Goal: Task Accomplishment & Management: Manage account settings

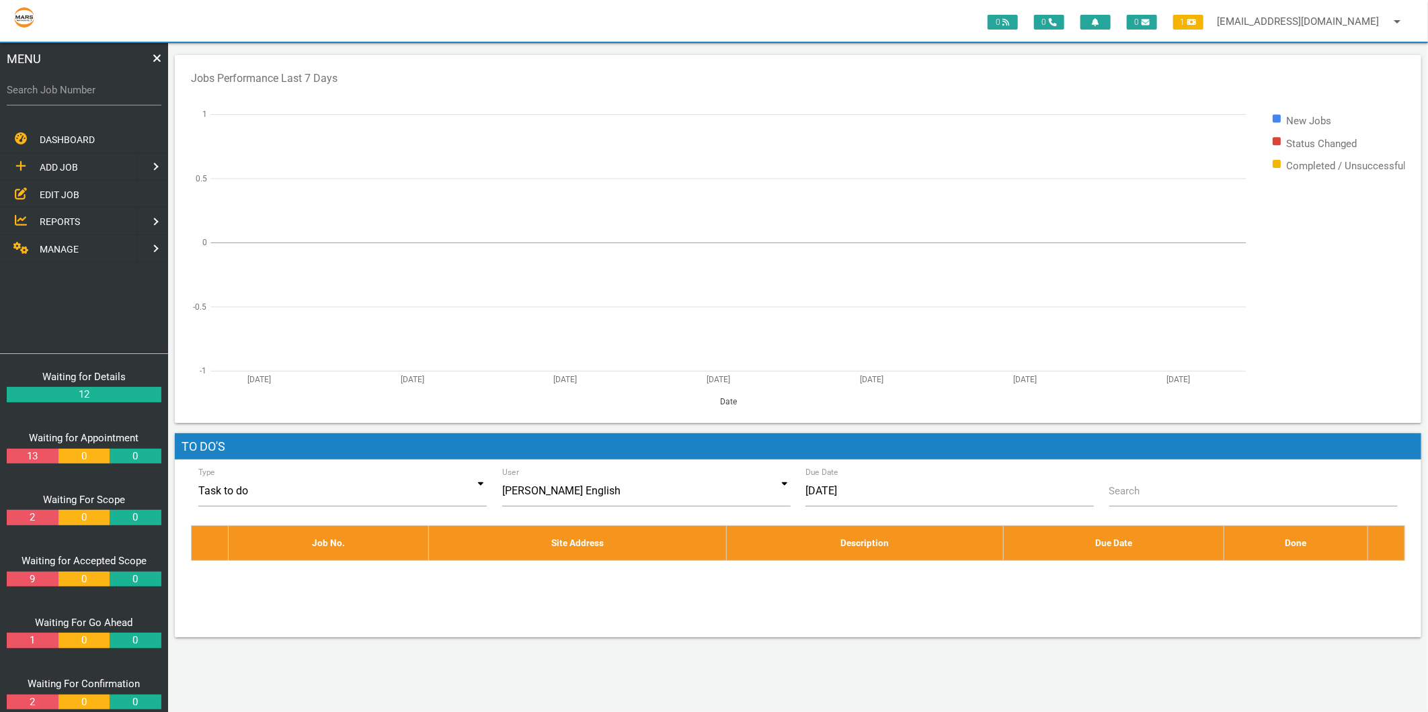
click at [56, 194] on span "EDIT JOB" at bounding box center [60, 194] width 40 height 11
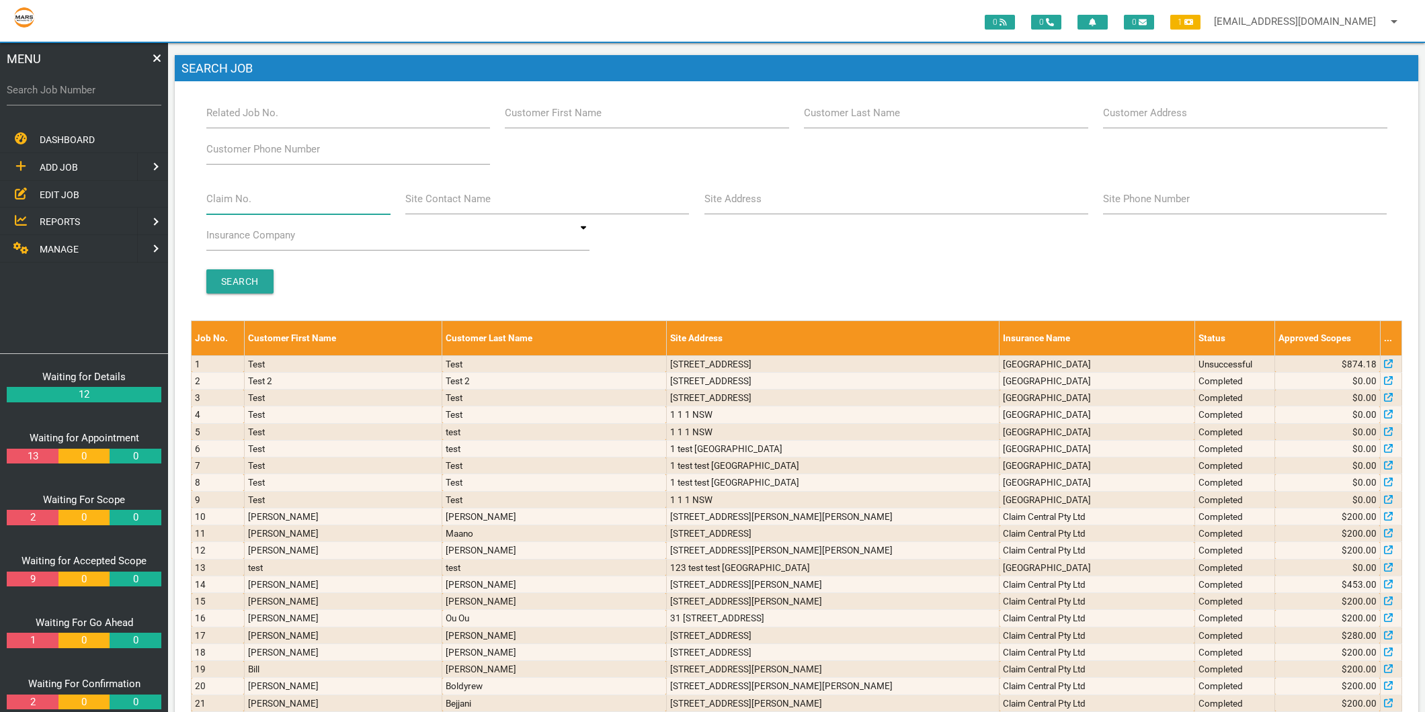
click at [264, 198] on input "Claim No." at bounding box center [298, 198] width 184 height 31
type input "villa 35"
click at [243, 280] on input "Search" at bounding box center [239, 282] width 67 height 24
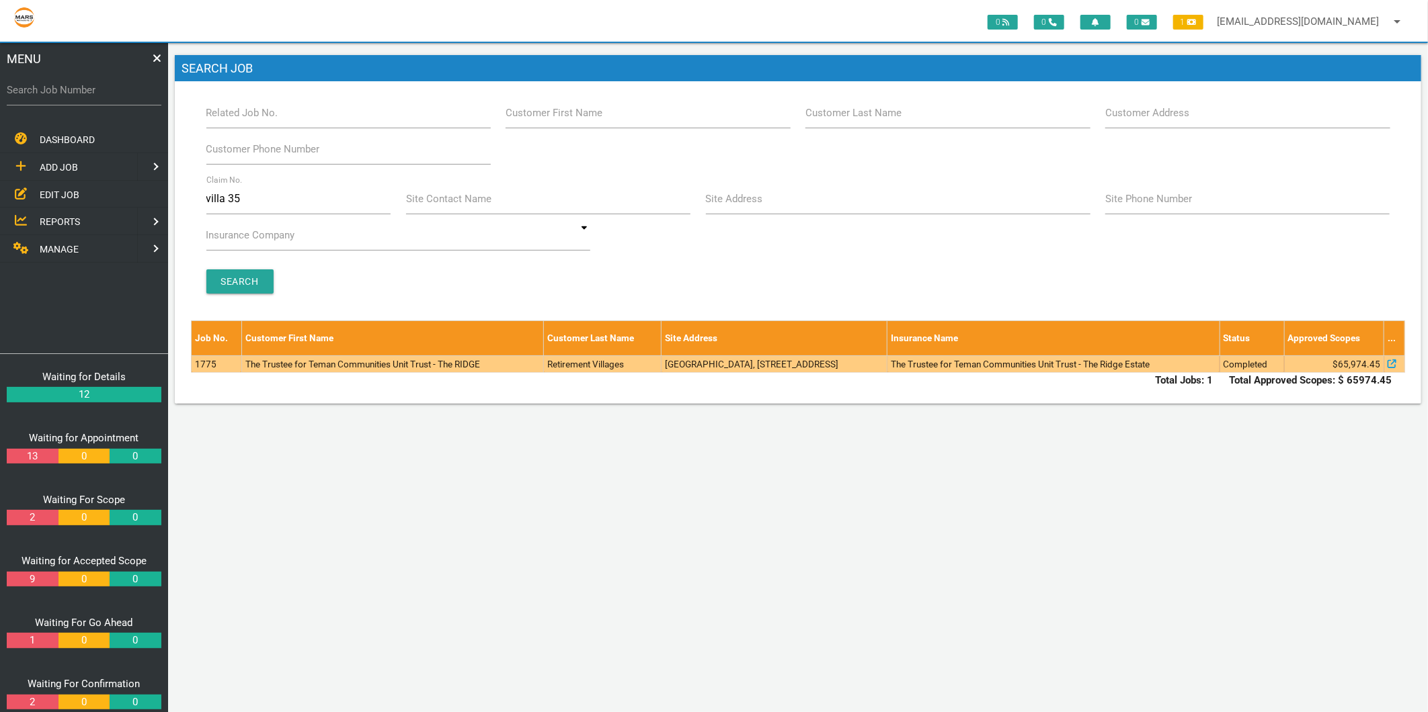
click at [257, 359] on td "The Trustee for Teman Communities Unit Trust - The RIDGE" at bounding box center [392, 364] width 302 height 17
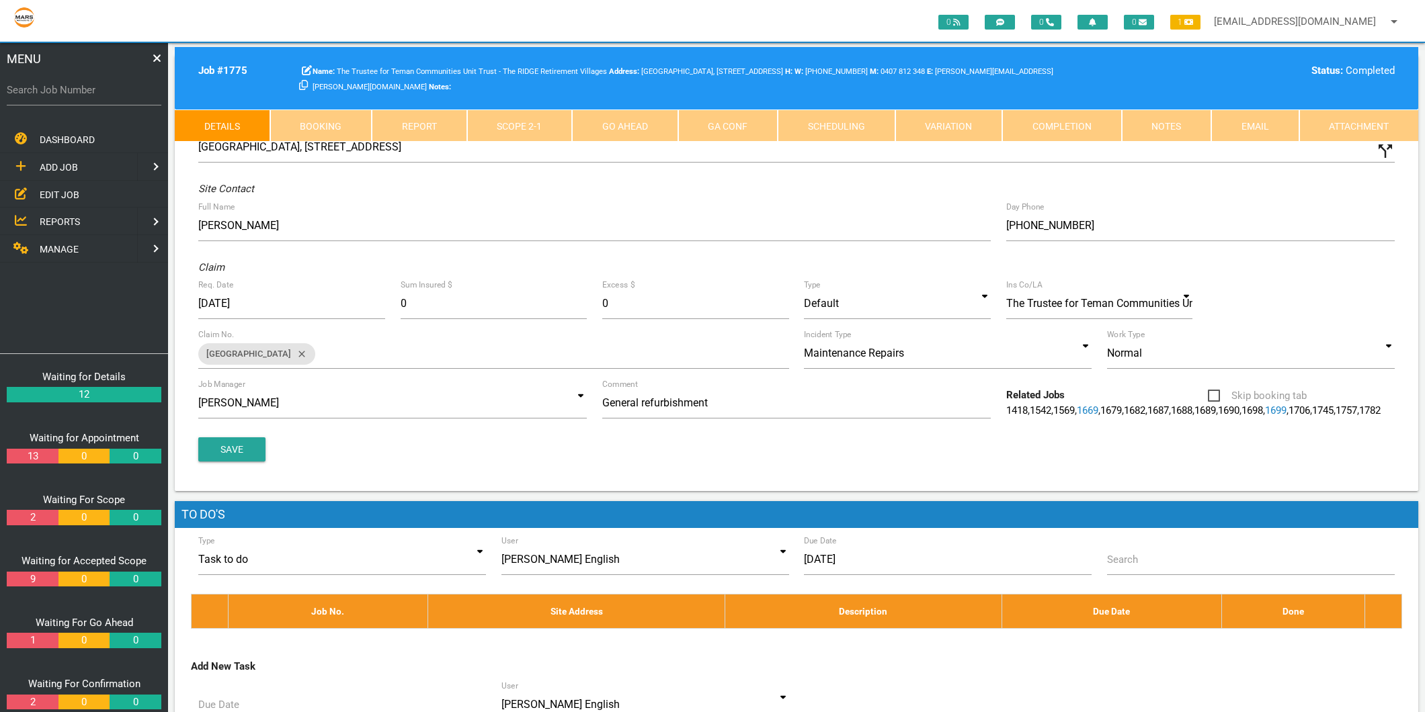
click at [1029, 112] on link "Completion" at bounding box center [1062, 126] width 120 height 32
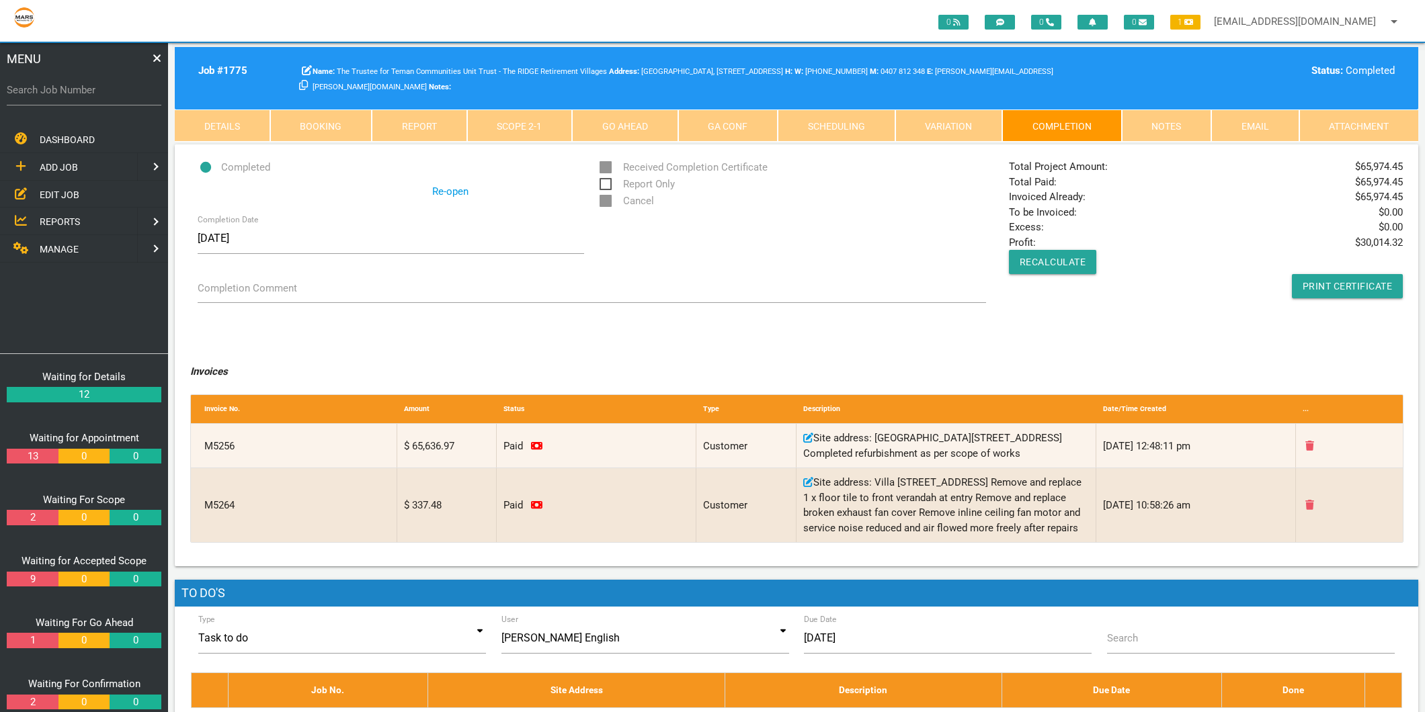
click at [87, 91] on label "Search Job Number" at bounding box center [84, 90] width 155 height 15
click at [87, 91] on input "Search Job Number" at bounding box center [84, 90] width 155 height 31
type input "1749"
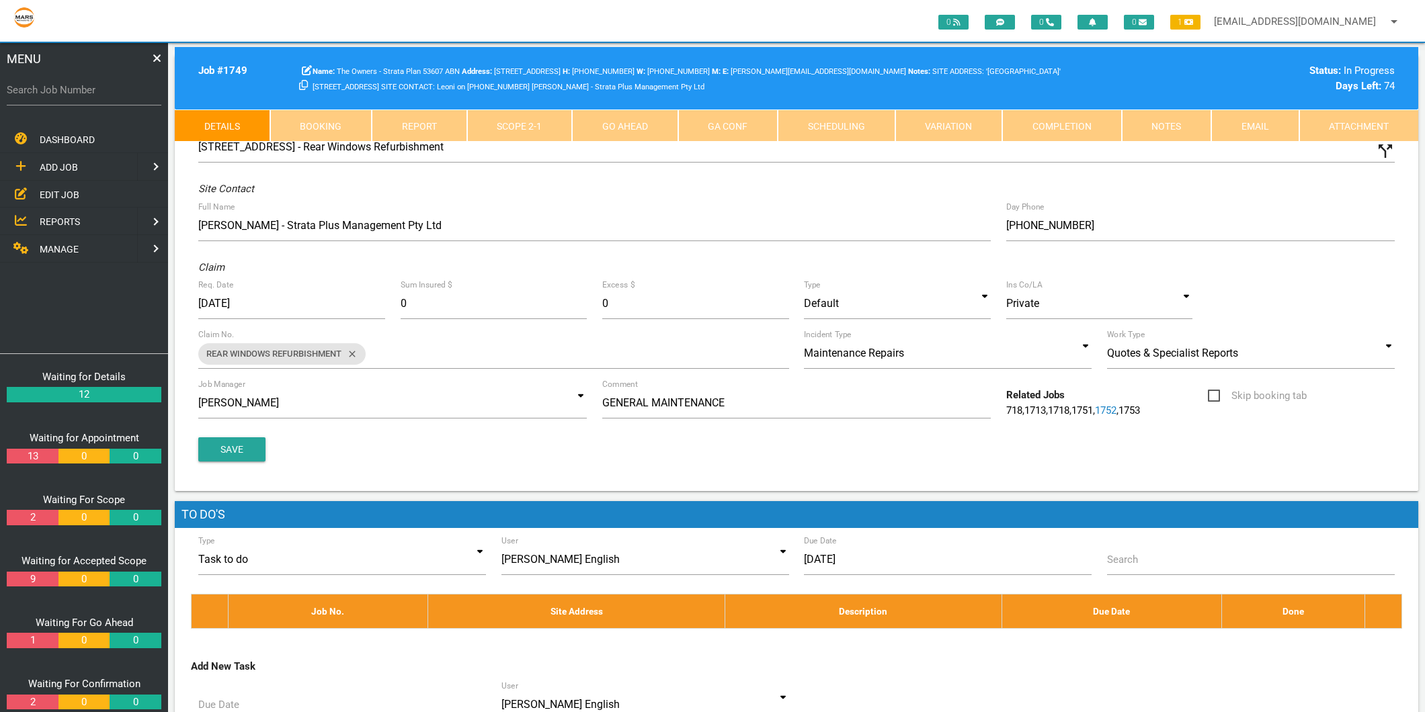
click at [546, 122] on link "Scope 2 - 1" at bounding box center [520, 126] width 106 height 32
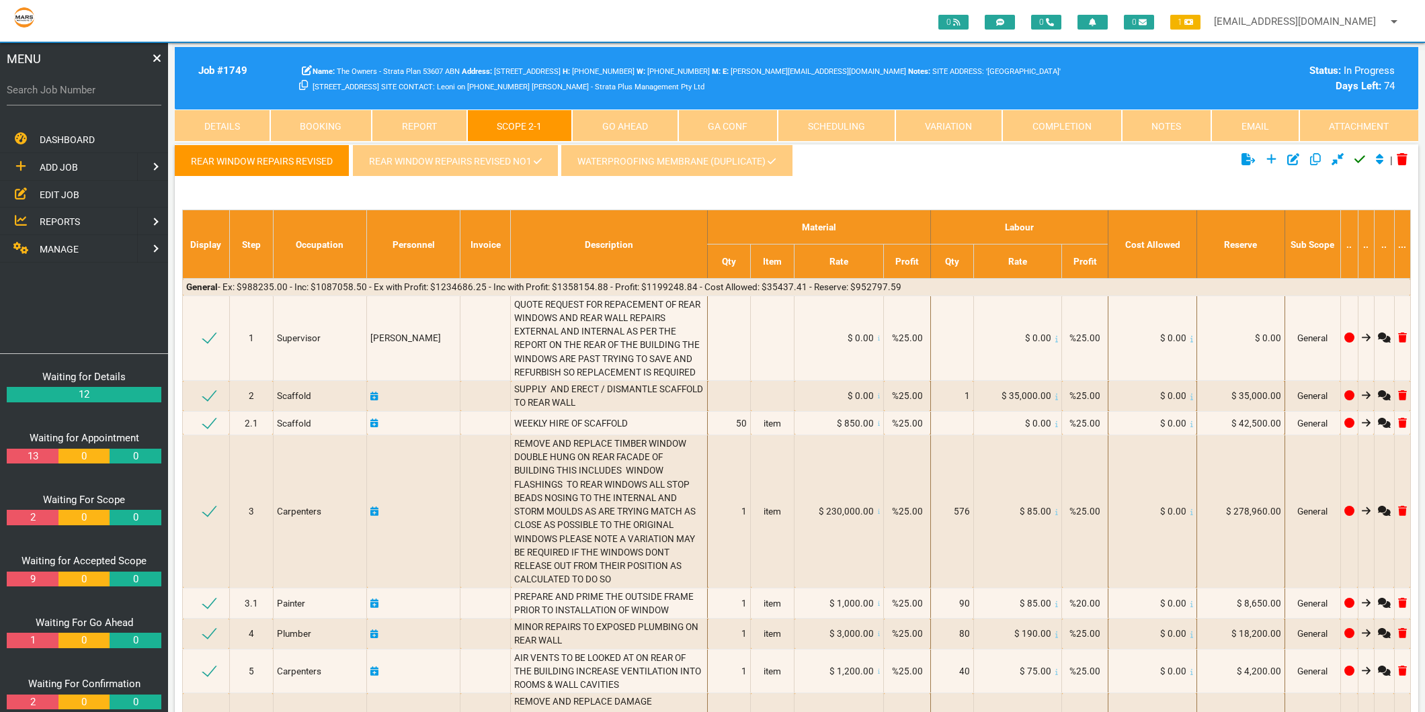
click at [481, 169] on link "REAR WINDOW REPAIRS REVISED NO1" at bounding box center [455, 161] width 206 height 32
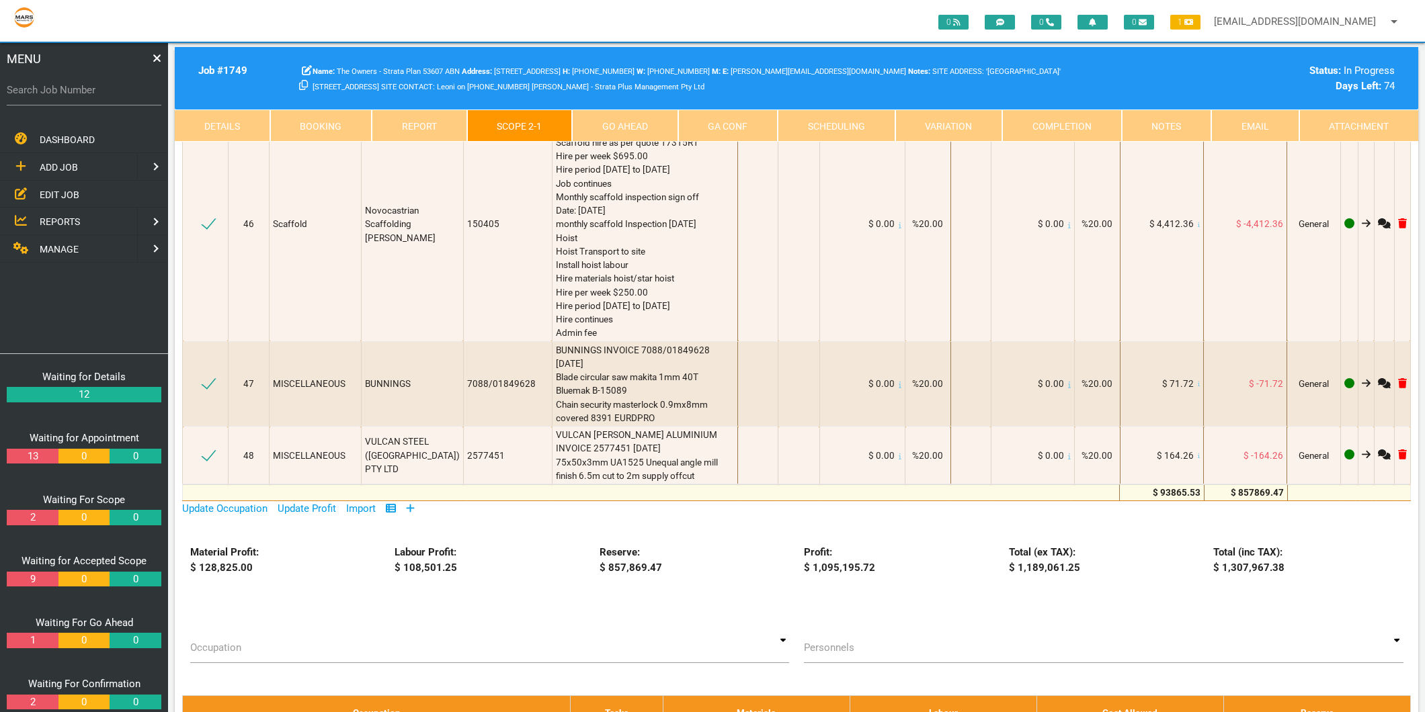
scroll to position [4257, 0]
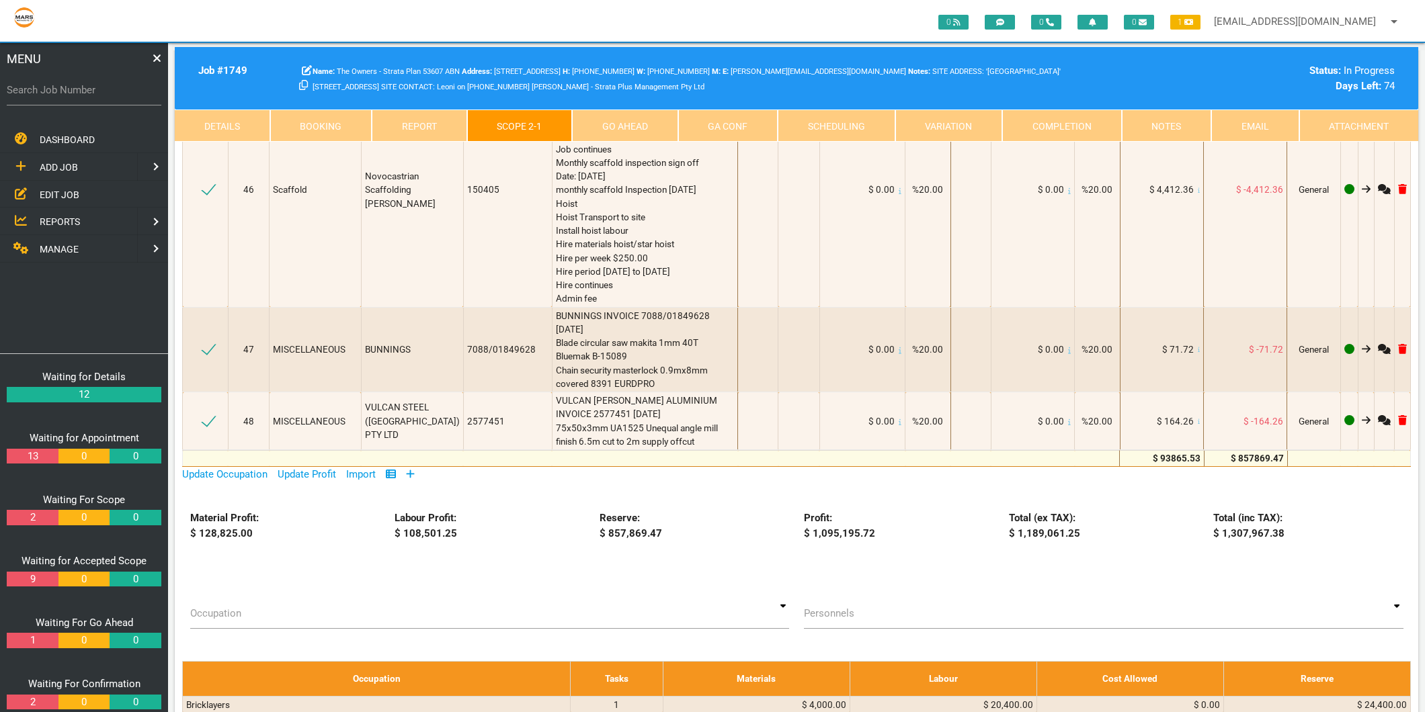
click at [412, 469] on icon at bounding box center [410, 474] width 9 height 10
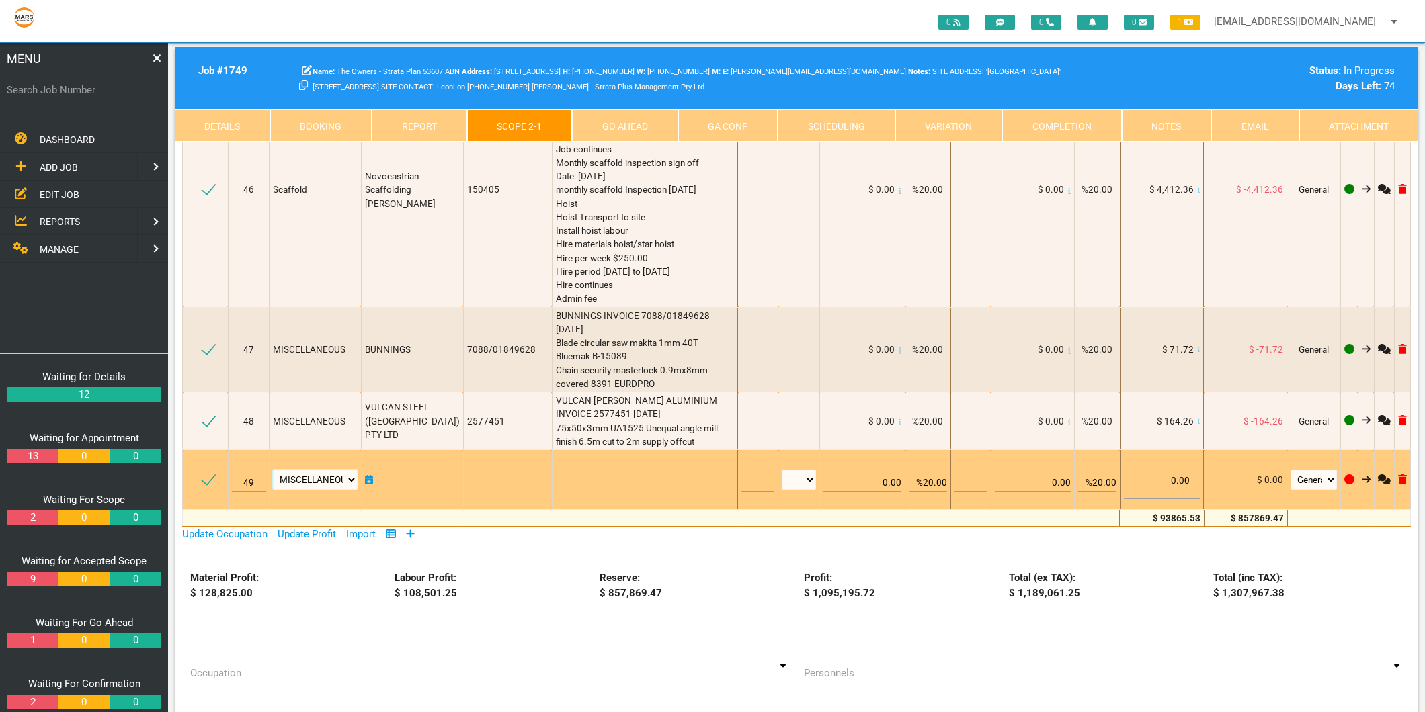
click at [324, 470] on select "Air Conditioning Asbestos Removal Awnings Blinds Bricklayers Building Inspectio…" at bounding box center [315, 480] width 85 height 20
select select "Hygienists"
click at [276, 470] on select "Air Conditioning Asbestos Removal Awnings Blinds Bricklayers Building Inspectio…" at bounding box center [315, 480] width 85 height 20
click at [556, 460] on textarea at bounding box center [645, 475] width 179 height 30
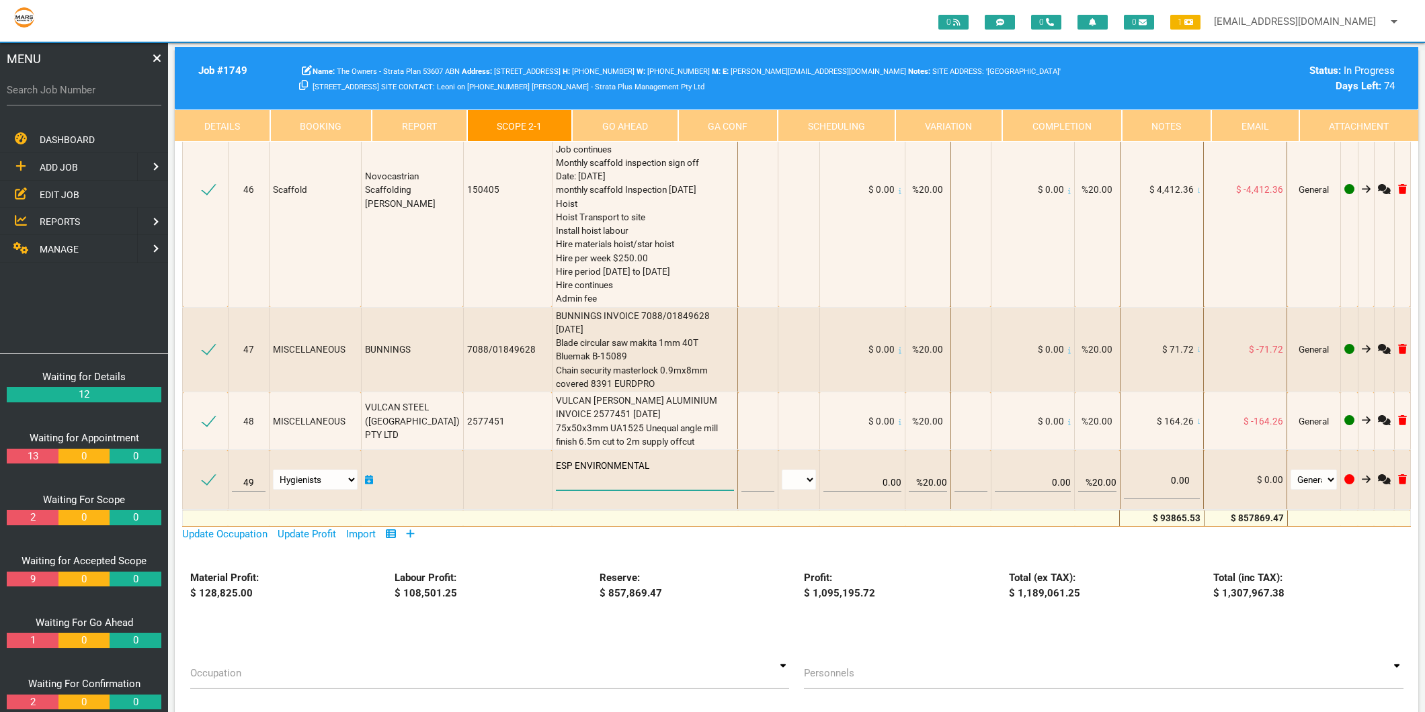
type textarea "ESP ENVIRONMENTAL"
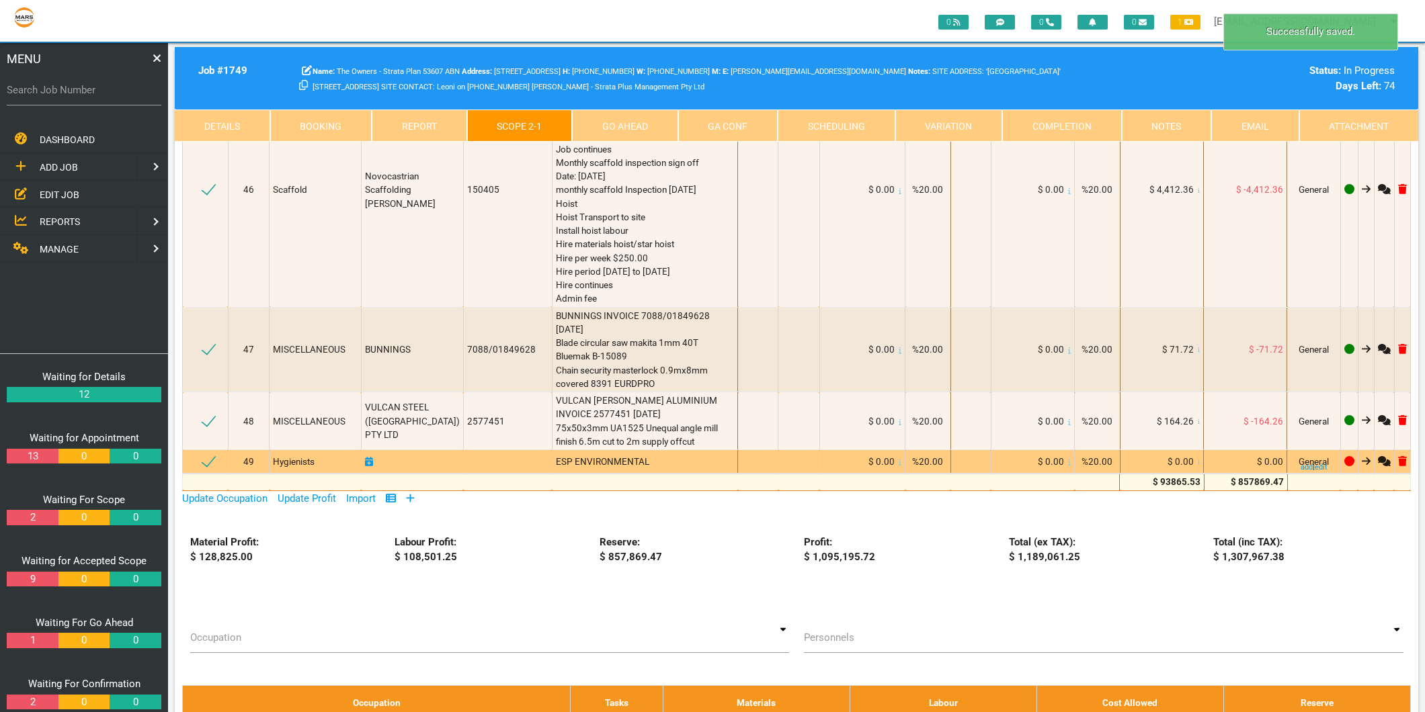
click at [622, 456] on span "ESP ENVIRONMENTAL" at bounding box center [602, 461] width 93 height 11
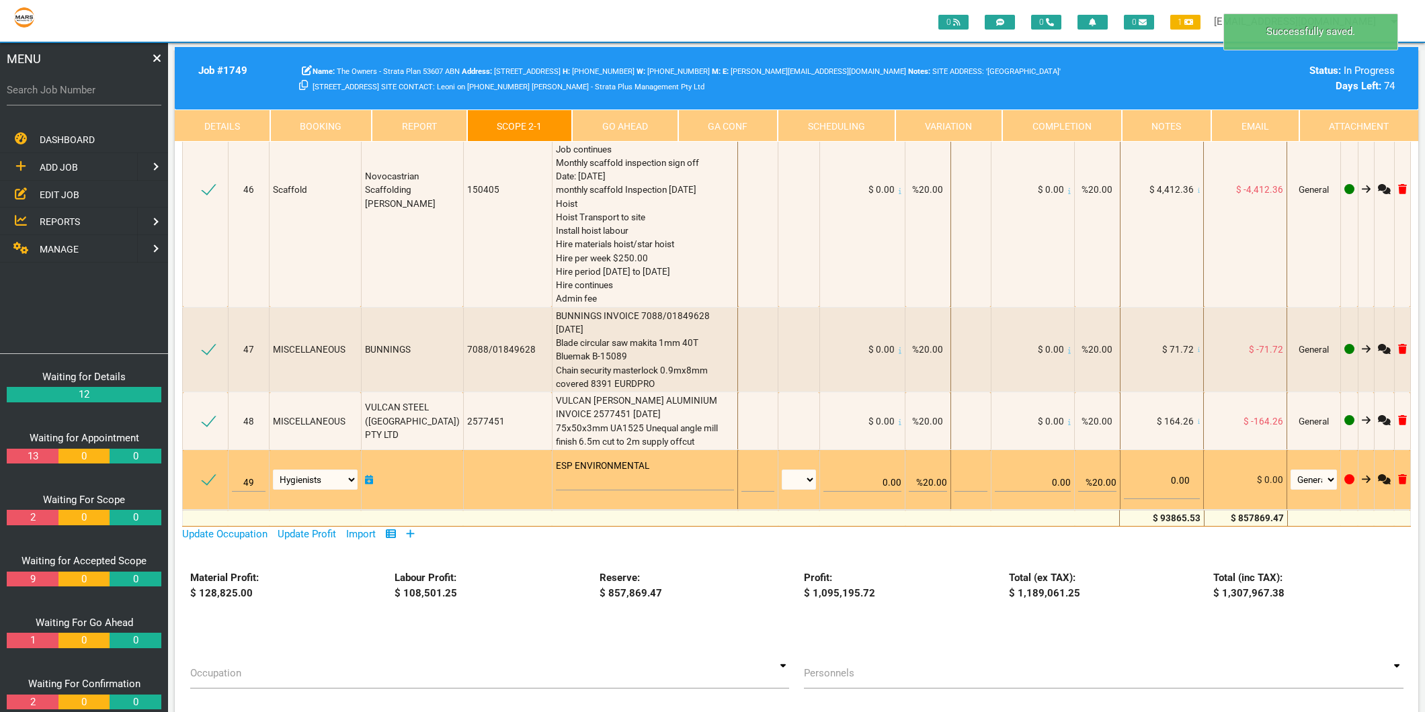
click at [622, 460] on textarea "ESP ENVIRONMENTAL" at bounding box center [645, 475] width 179 height 30
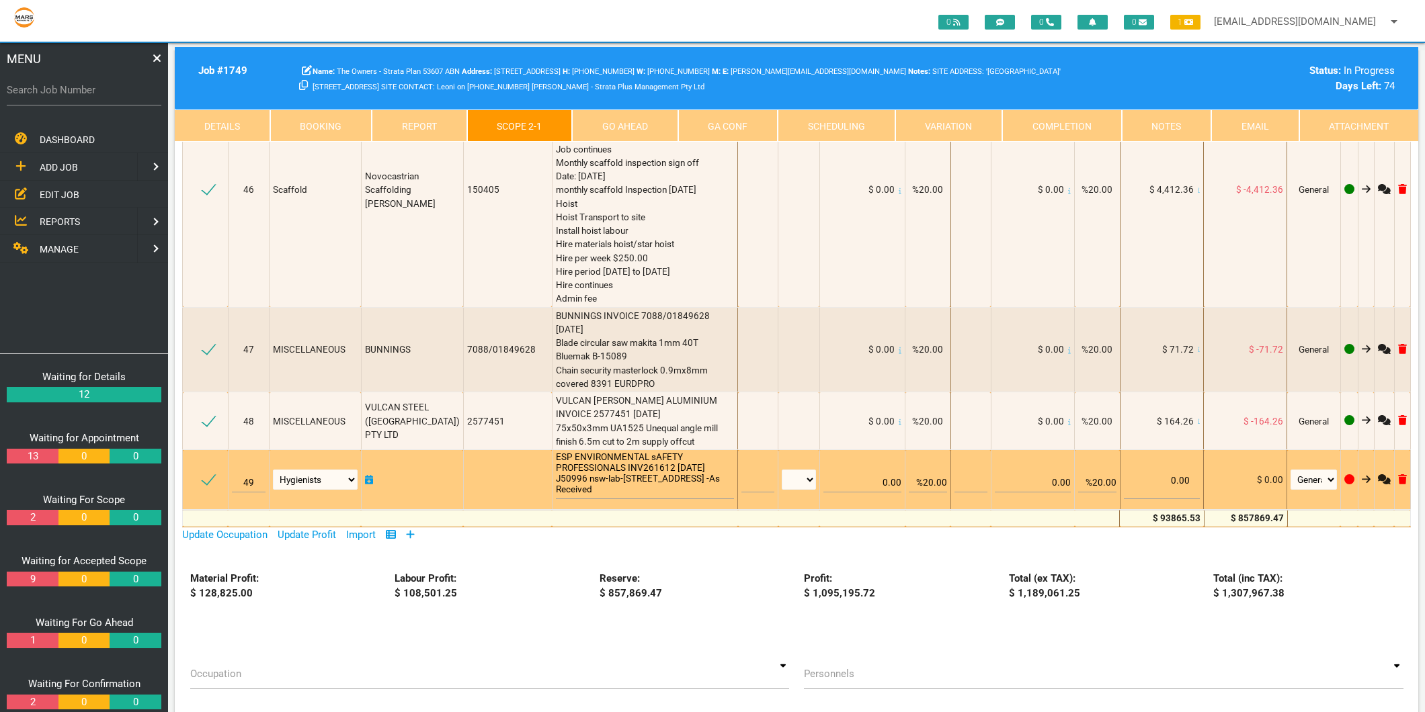
scroll to position [1, 0]
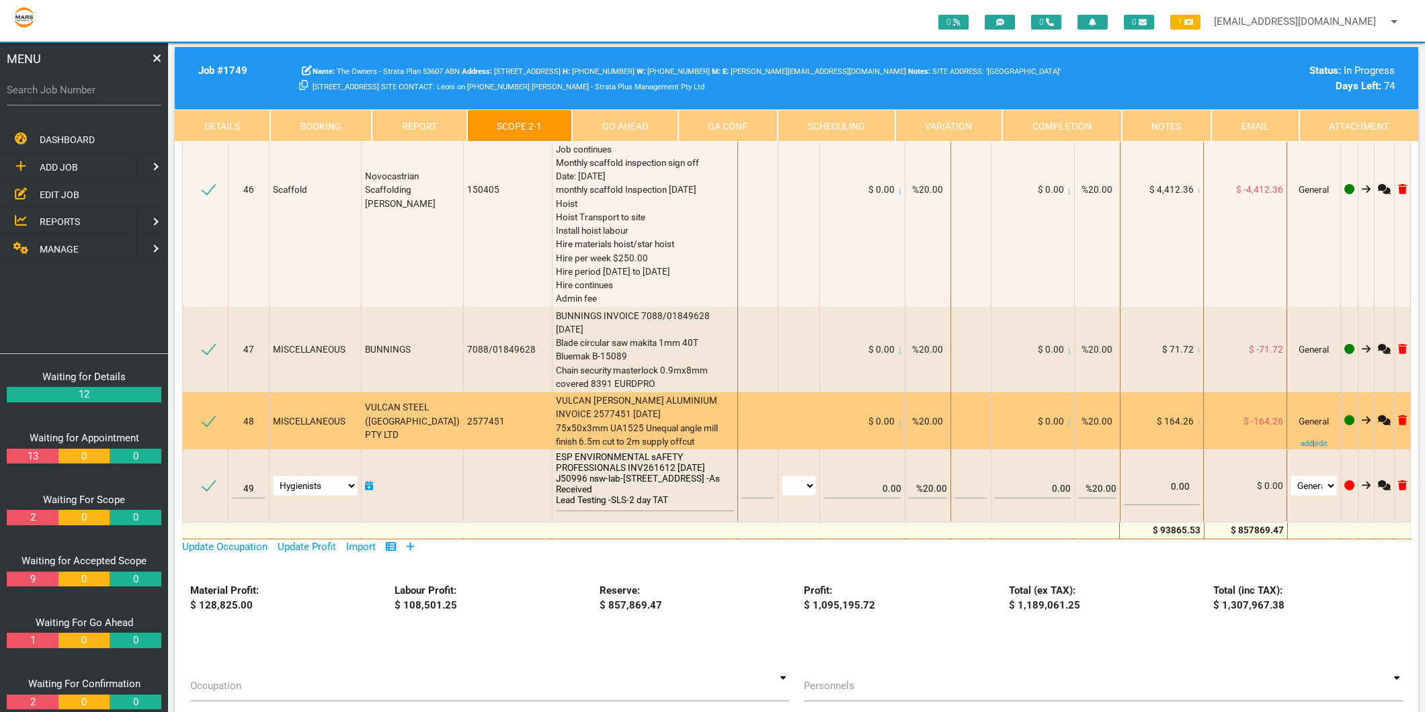
type textarea "ESP ENVIRONMENTAL sAFETY PROFESSIONALS INV261612 [DATE] J50996 nsw-lab-[STREET_…"
click at [659, 394] on div "VULCAN [PERSON_NAME] ALUMINIUM INVOICE 2577451 [DATE] 75x50x3mm UA1525 Unequal …" at bounding box center [645, 421] width 179 height 54
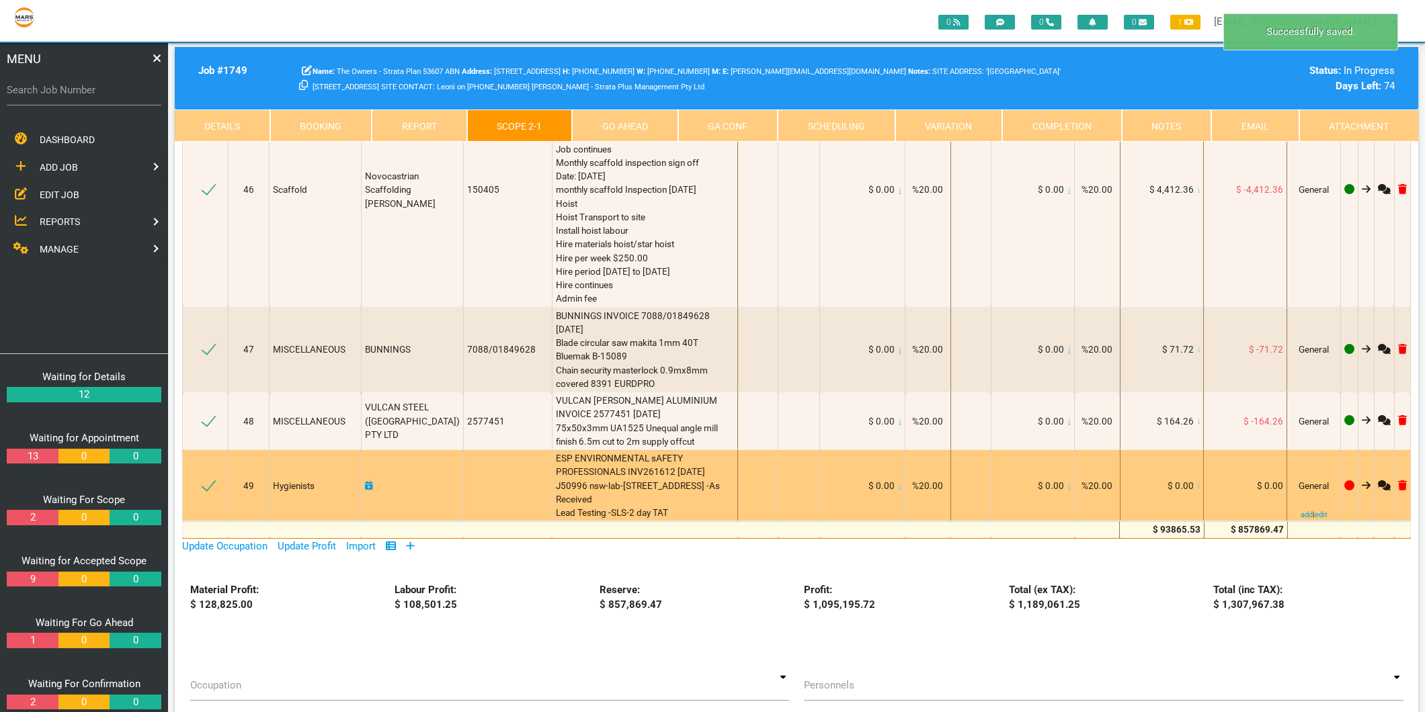
click at [1198, 483] on icon at bounding box center [1199, 486] width 3 height 6
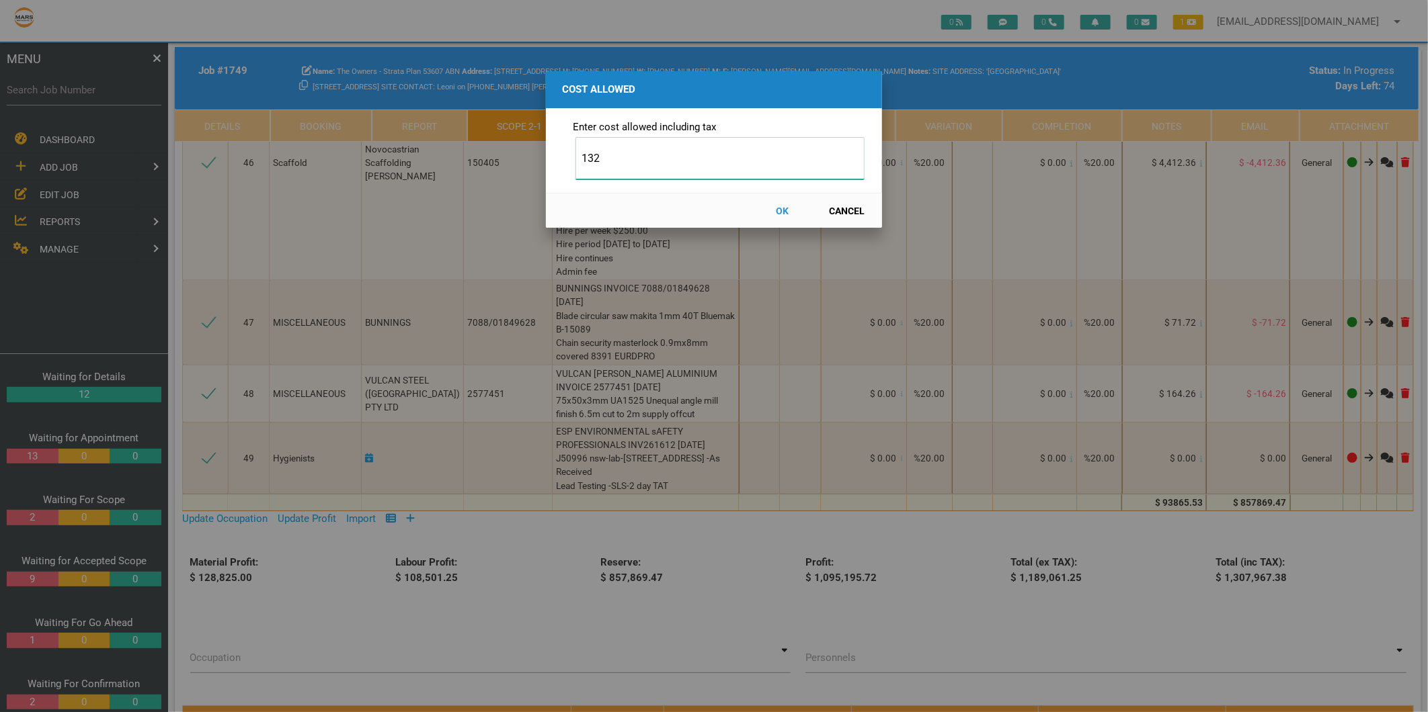
type input "132"
click at [784, 208] on button "OK" at bounding box center [782, 211] width 59 height 24
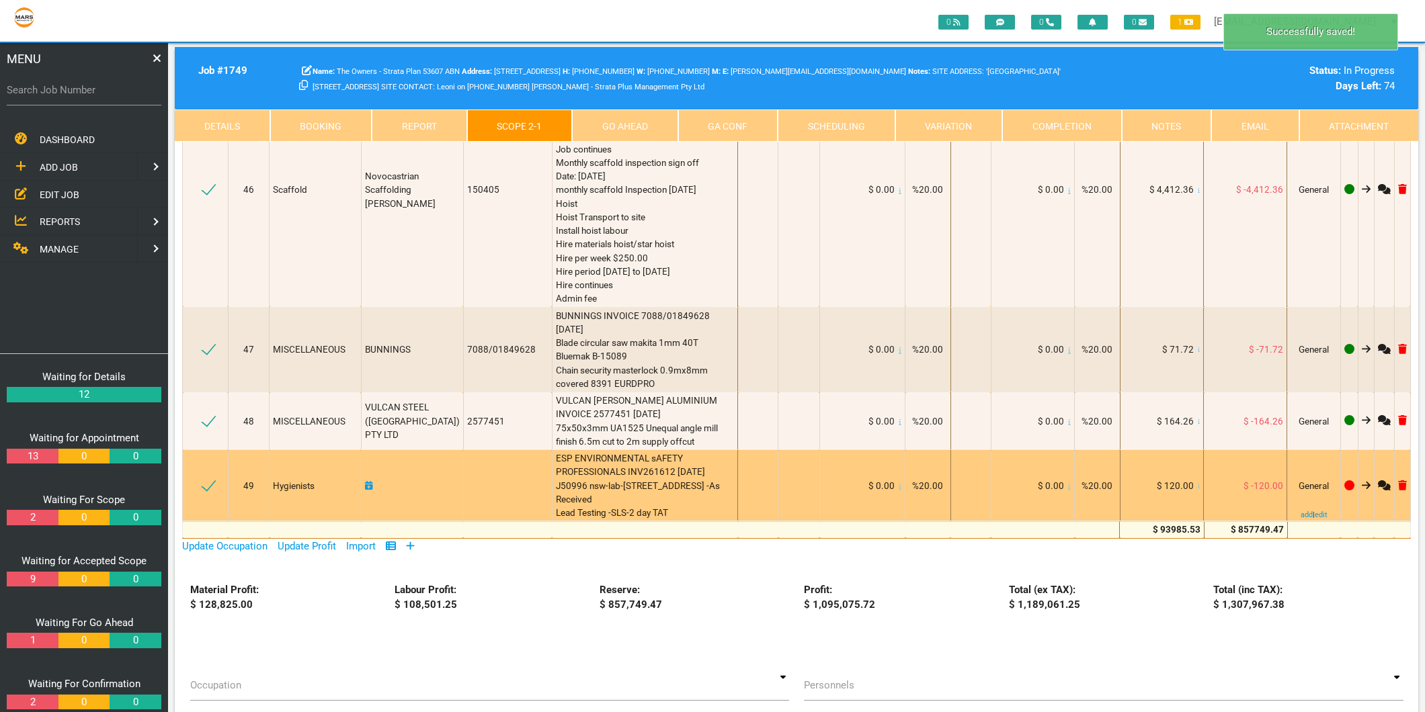
click at [372, 481] on icon at bounding box center [369, 485] width 8 height 9
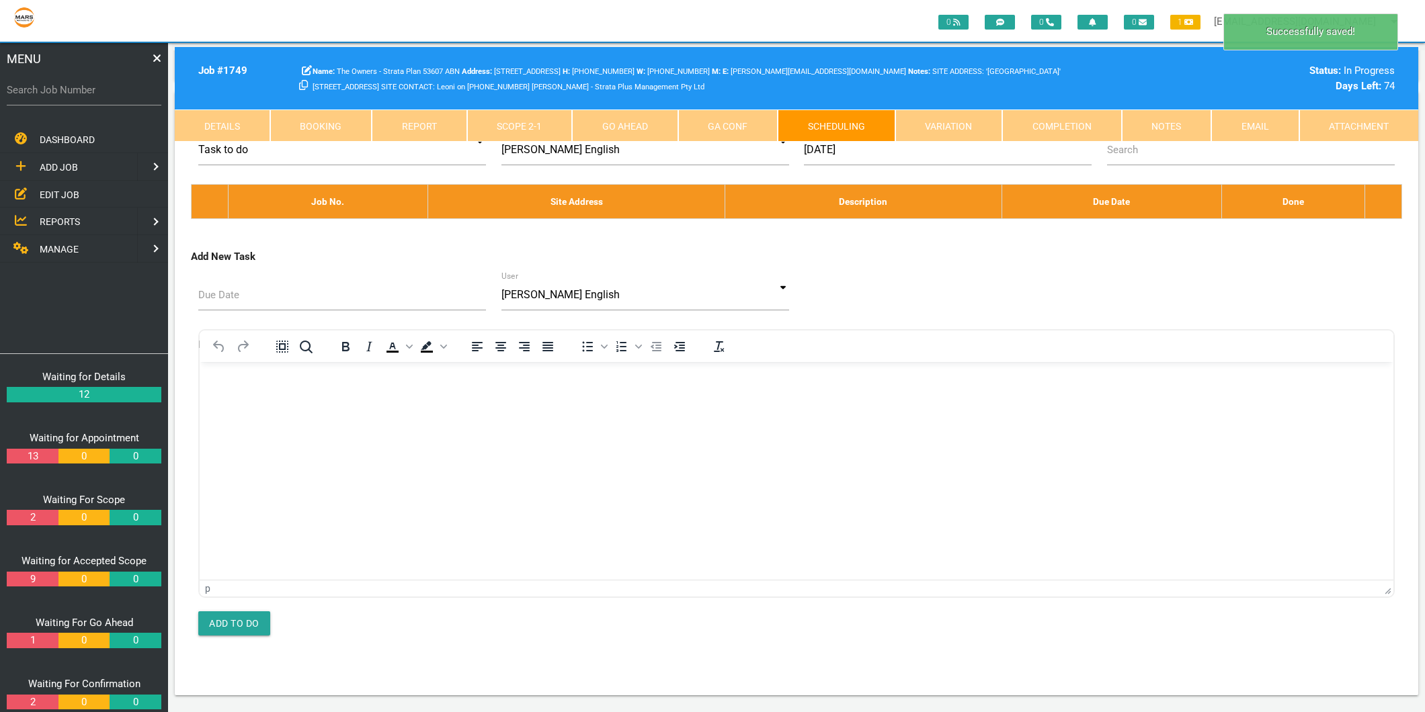
scroll to position [0, 0]
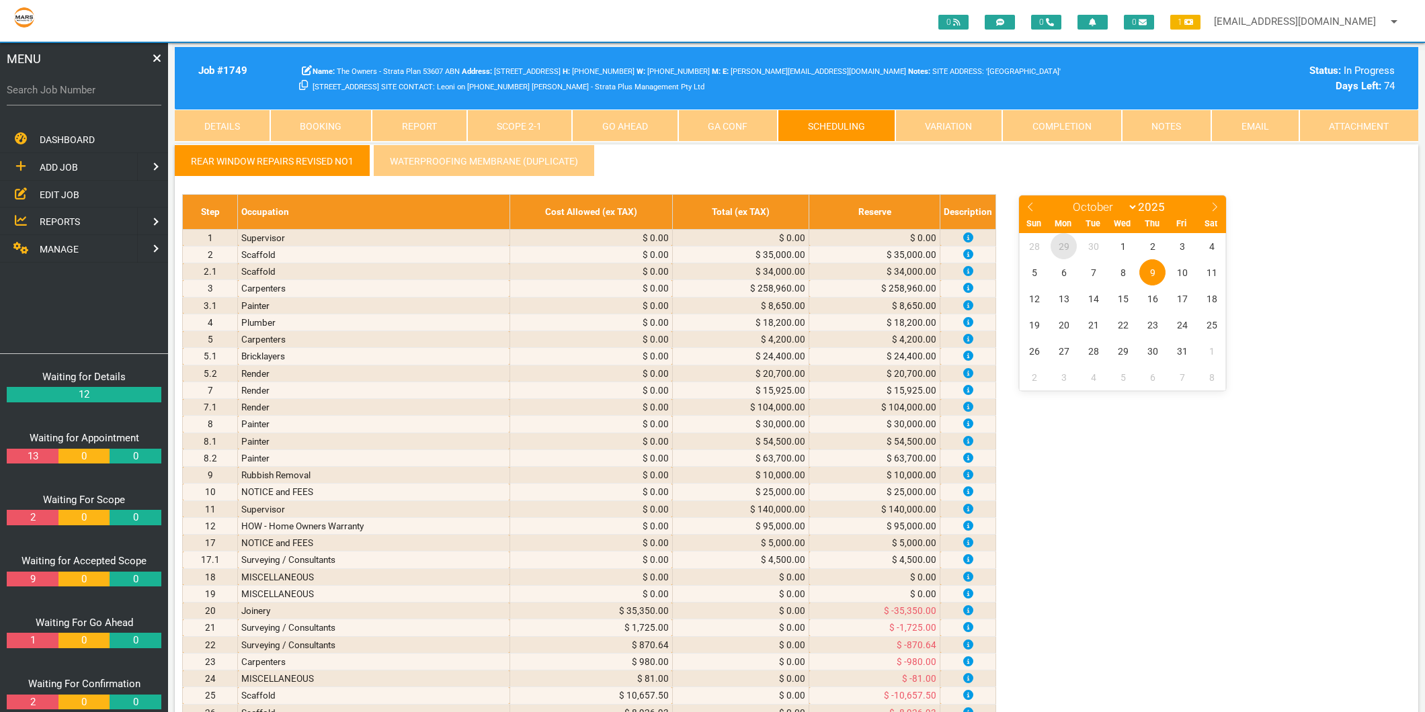
click at [1067, 249] on span "29" at bounding box center [1064, 246] width 26 height 26
select select "8"
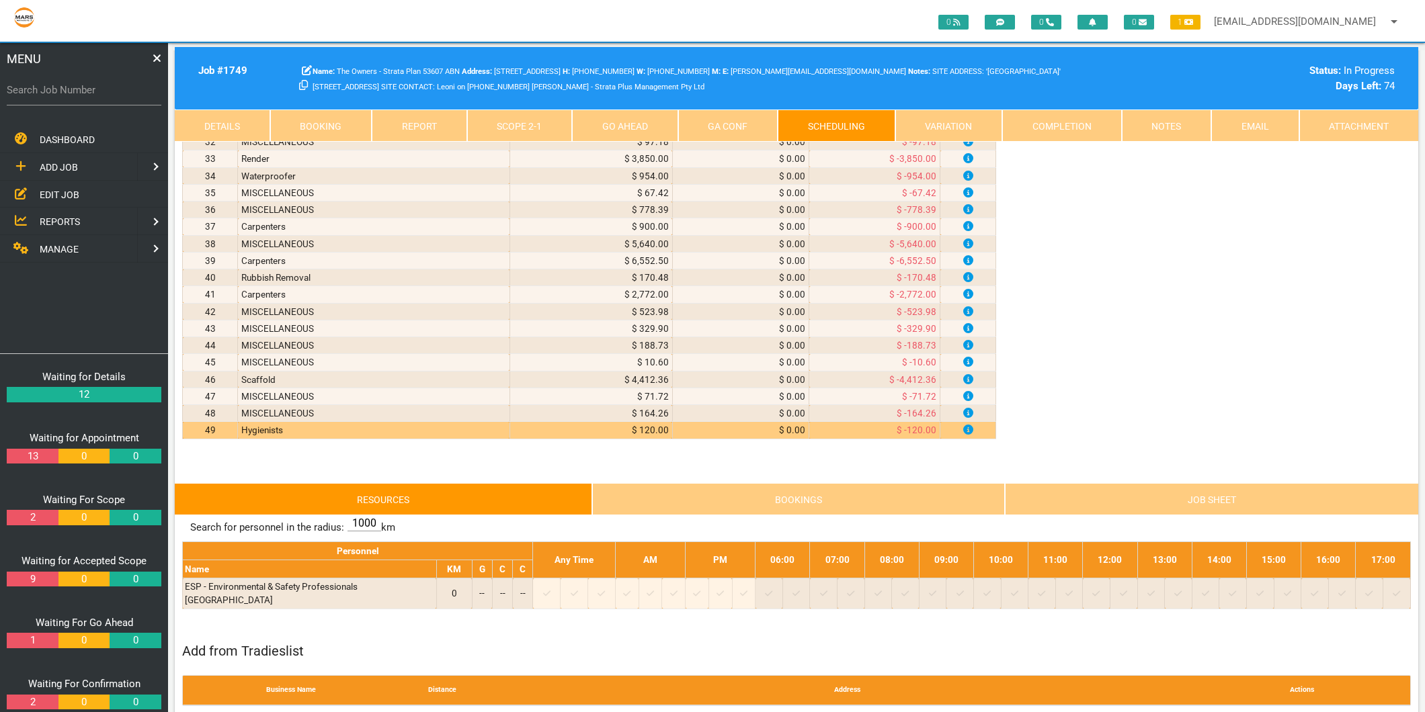
scroll to position [896, 0]
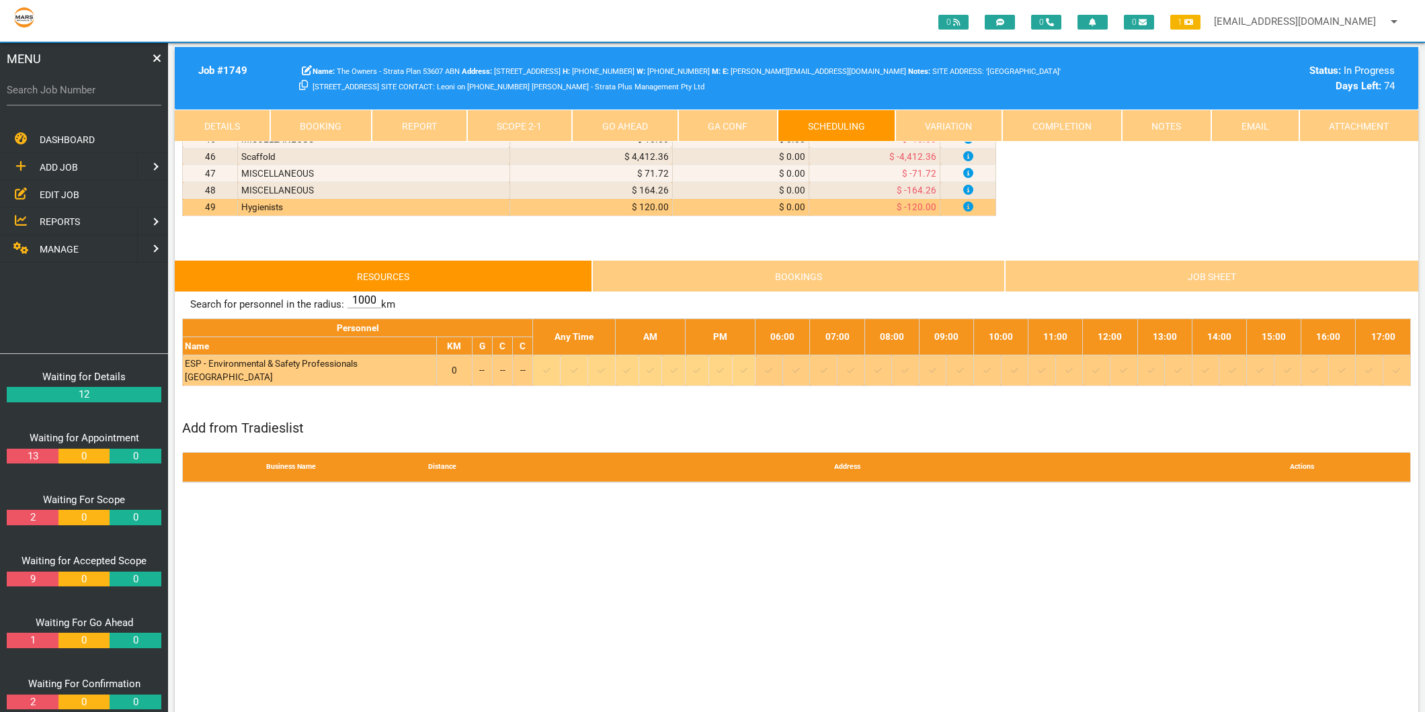
click at [550, 366] on icon at bounding box center [546, 370] width 7 height 9
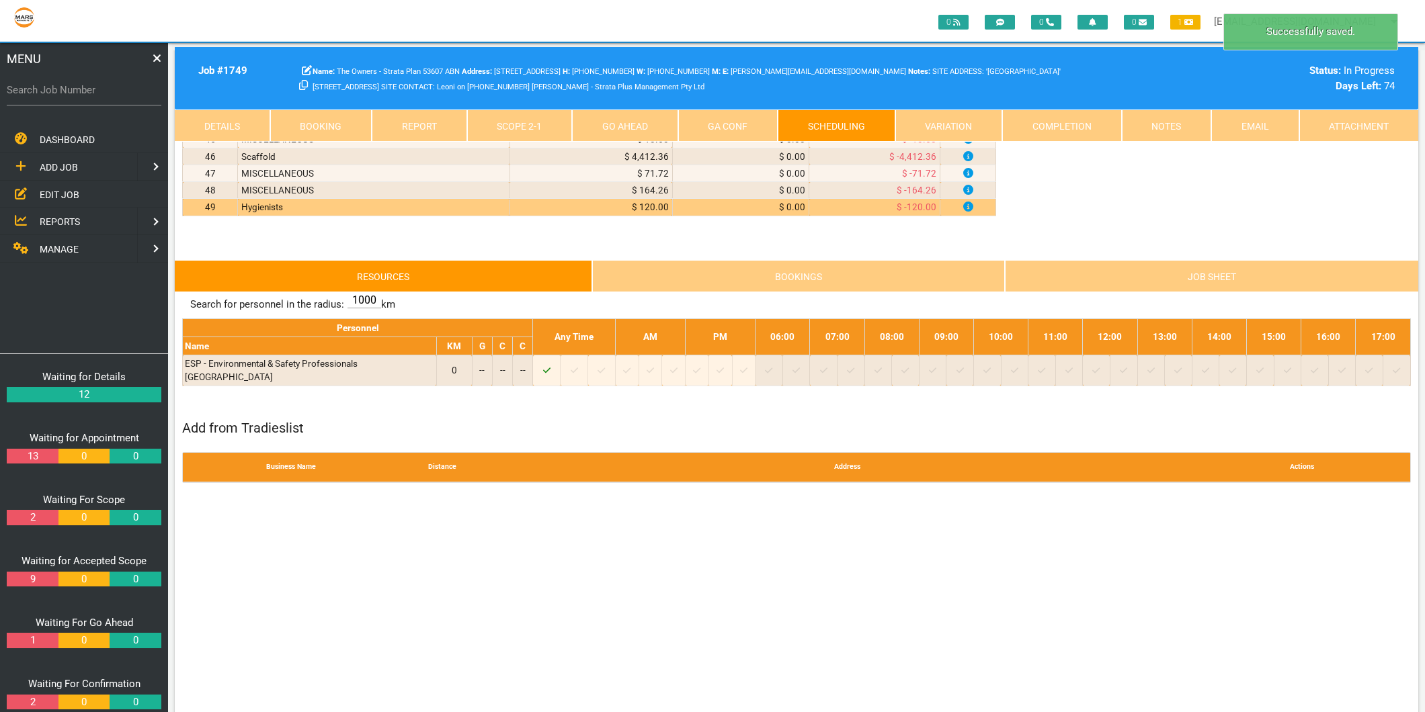
click at [484, 122] on link "Scope 2 - 1" at bounding box center [520, 126] width 106 height 32
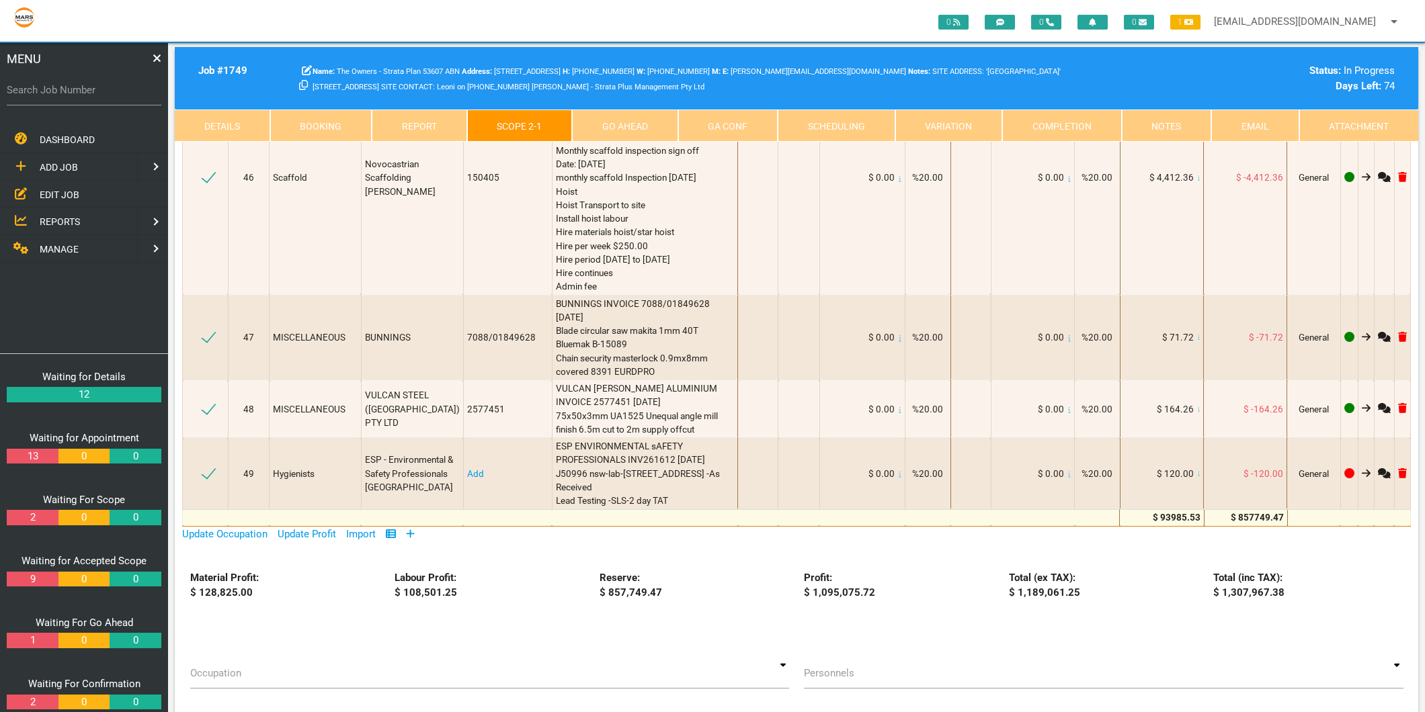
scroll to position [4257, 0]
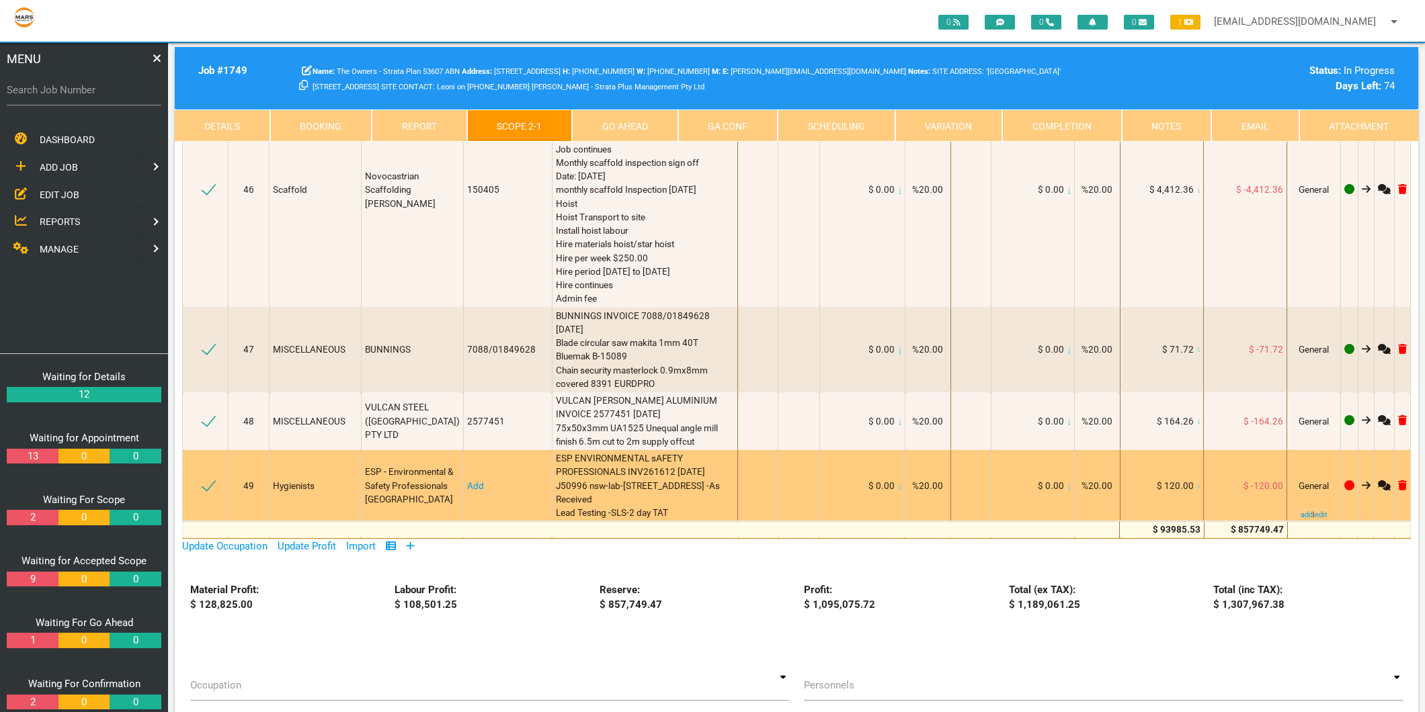
click at [473, 481] on link "Add" at bounding box center [475, 486] width 17 height 11
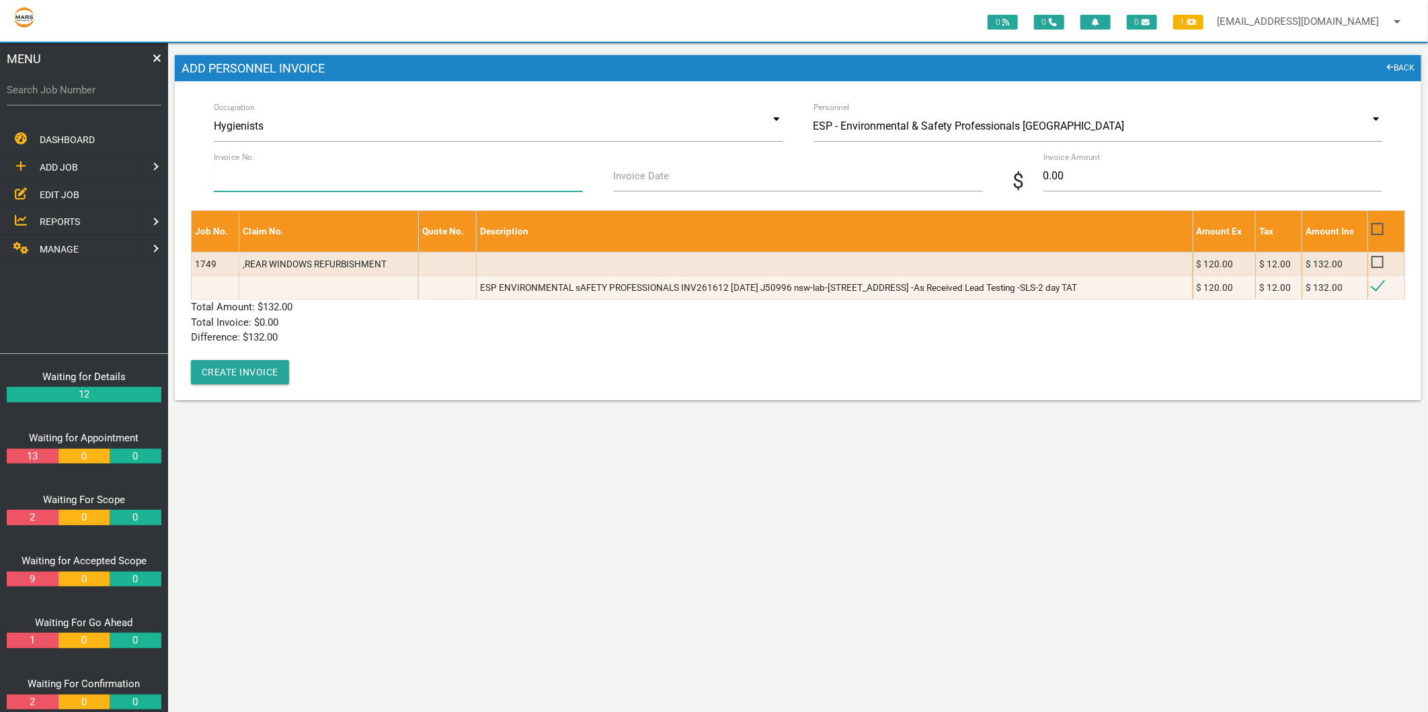
click at [323, 173] on input "Invoice No." at bounding box center [398, 176] width 369 height 31
type input "INV261612"
click at [639, 179] on label "Invoice Date" at bounding box center [641, 176] width 56 height 15
click at [639, 179] on input "Invoice Date" at bounding box center [797, 176] width 369 height 31
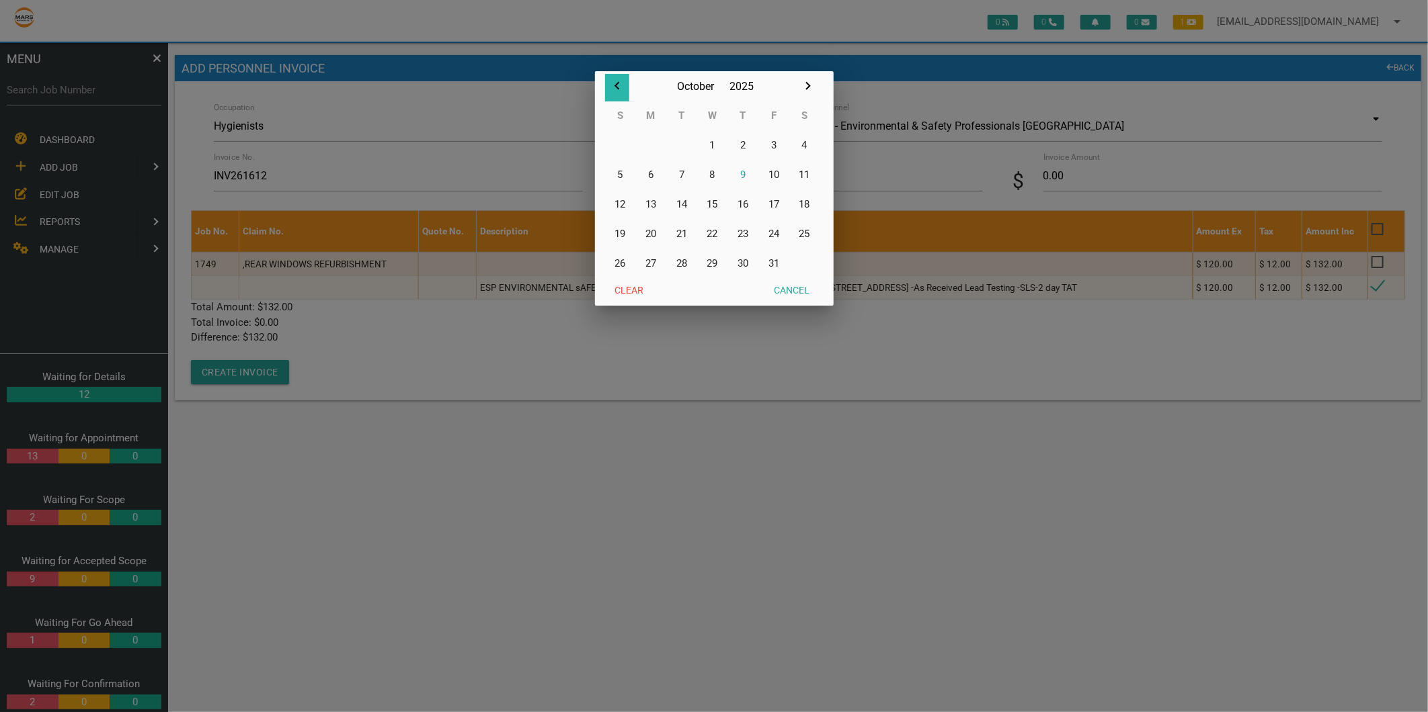
click at [616, 87] on icon "button" at bounding box center [616, 86] width 5 height 8
click at [651, 257] on button "29" at bounding box center [650, 264] width 31 height 30
type input "[DATE]"
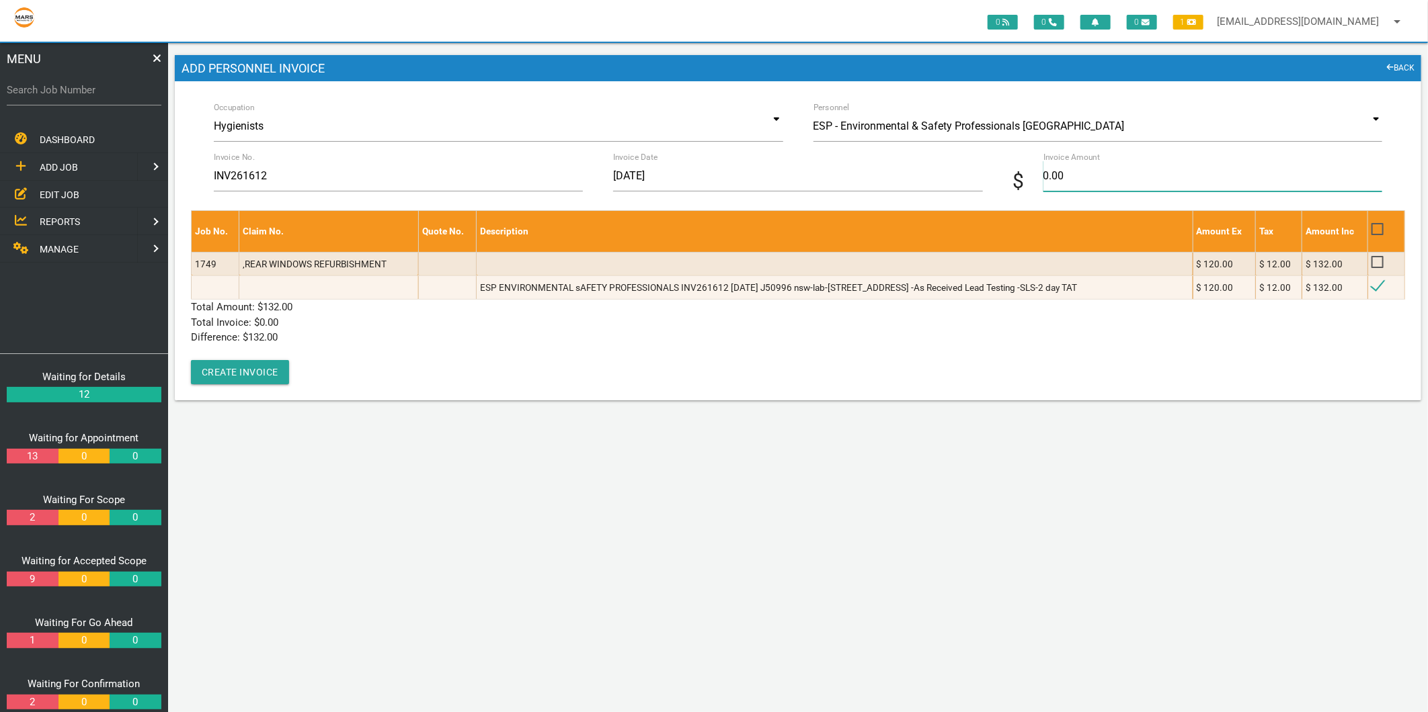
click at [1071, 180] on input "0.00" at bounding box center [1212, 176] width 339 height 31
type input "132"
click at [395, 343] on p "Difference: $ 132.00" at bounding box center [798, 337] width 1214 height 15
click at [266, 370] on button "Create Invoice" at bounding box center [240, 372] width 98 height 24
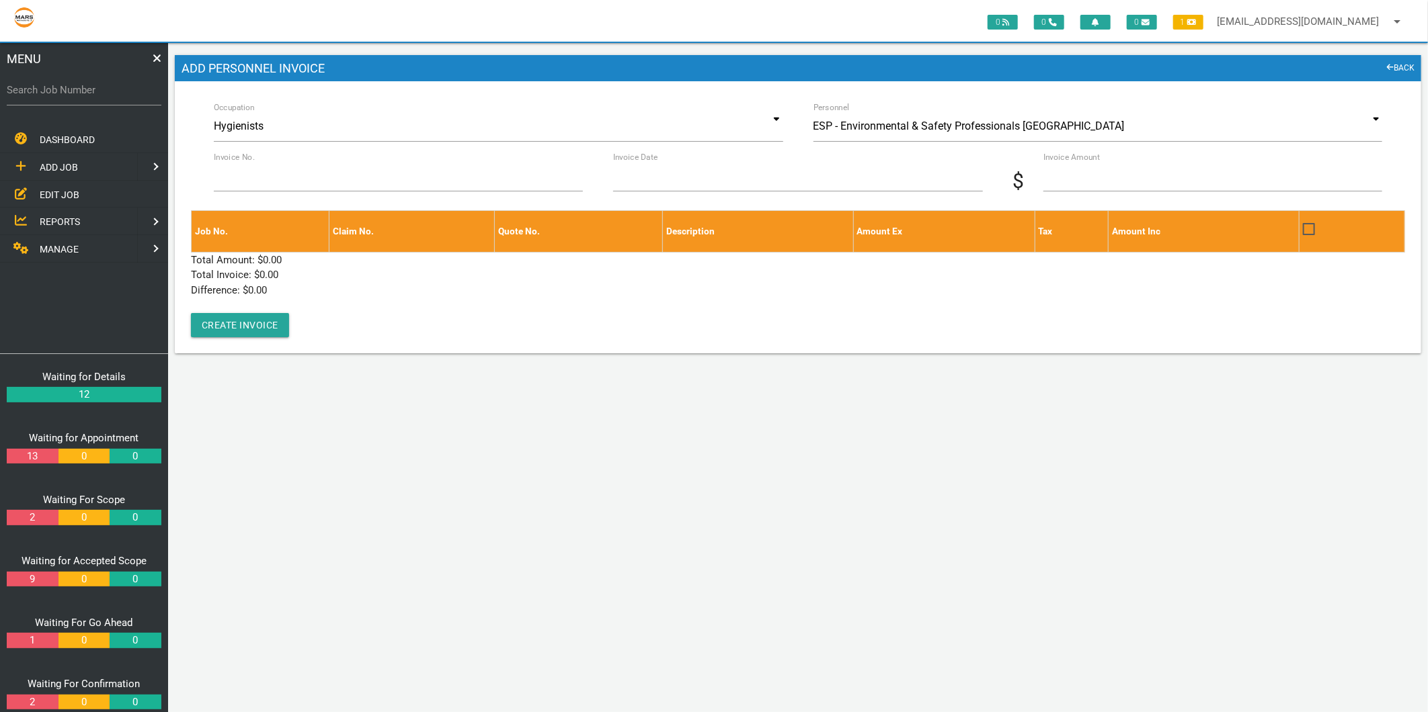
click at [69, 89] on label "Search Job Number" at bounding box center [84, 90] width 155 height 15
click at [69, 89] on input "Search Job Number" at bounding box center [84, 90] width 155 height 31
type input "1749"
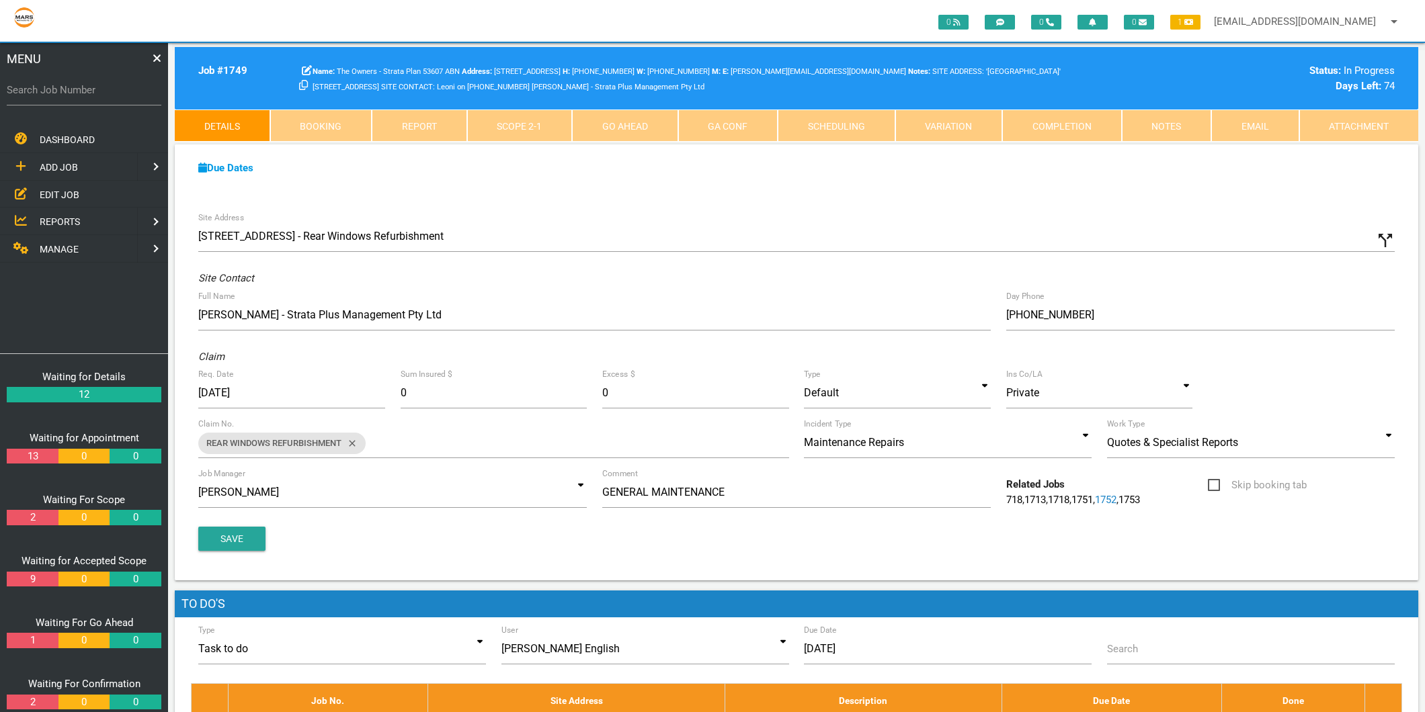
click at [69, 89] on label "Search Job Number" at bounding box center [84, 90] width 155 height 15
click at [69, 89] on input "Search Job Number" at bounding box center [84, 90] width 155 height 31
click at [1073, 118] on link "Completion" at bounding box center [1062, 126] width 120 height 32
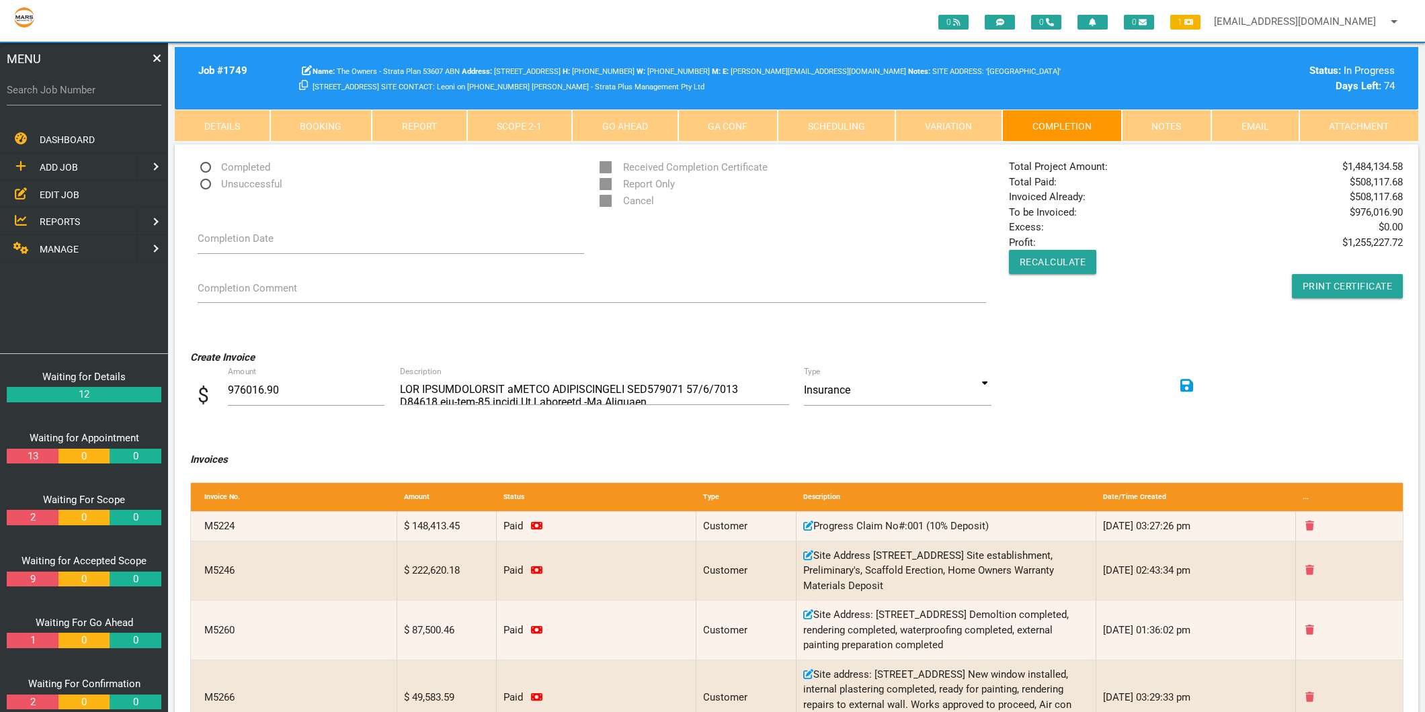
click at [506, 126] on link "Scope 2 - 1" at bounding box center [520, 126] width 106 height 32
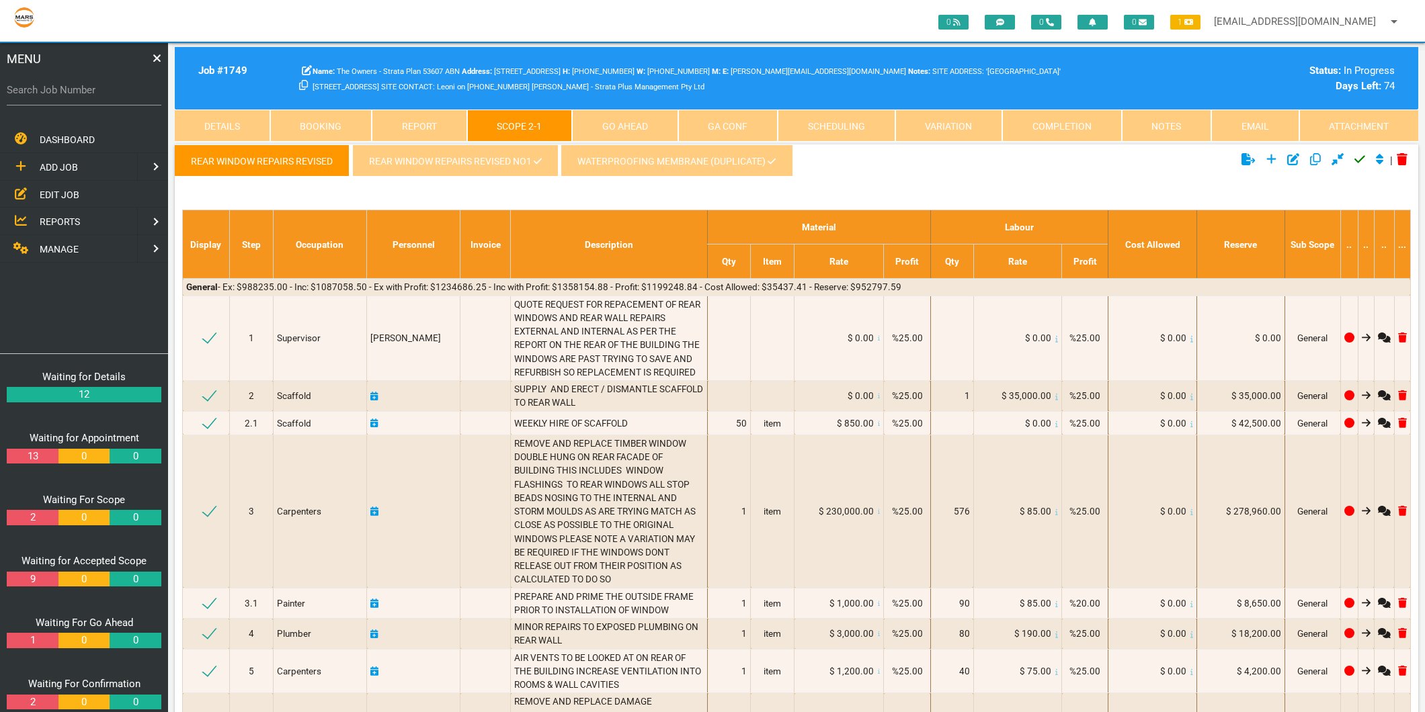
click at [399, 157] on link "REAR WINDOW REPAIRS REVISED NO1" at bounding box center [455, 161] width 206 height 32
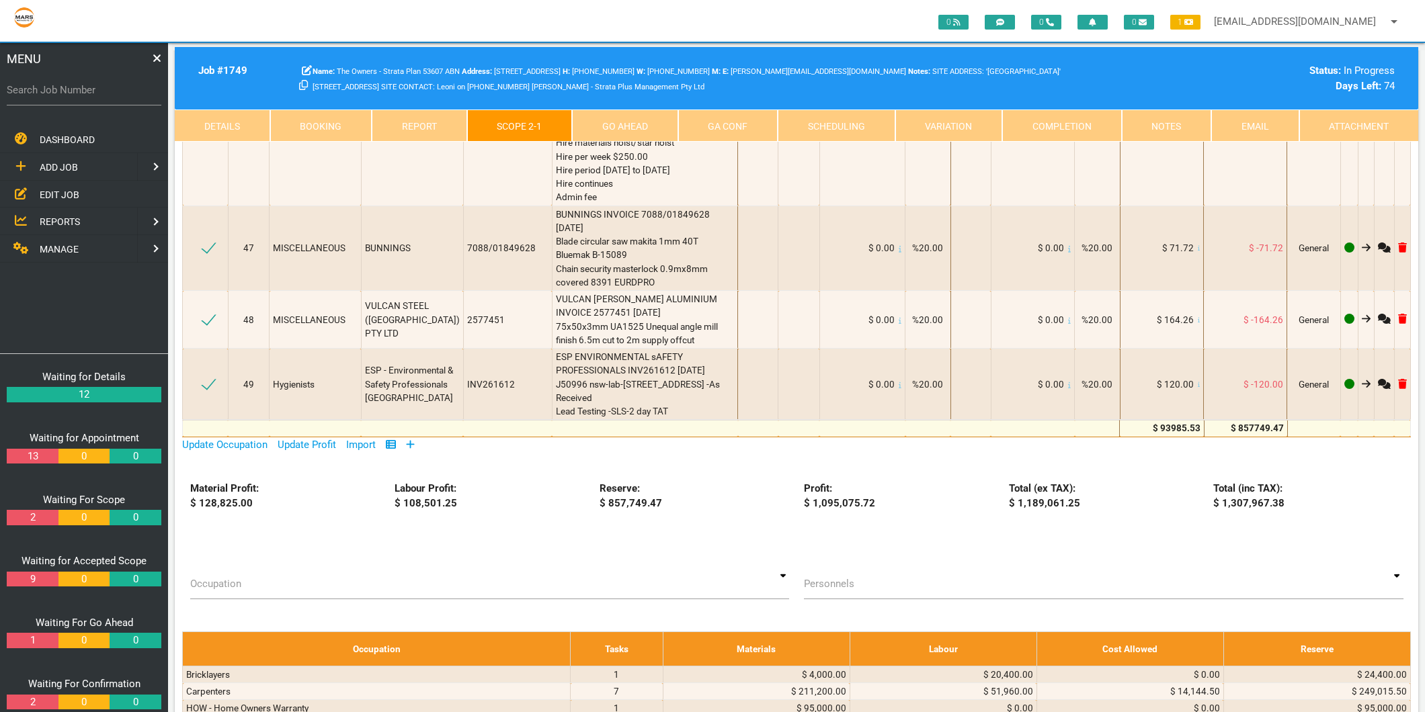
scroll to position [4406, 0]
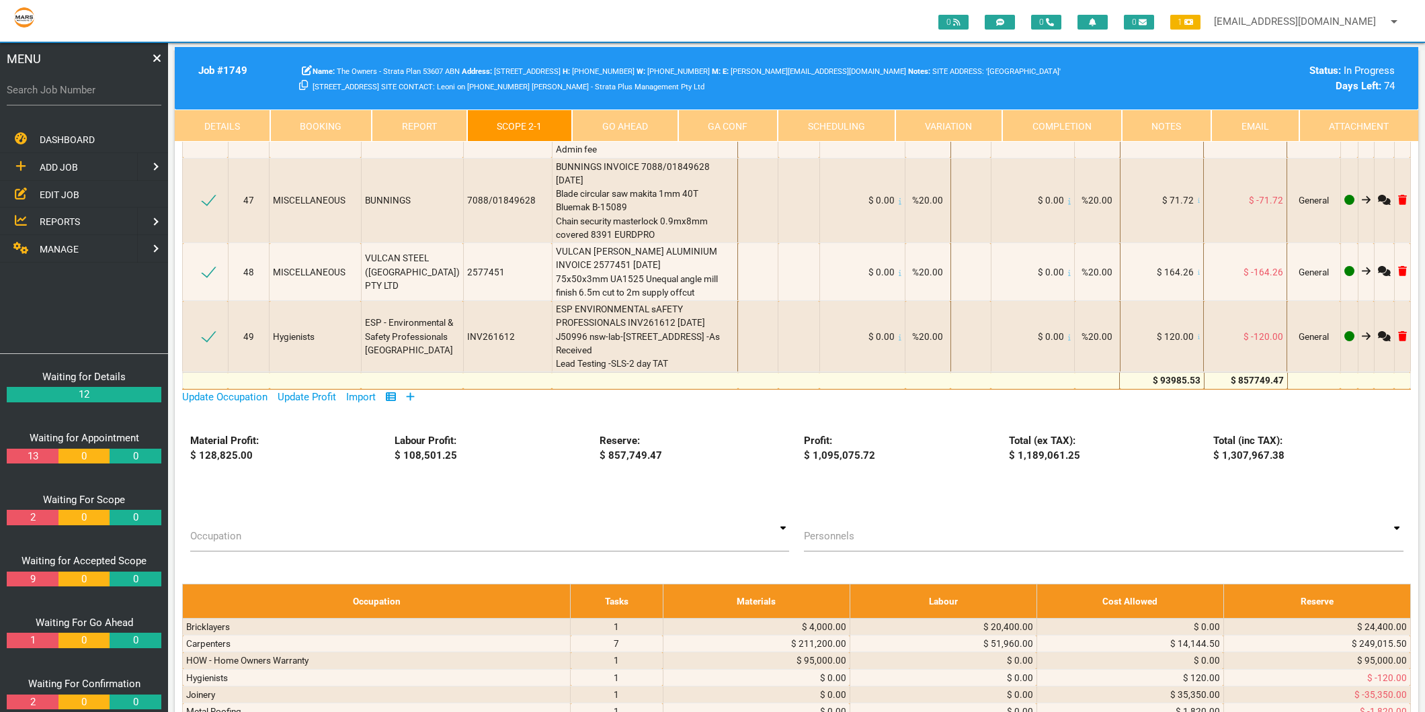
click at [415, 392] on icon at bounding box center [410, 397] width 9 height 10
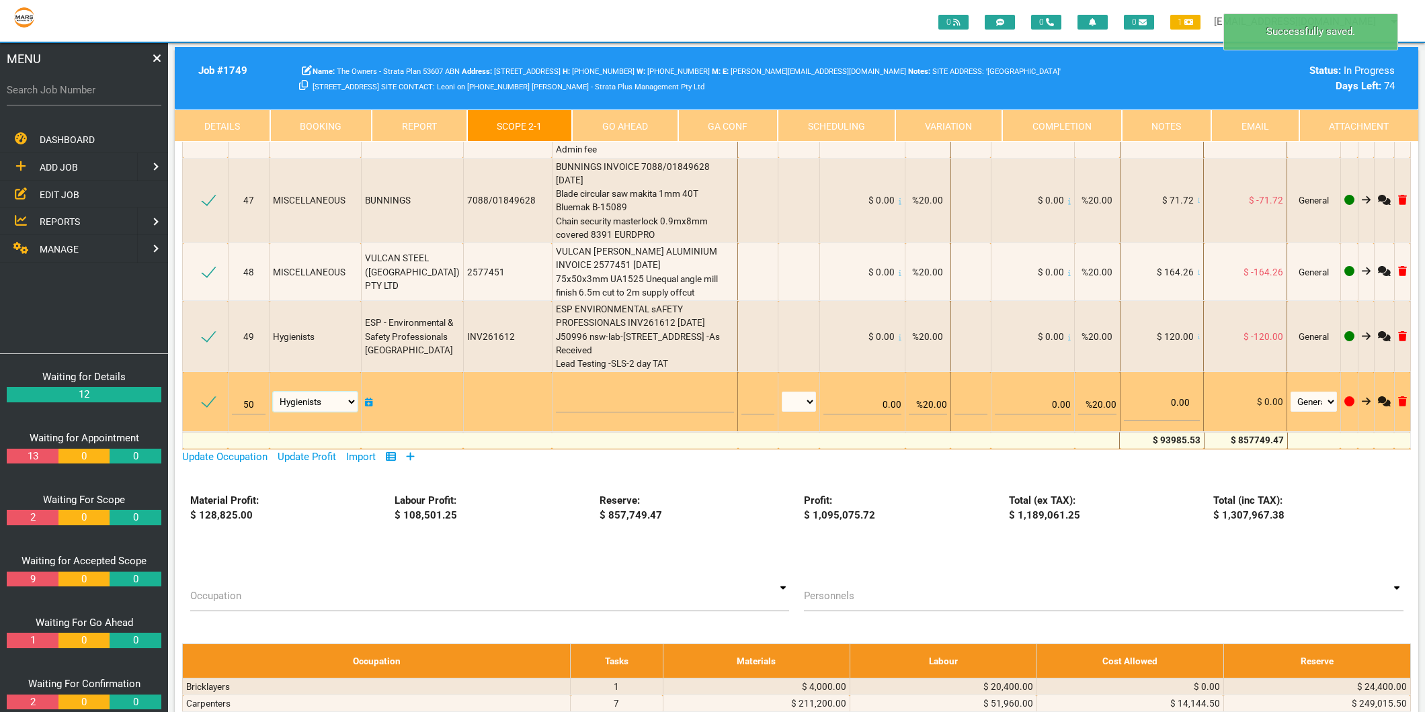
click at [346, 392] on select "Air Conditioning Asbestos Removal Awnings Blinds Bricklayers Building Inspectio…" at bounding box center [315, 402] width 85 height 20
click at [317, 392] on select "Air Conditioning Asbestos Removal Awnings Blinds Bricklayers Building Inspectio…" at bounding box center [315, 402] width 85 height 20
select select "Render"
click at [276, 392] on select "Air Conditioning Asbestos Removal Awnings Blinds Bricklayers Building Inspectio…" at bounding box center [315, 402] width 85 height 20
click at [595, 382] on textarea at bounding box center [645, 397] width 179 height 30
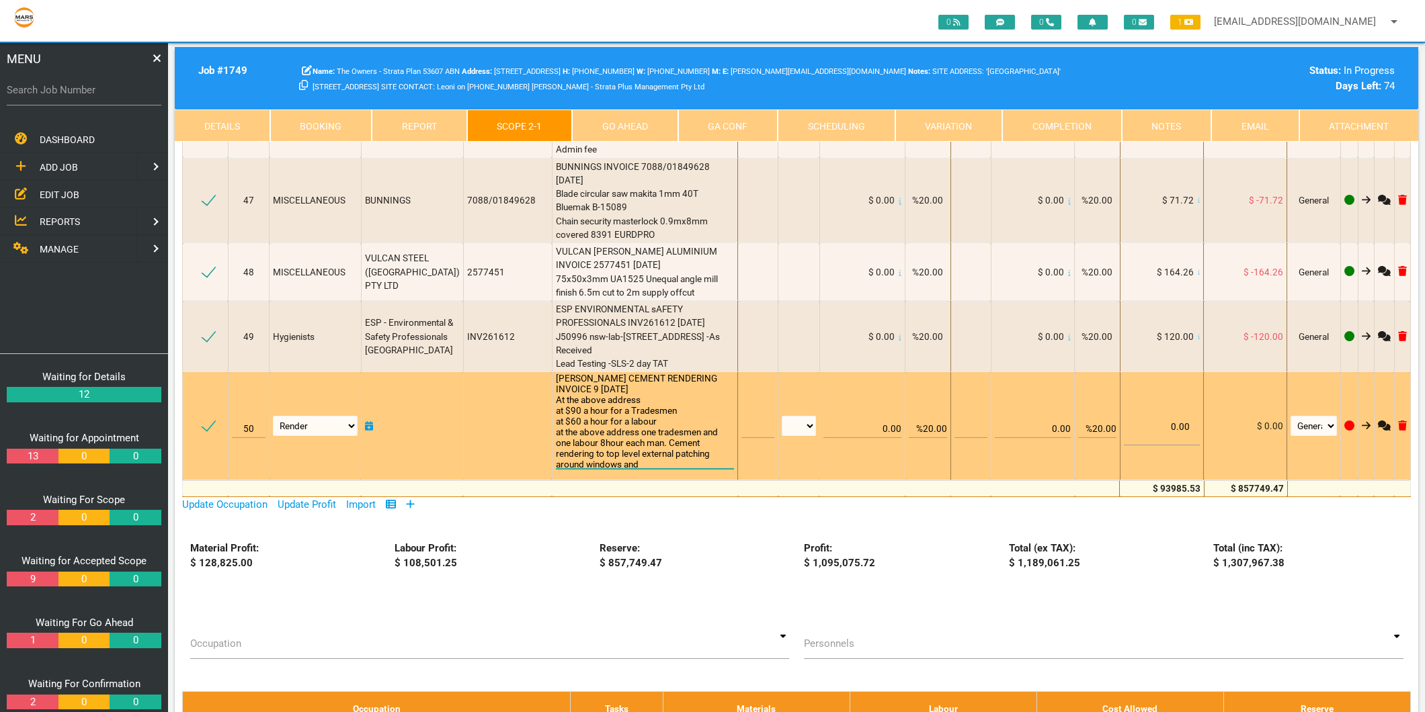
scroll to position [1, 0]
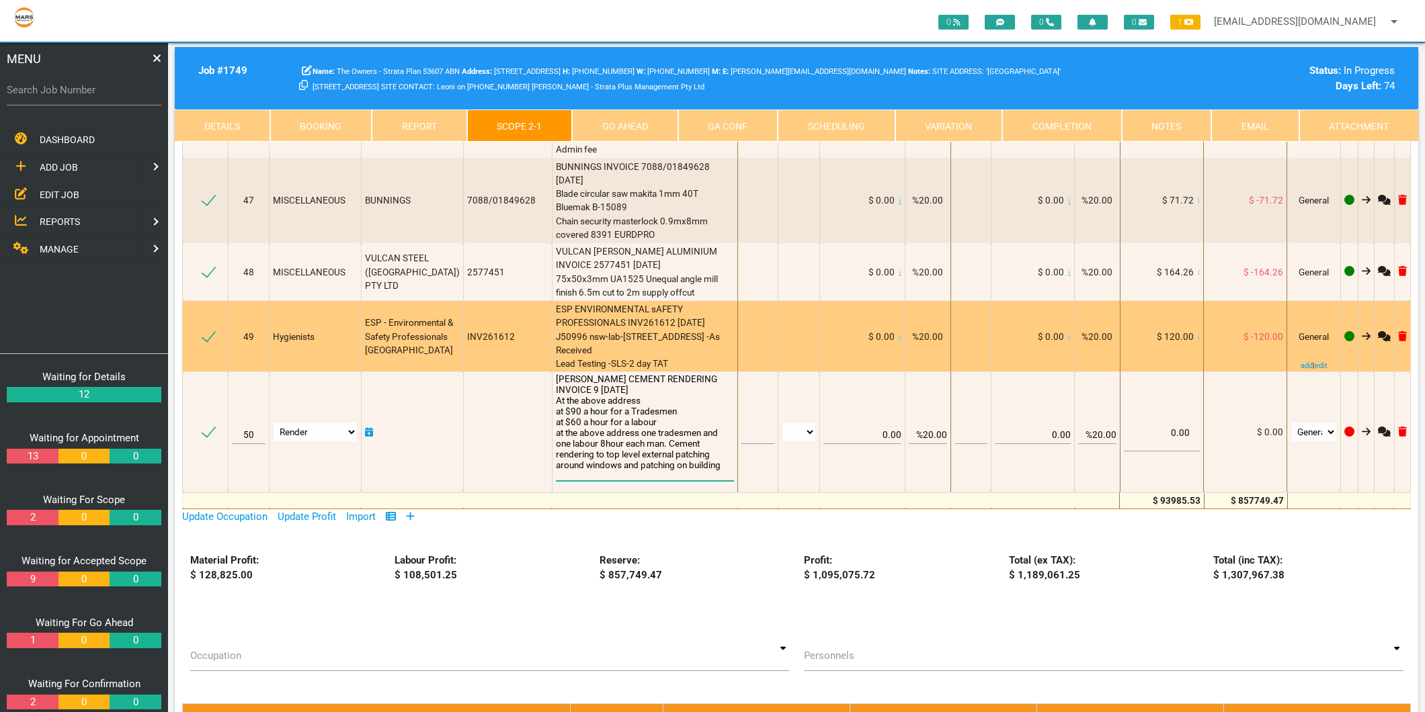
type textarea "[PERSON_NAME] CEMENT RENDERING INVOICE 9 [DATE] At the above address at $90 a h…"
click at [628, 304] on span "ESP ENVIRONMENTAL sAFETY PROFESSIONALS INV261612 [DATE] J50996 nsw-lab-[STREET_…" at bounding box center [639, 336] width 166 height 65
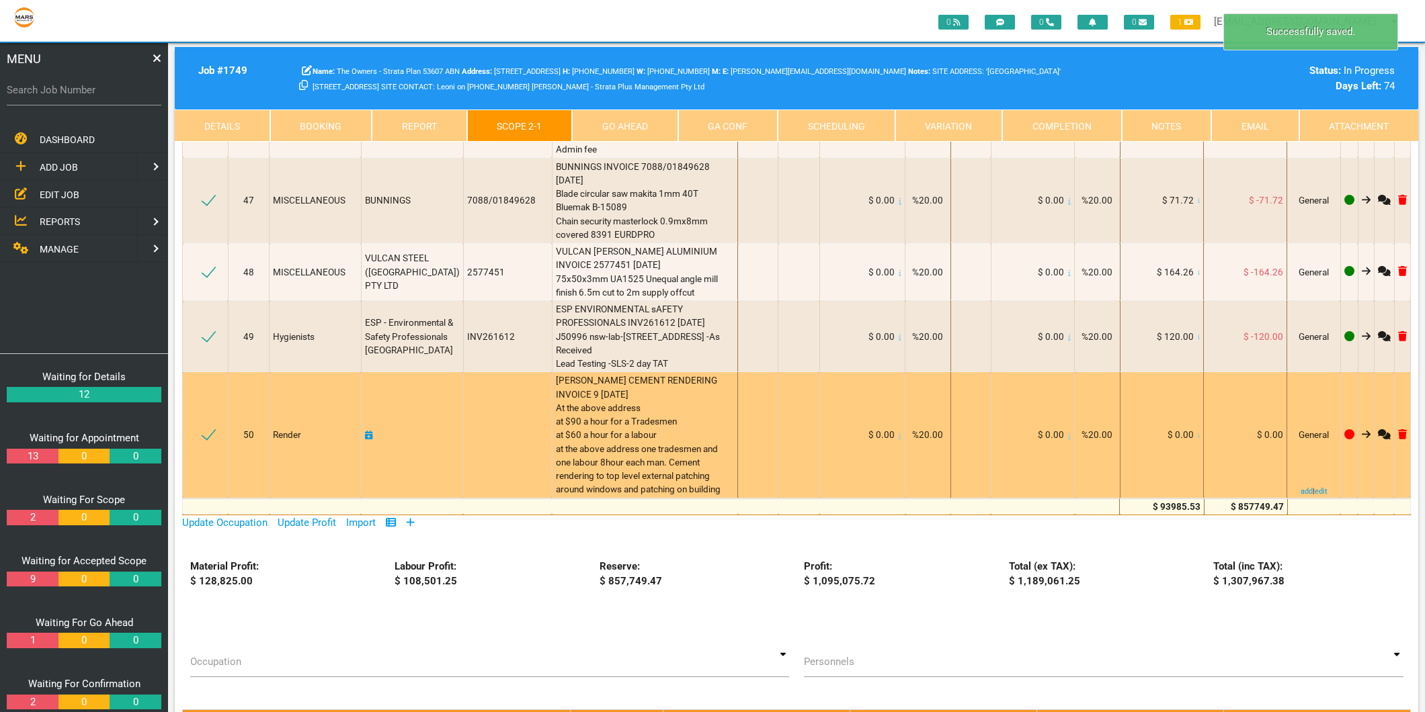
click at [1198, 433] on icon at bounding box center [1199, 436] width 3 height 7
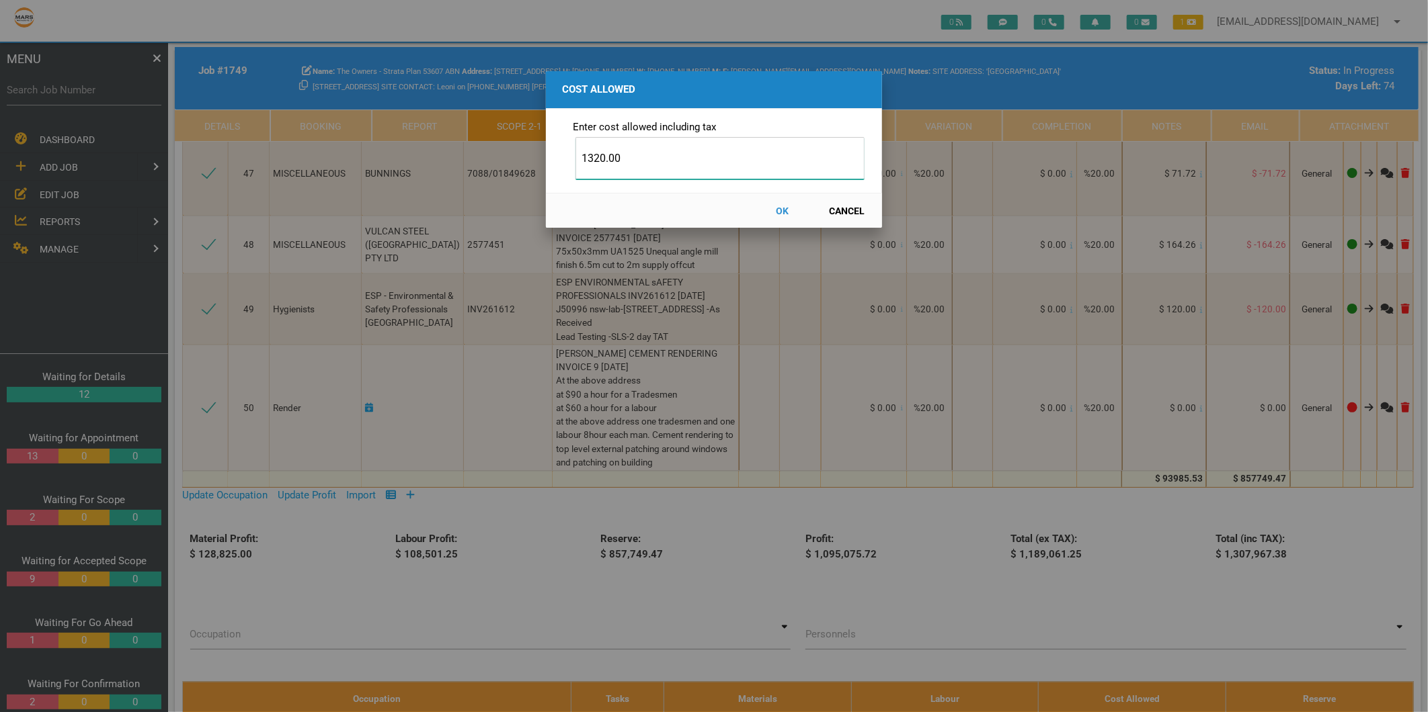
type input "1320.00"
click at [784, 207] on button "OK" at bounding box center [782, 211] width 59 height 24
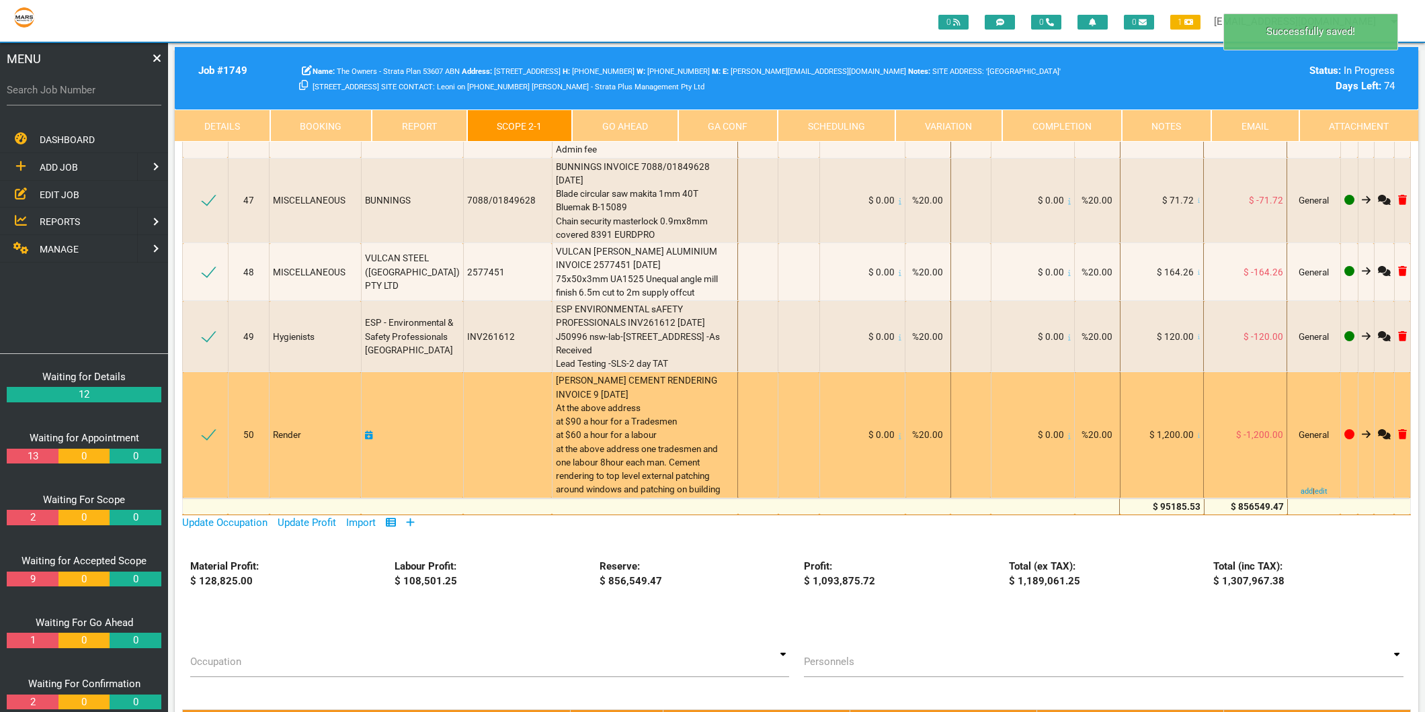
click at [373, 431] on icon at bounding box center [369, 435] width 8 height 9
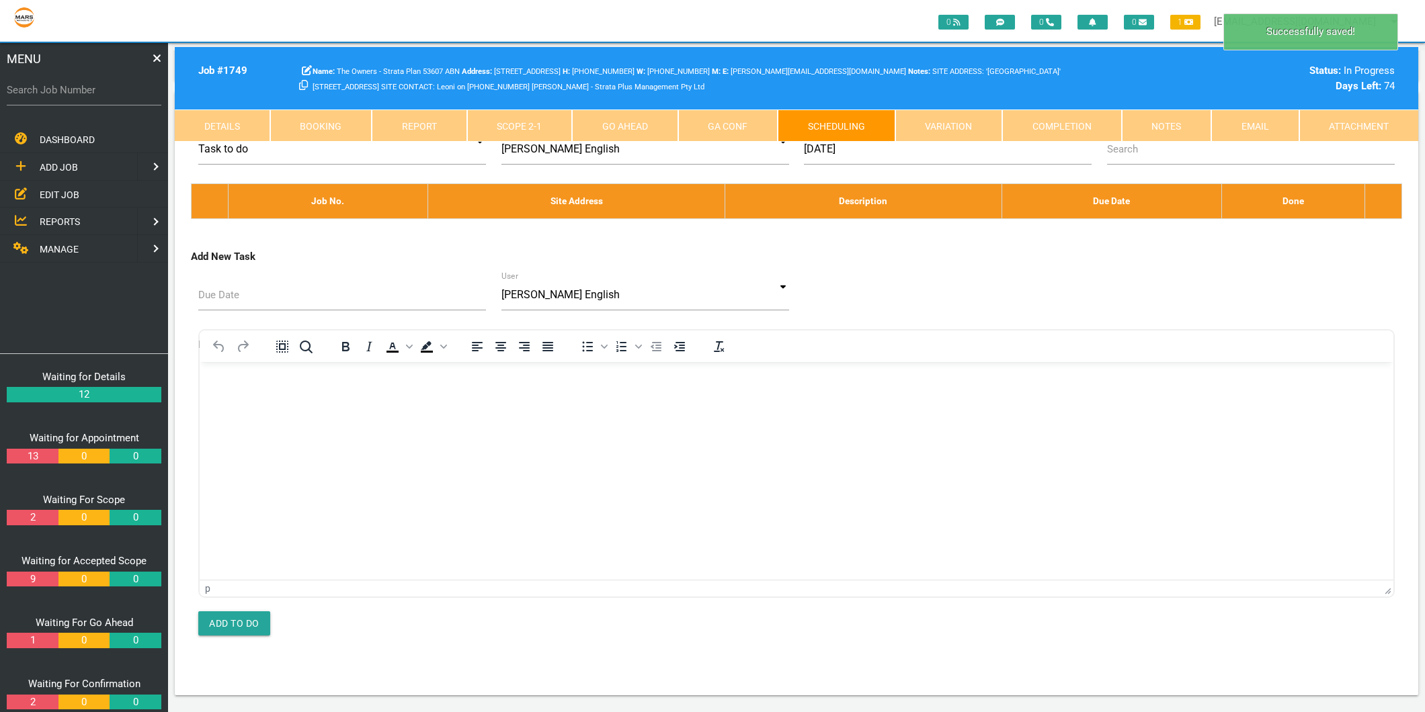
scroll to position [0, 0]
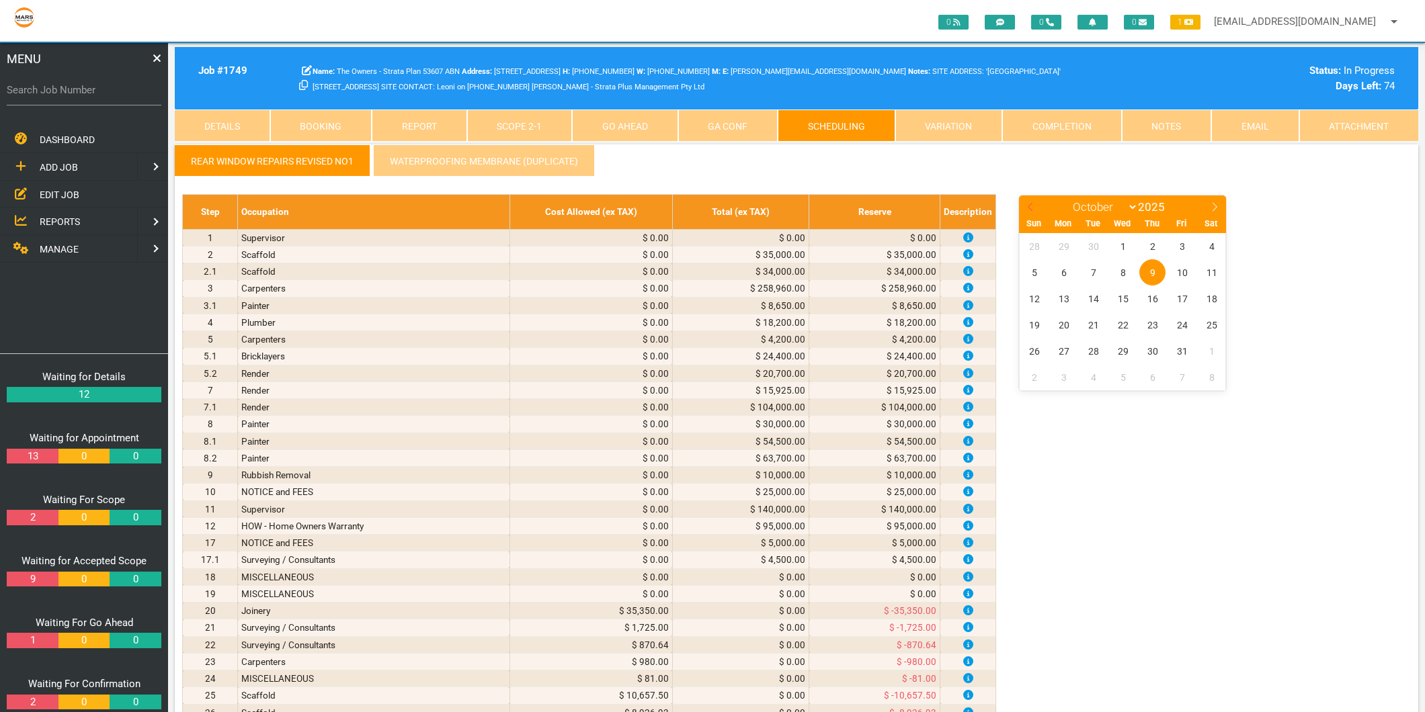
click at [1032, 205] on icon at bounding box center [1030, 206] width 9 height 9
select select "8"
click at [1120, 326] on span "24" at bounding box center [1123, 325] width 26 height 26
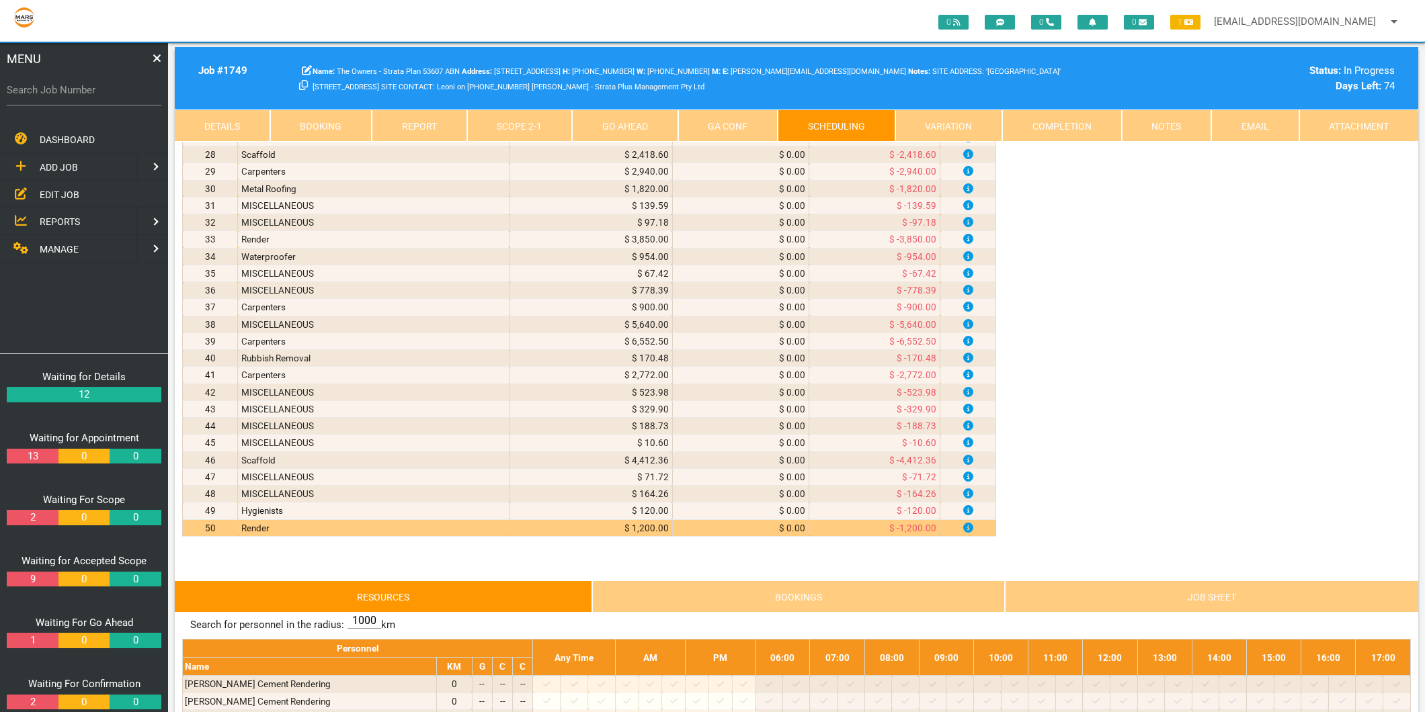
scroll to position [821, 0]
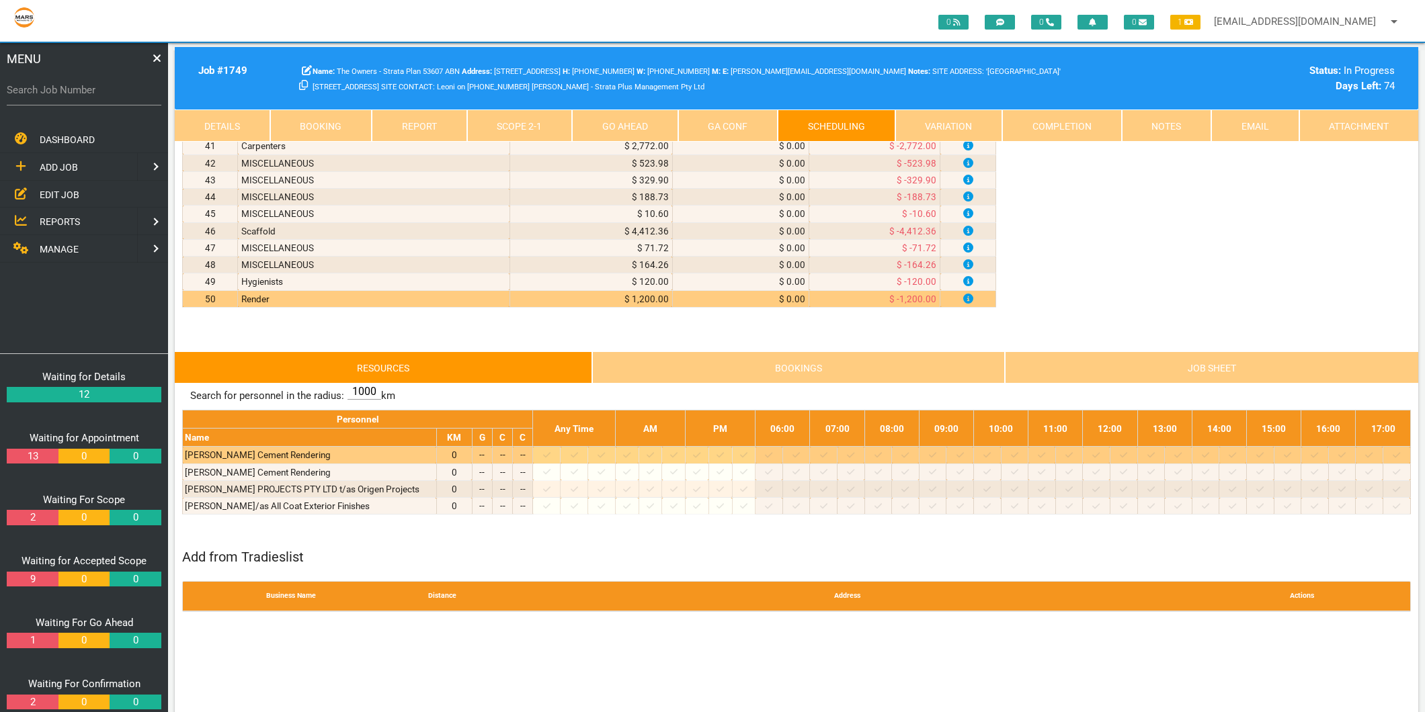
click at [558, 454] on div at bounding box center [546, 454] width 23 height 13
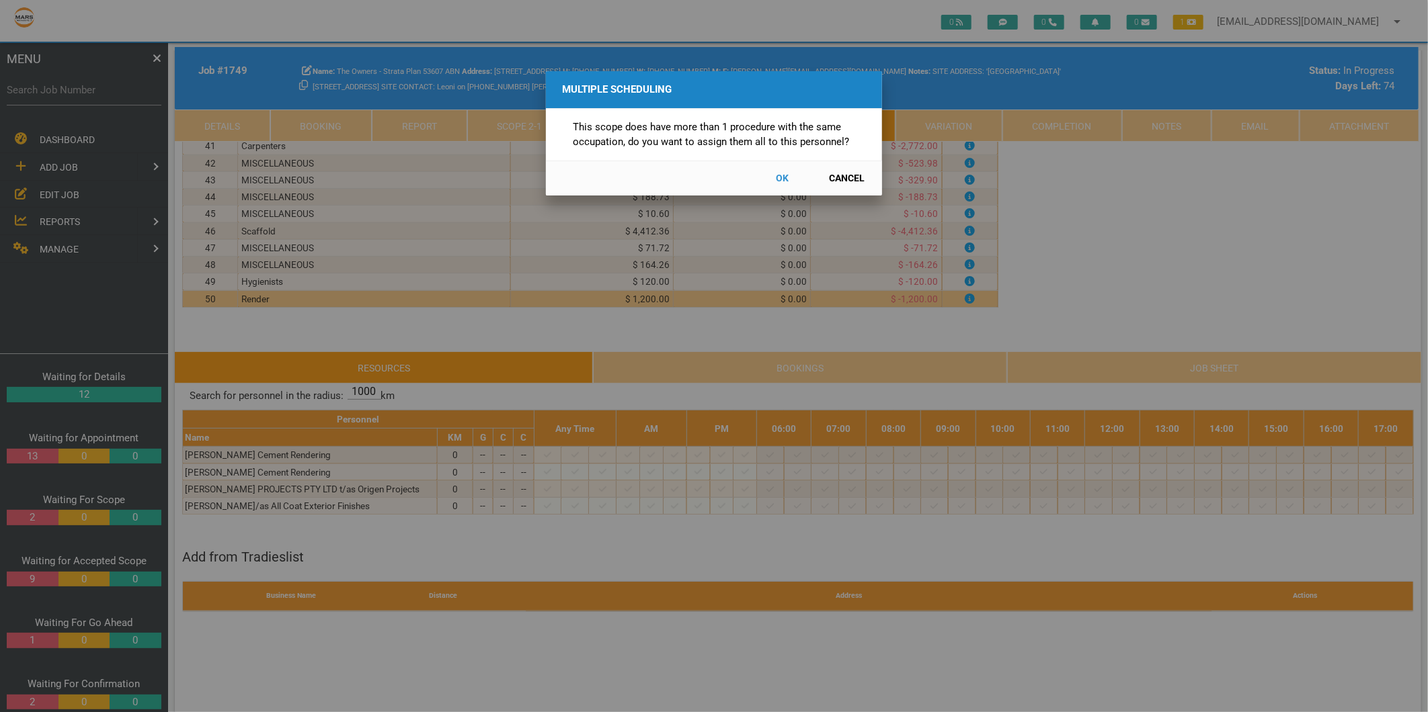
click at [843, 175] on button "Cancel" at bounding box center [846, 179] width 59 height 24
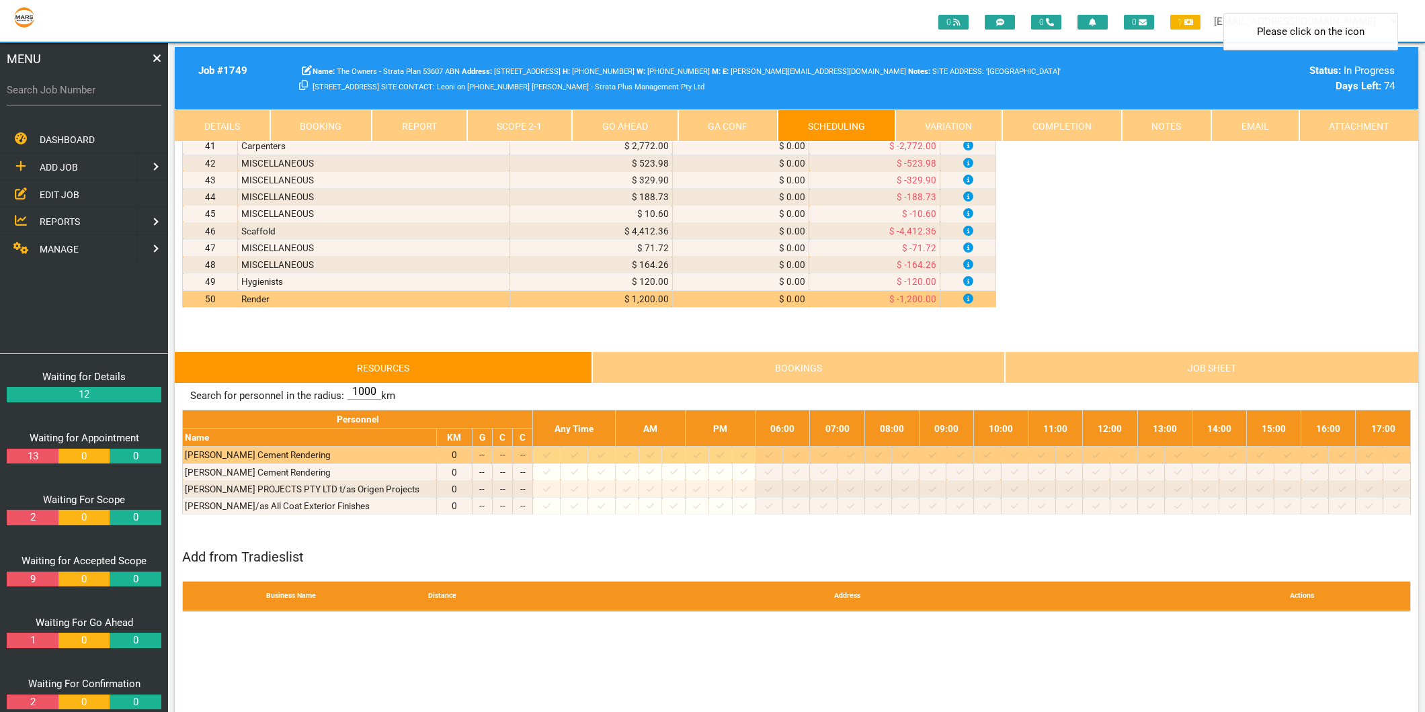
click at [552, 461] on div at bounding box center [546, 454] width 23 height 13
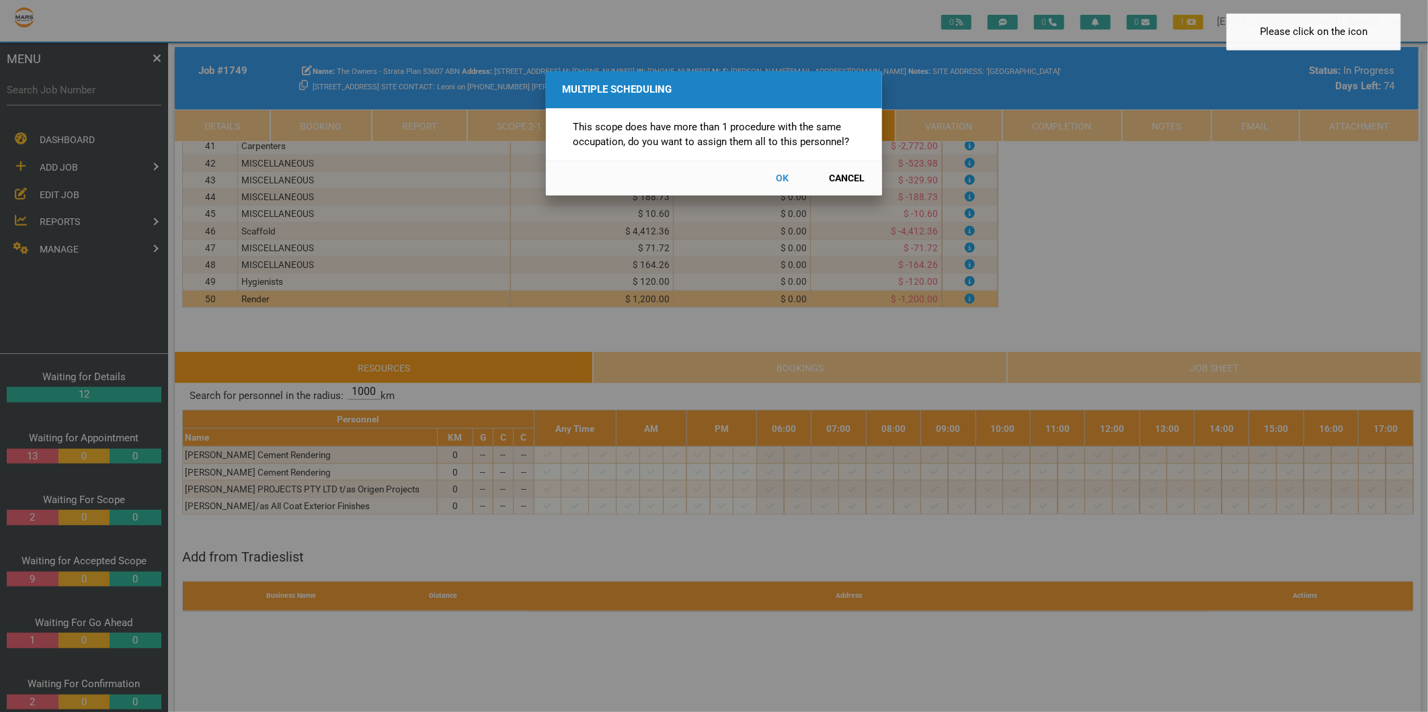
click at [859, 173] on button "Cancel" at bounding box center [846, 179] width 59 height 24
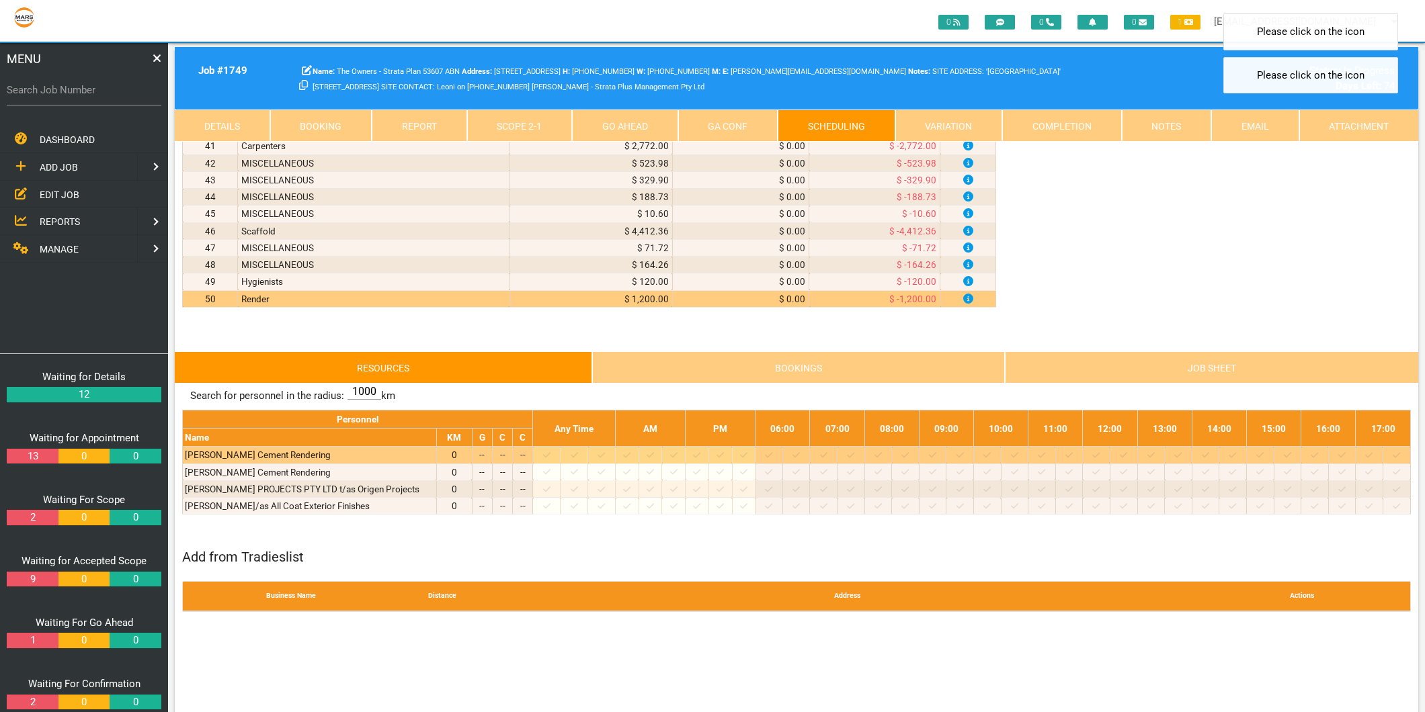
click at [550, 458] on icon at bounding box center [546, 455] width 7 height 5
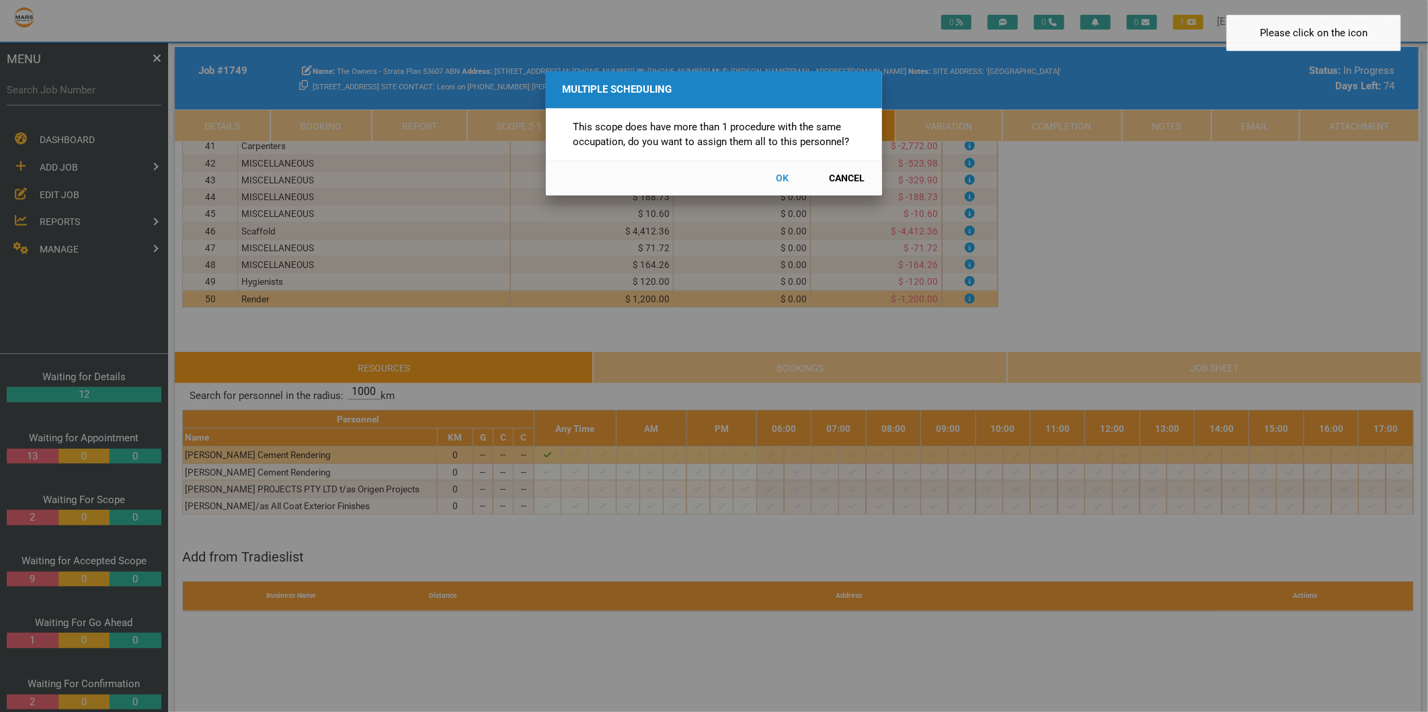
click at [854, 173] on button "Cancel" at bounding box center [846, 179] width 59 height 24
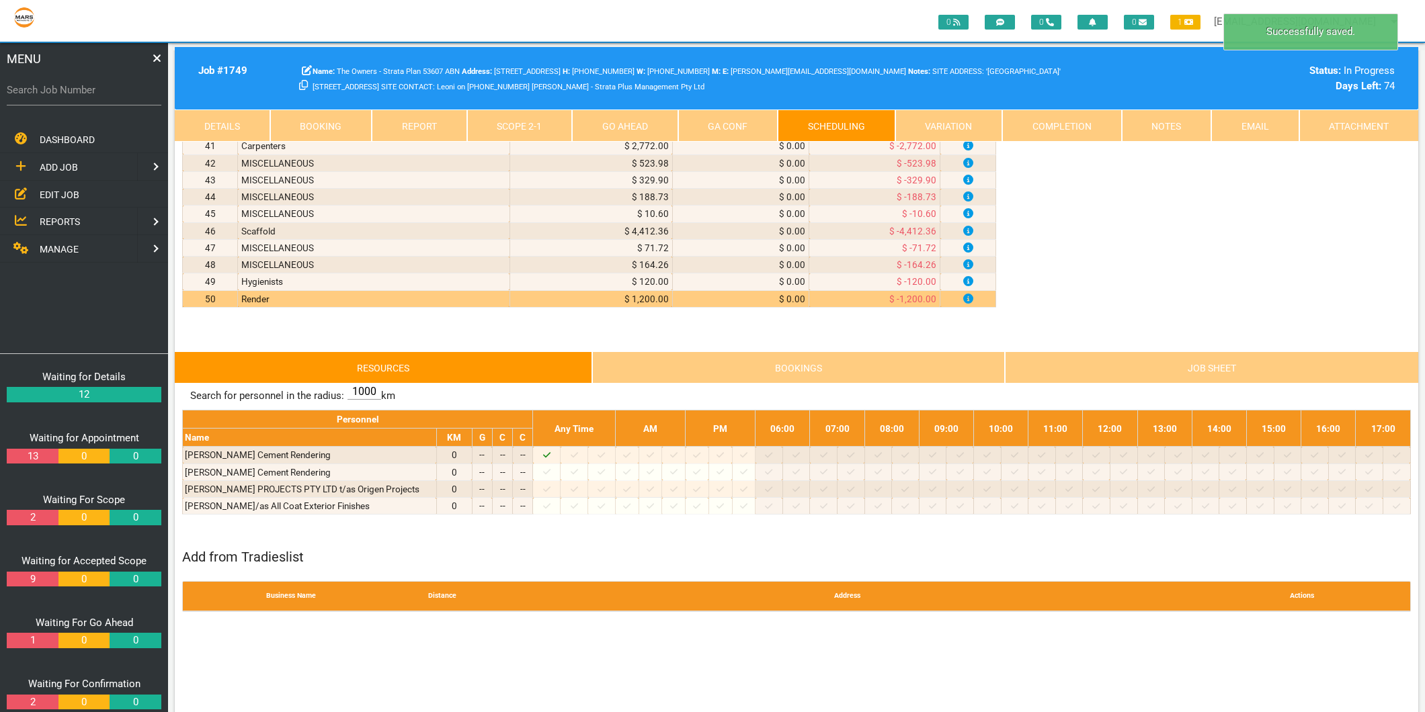
click at [525, 122] on link "Scope 2 - 1" at bounding box center [520, 126] width 106 height 32
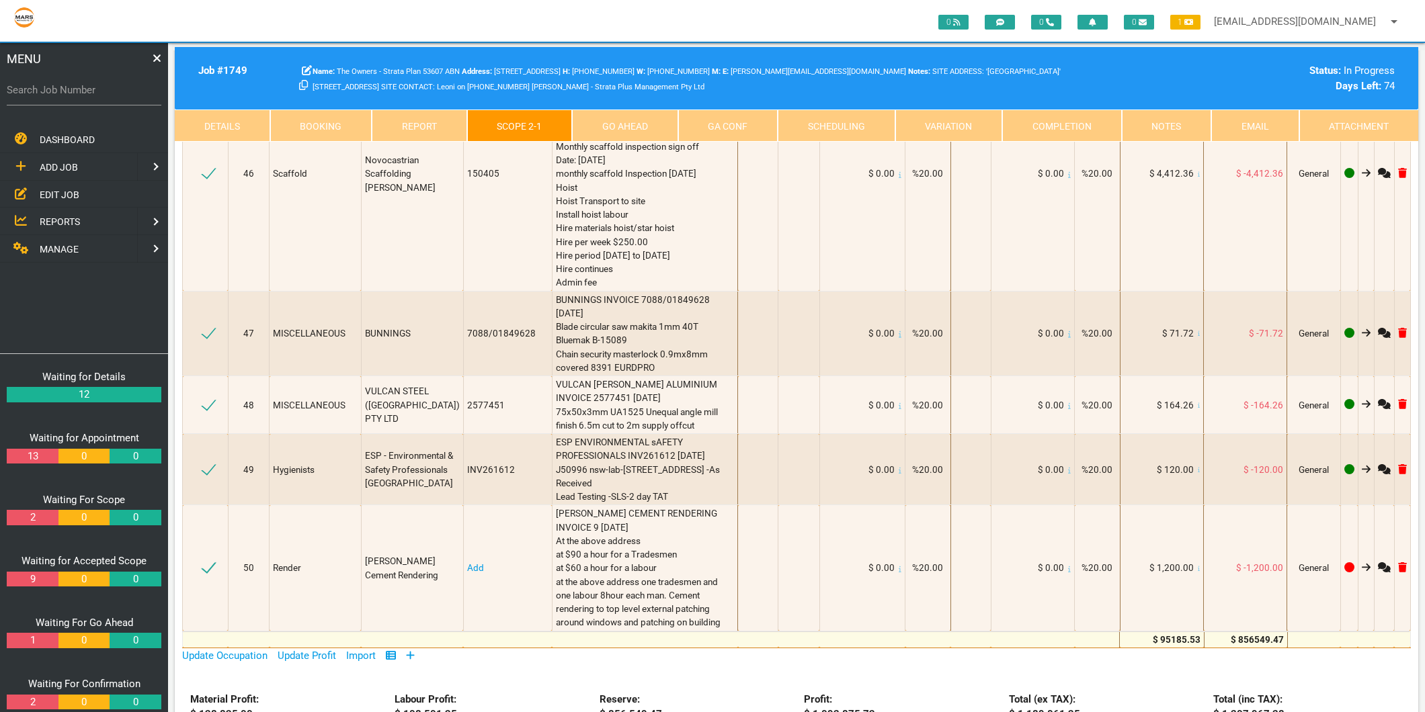
scroll to position [4331, 0]
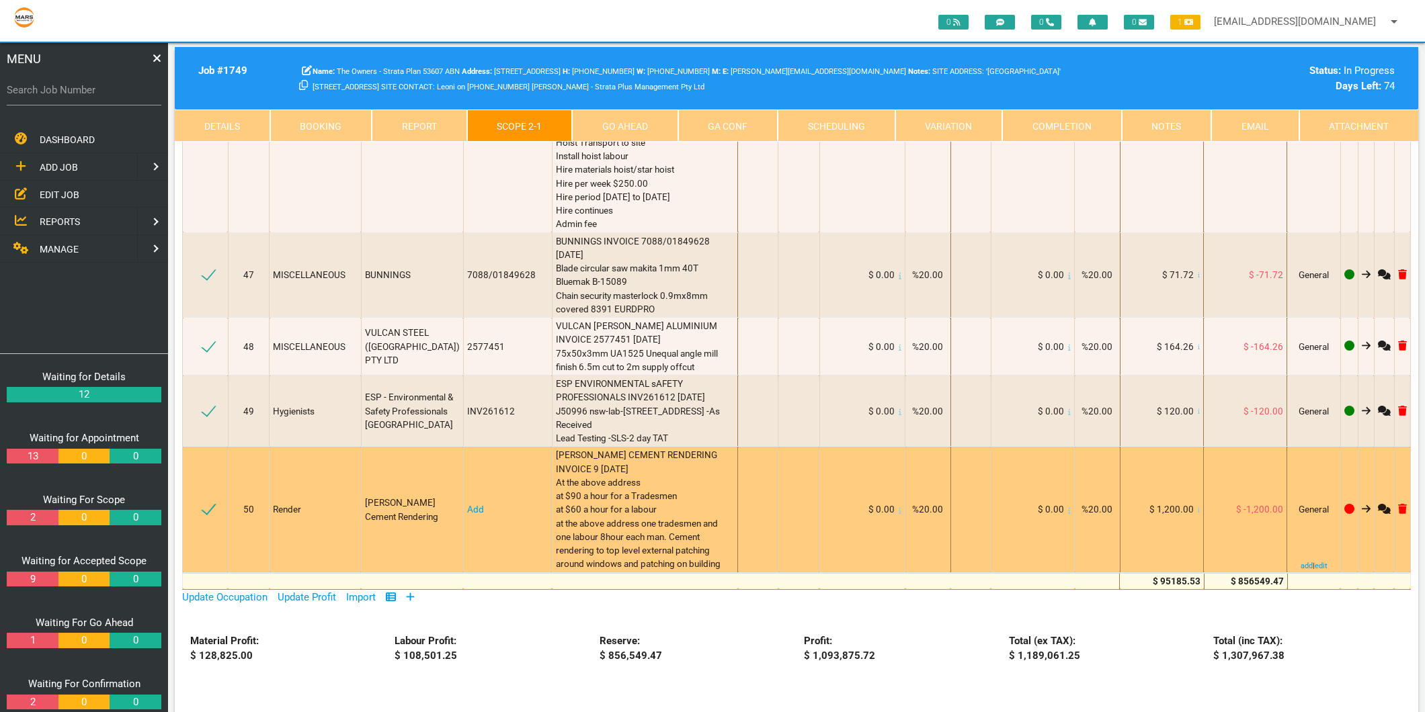
click at [475, 504] on link "Add" at bounding box center [475, 509] width 17 height 11
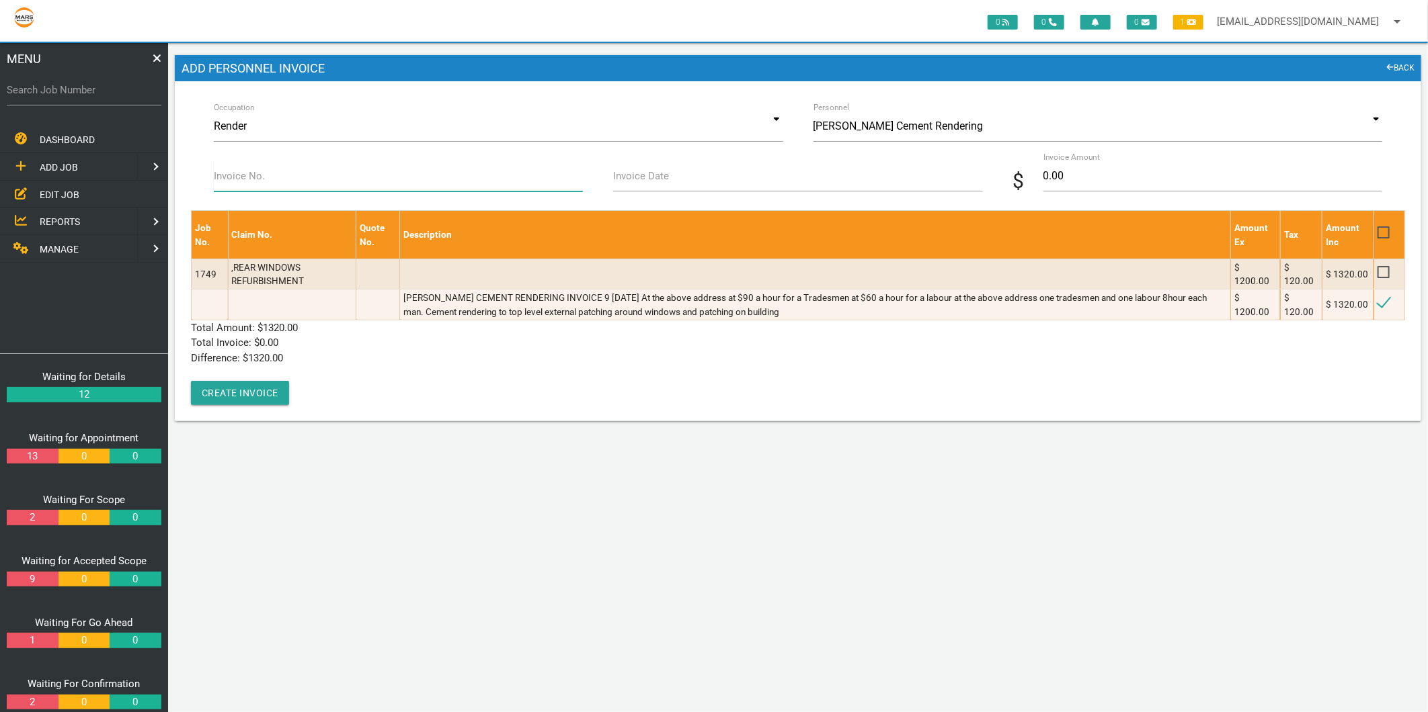
click at [267, 187] on input "Invoice No." at bounding box center [398, 176] width 369 height 31
type input "Invoice 9"
click at [712, 178] on input "Invoice Date" at bounding box center [797, 176] width 369 height 31
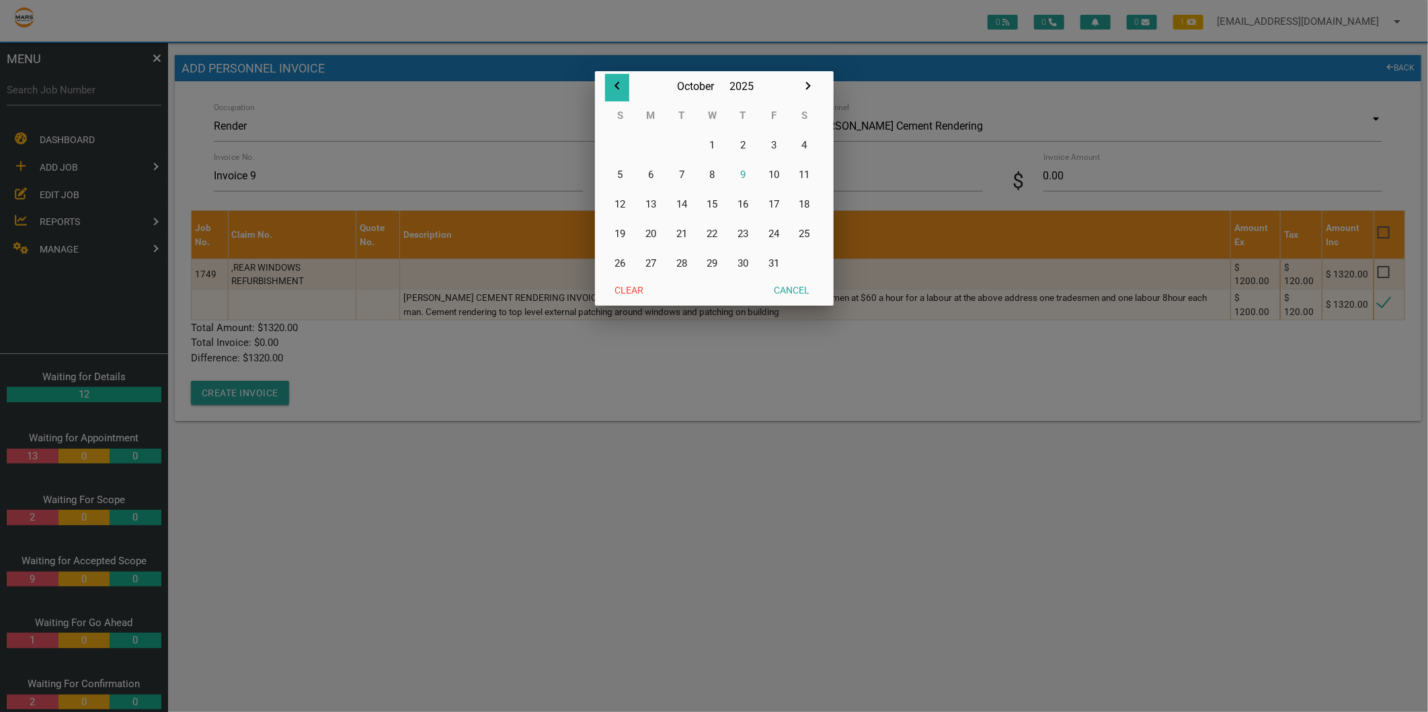
click at [612, 83] on icon "button" at bounding box center [617, 86] width 16 height 16
click at [710, 234] on button "24" at bounding box center [712, 234] width 31 height 30
type input "[DATE]"
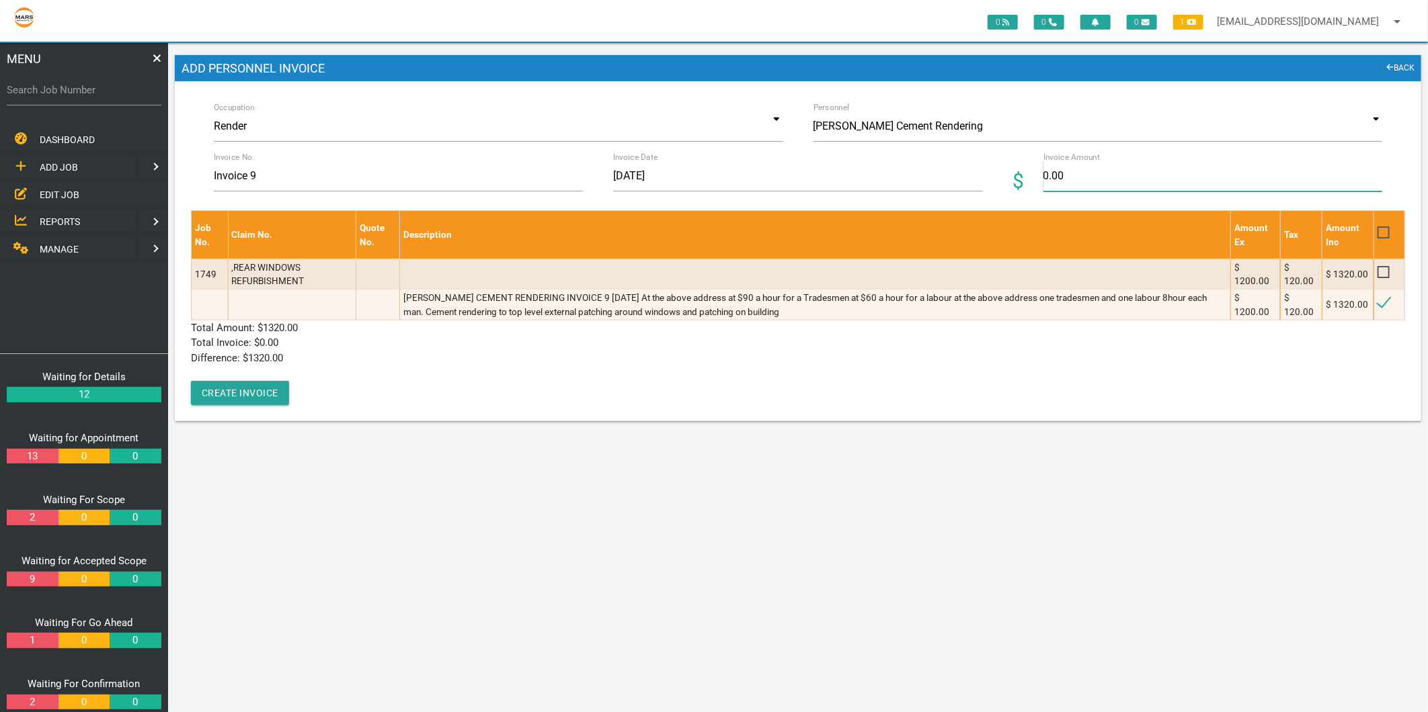
click at [1073, 172] on input "0.00" at bounding box center [1212, 176] width 339 height 31
type input "1320"
drag, startPoint x: 398, startPoint y: 366, endPoint x: 377, endPoint y: 372, distance: 21.7
click at [395, 366] on div "Job No. Claim No. Quote No. Description Amount Ex Tax Amount Inc 1749 ,REAR WIN…" at bounding box center [798, 307] width 1214 height 195
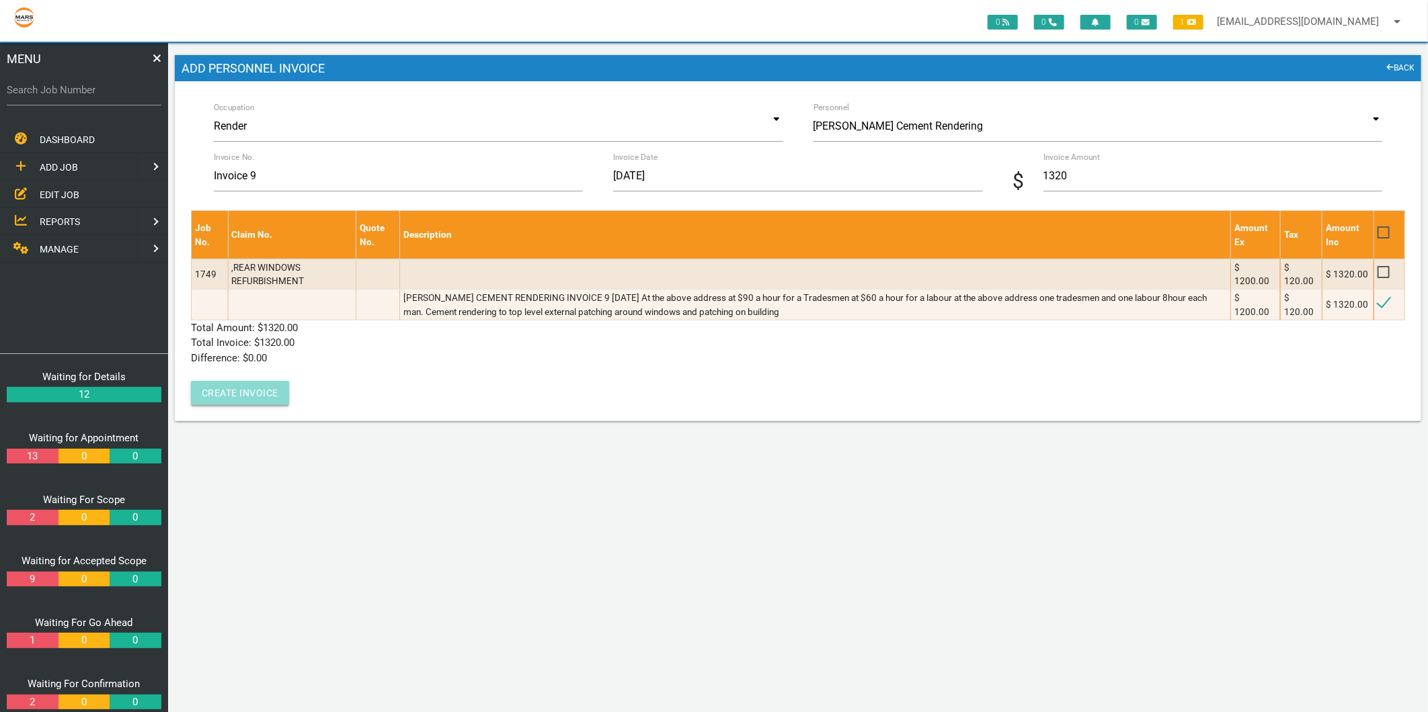
click at [236, 401] on button "Create Invoice" at bounding box center [240, 393] width 98 height 24
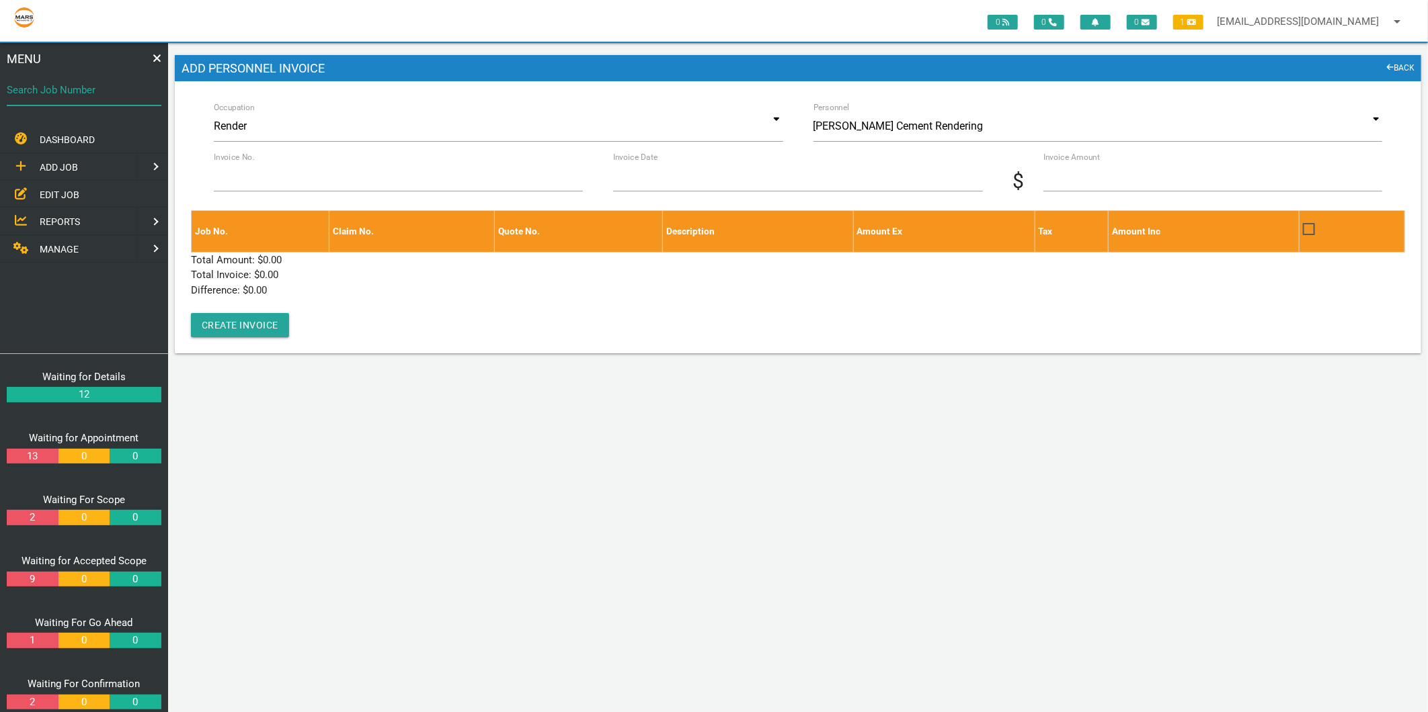
click at [32, 98] on input "Search Job Number" at bounding box center [84, 90] width 155 height 31
type input "1774"
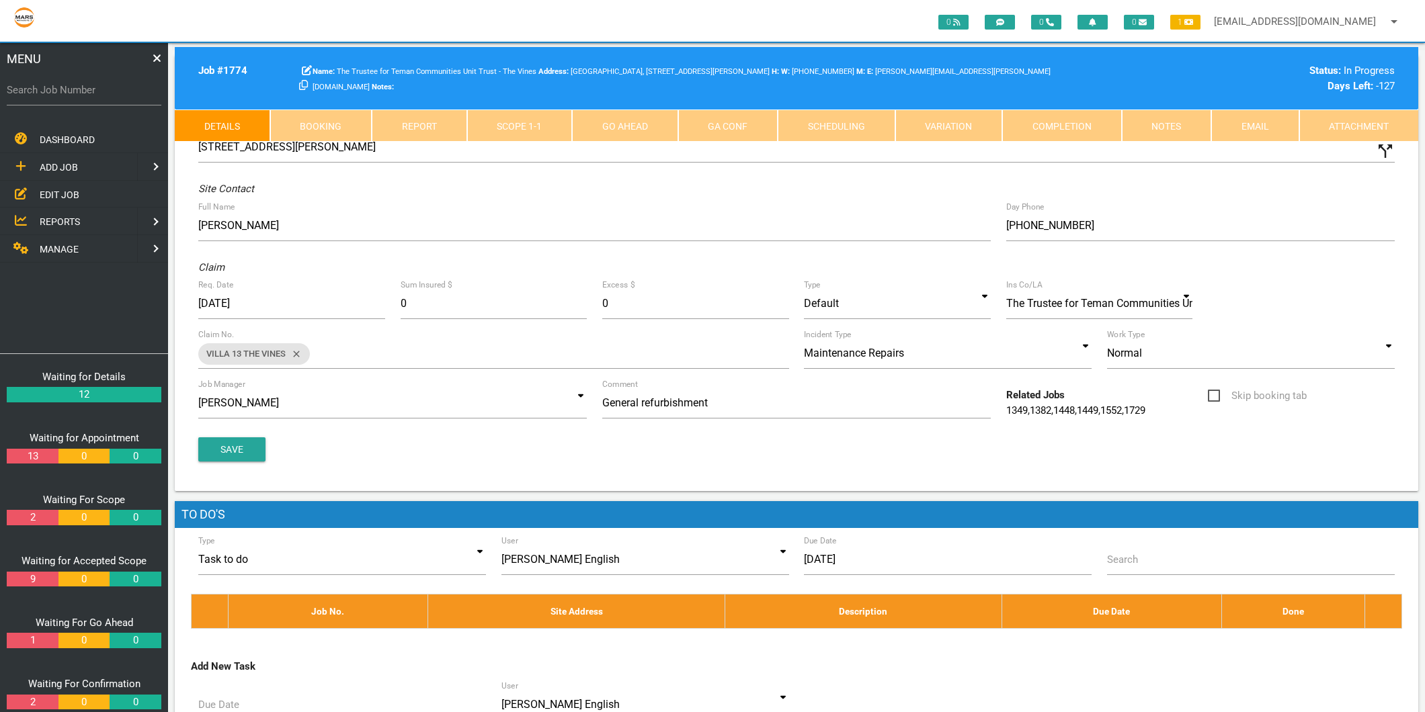
click at [1032, 123] on link "Completion" at bounding box center [1062, 126] width 120 height 32
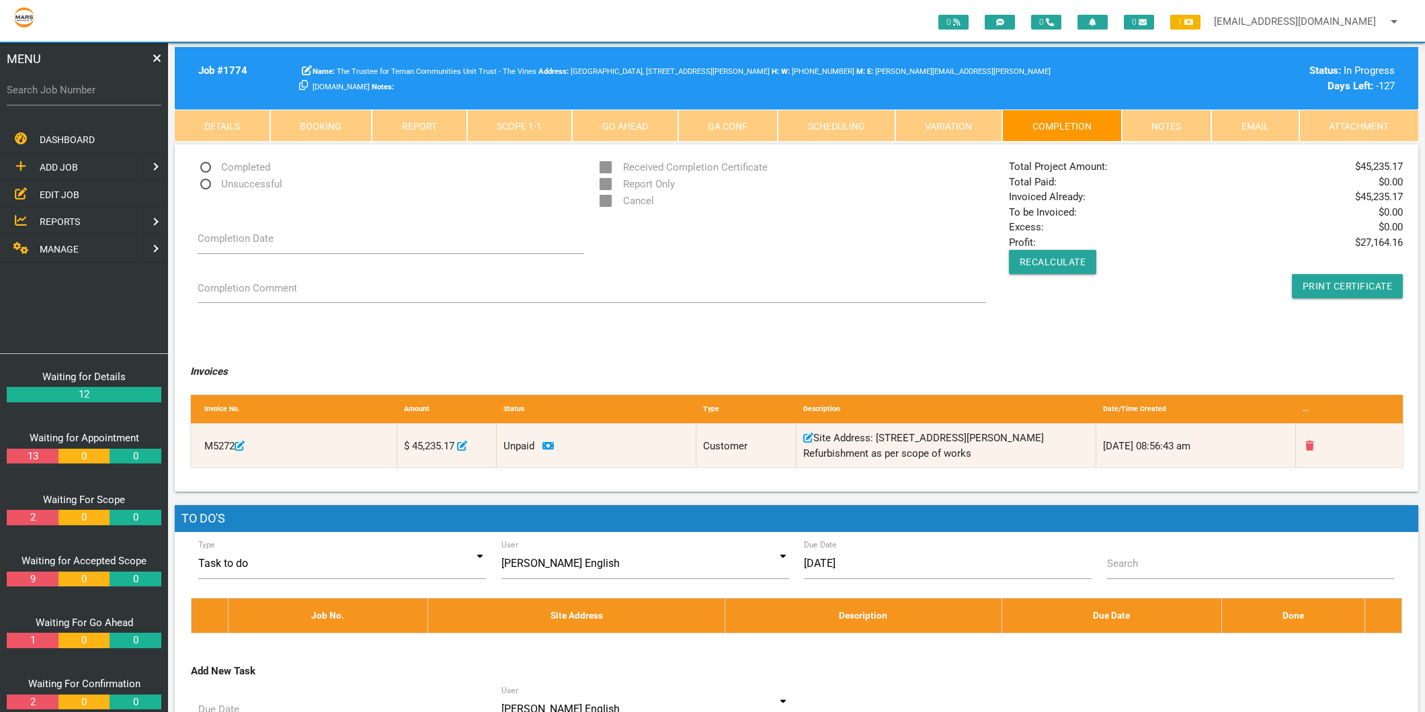
click at [555, 113] on link "Scope 1 - 1" at bounding box center [520, 126] width 106 height 32
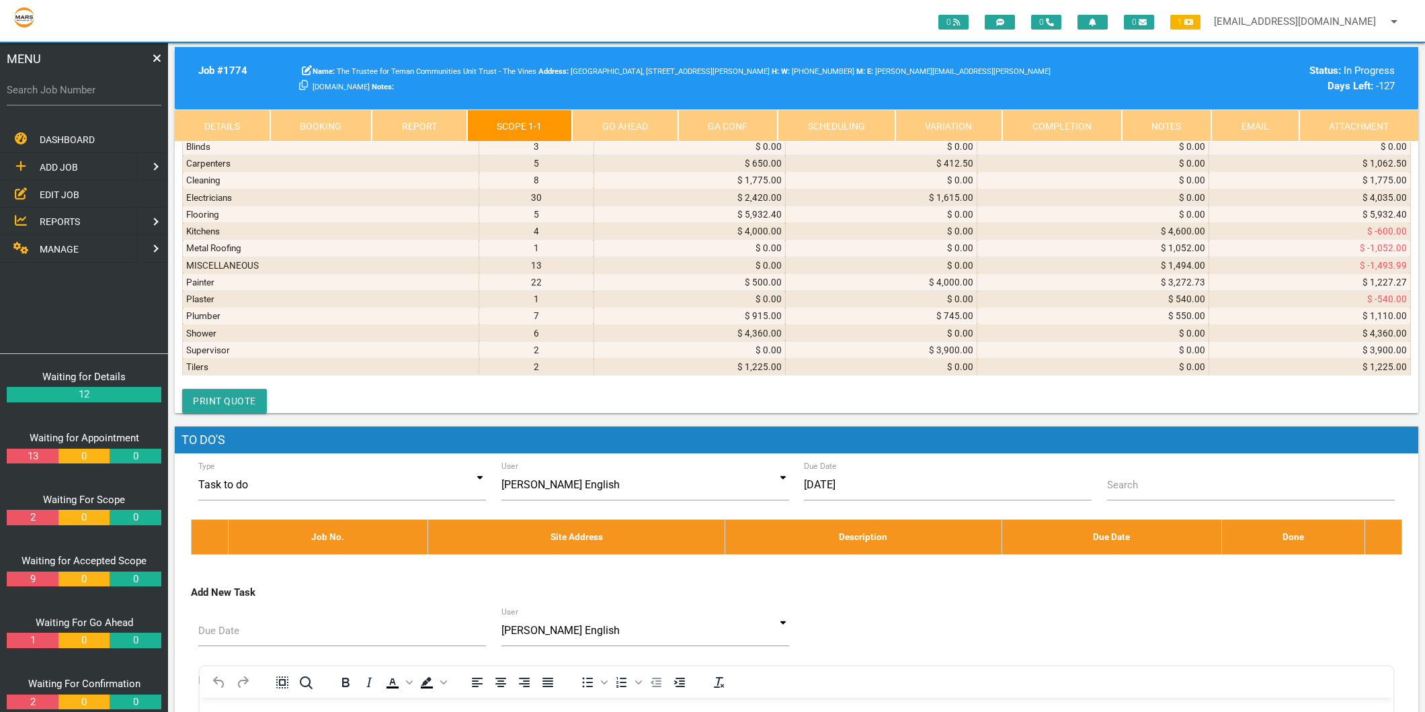
scroll to position [5302, 0]
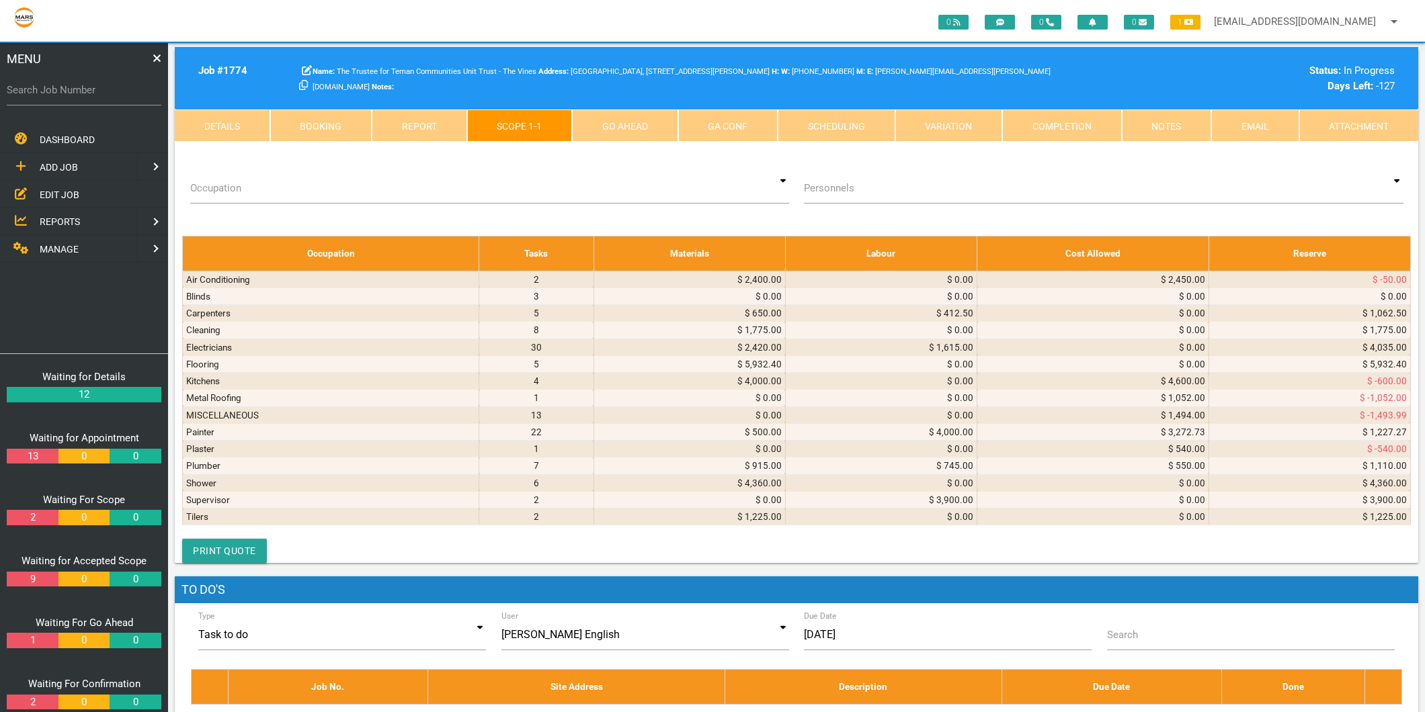
click at [412, 54] on icon at bounding box center [410, 49] width 9 height 10
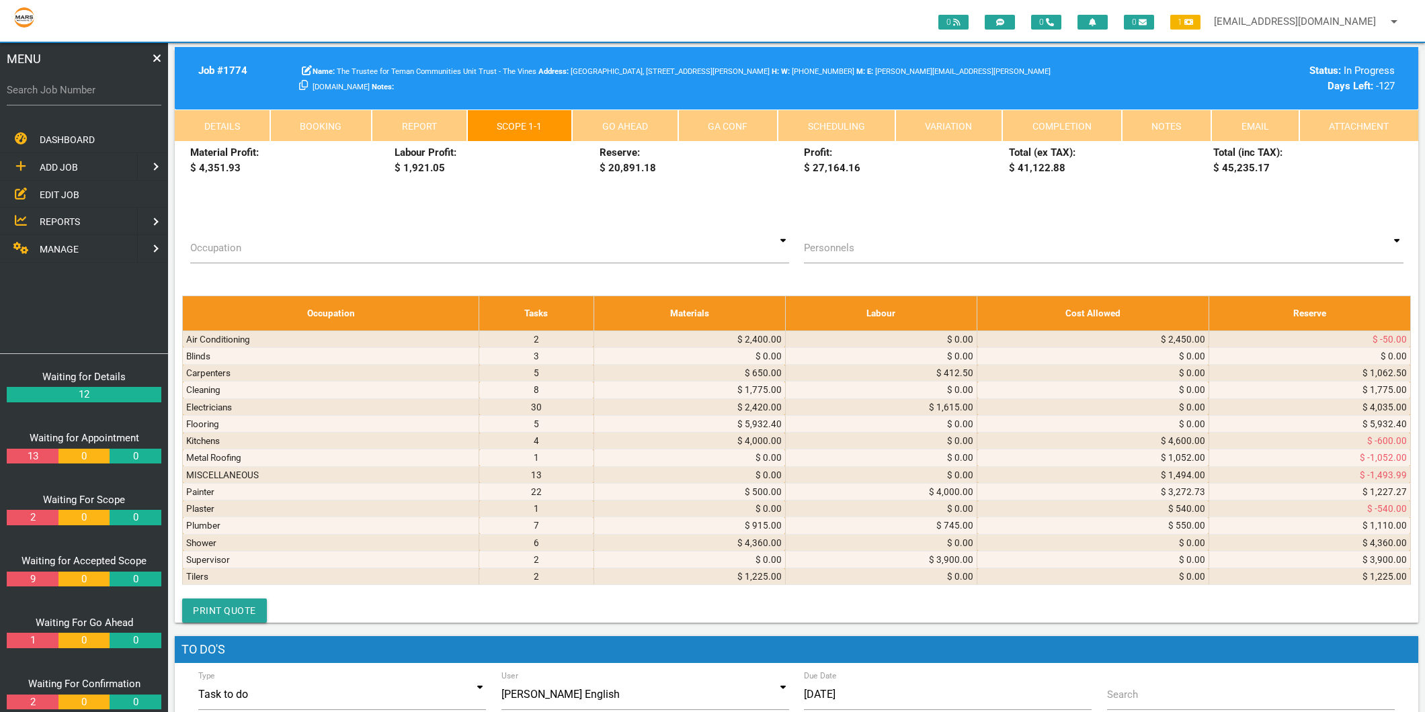
click at [332, 65] on select "Air Conditioning Asbestos Removal Awnings Blinds Bricklayers Building Inspectio…" at bounding box center [316, 54] width 85 height 20
select select "Cleaning"
click at [276, 65] on select "Air Conditioning Asbestos Removal Awnings Blinds Bricklayers Building Inspectio…" at bounding box center [316, 54] width 85 height 20
click at [588, 65] on textarea at bounding box center [634, 50] width 188 height 30
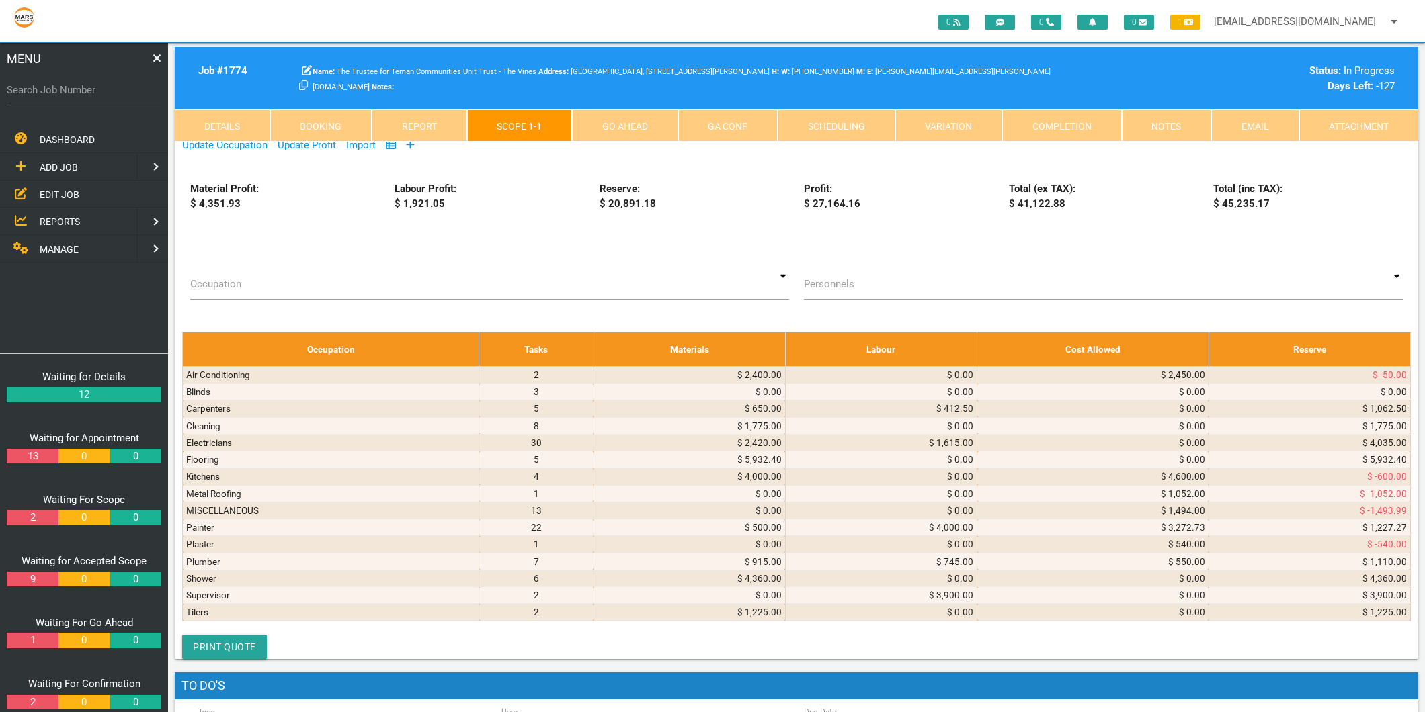
scroll to position [1, 0]
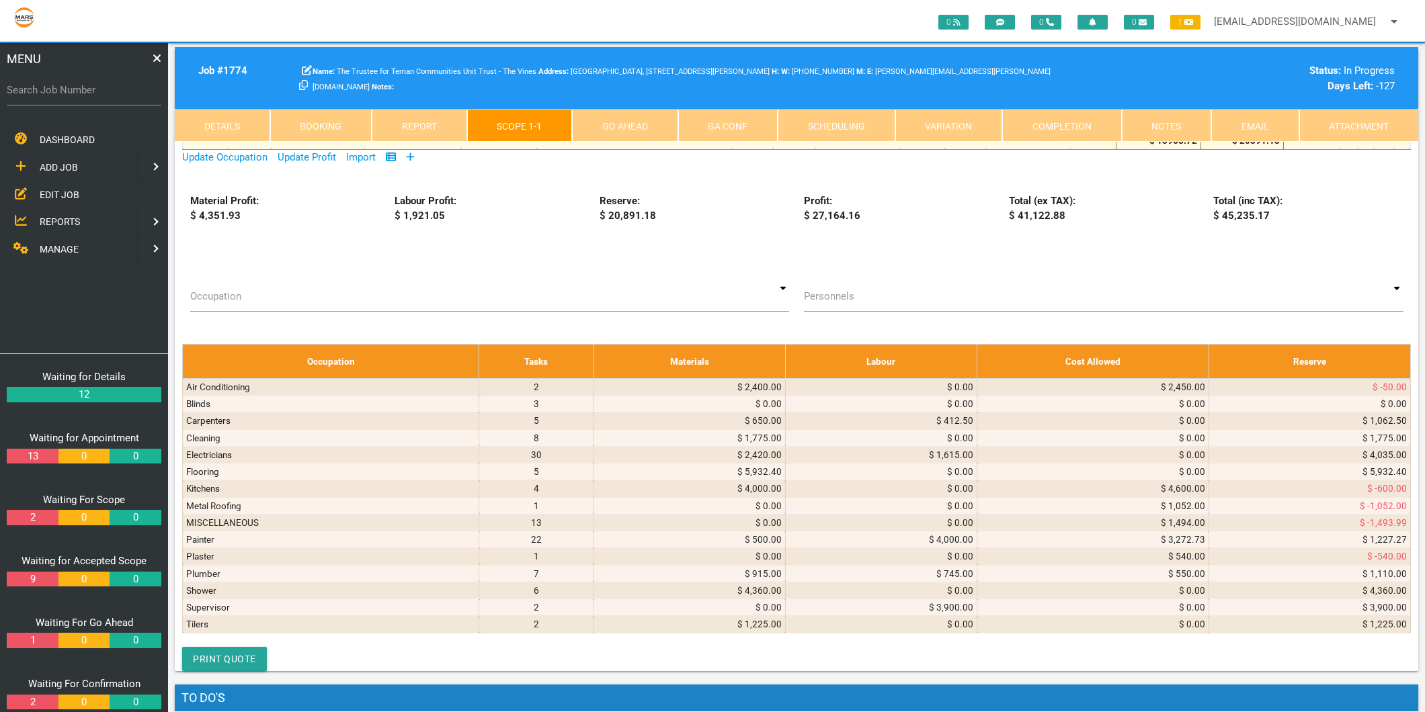
type textarea "BLUEGUM HOME SERVICES INVOICE 00026973 [DATE] 13/38 [PERSON_NAME] St Cessnock I…"
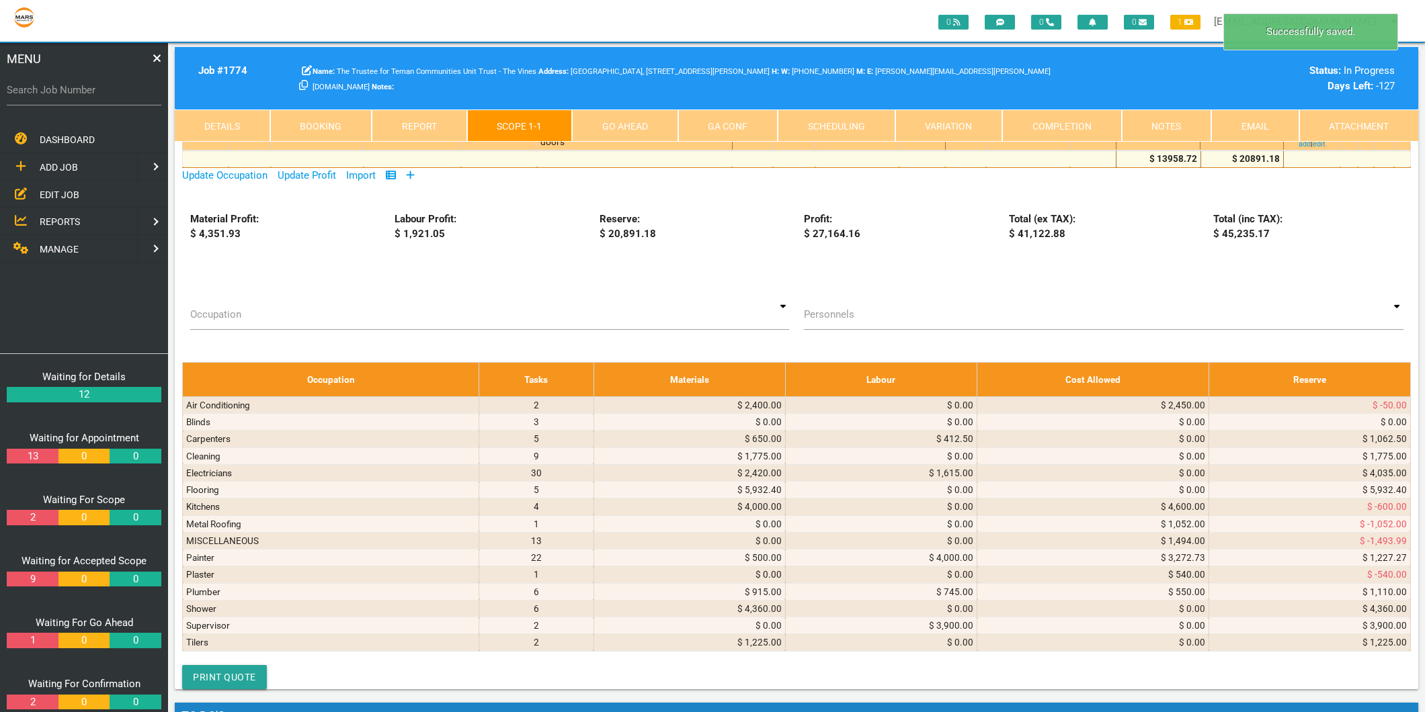
click at [1194, 91] on icon at bounding box center [1195, 88] width 3 height 7
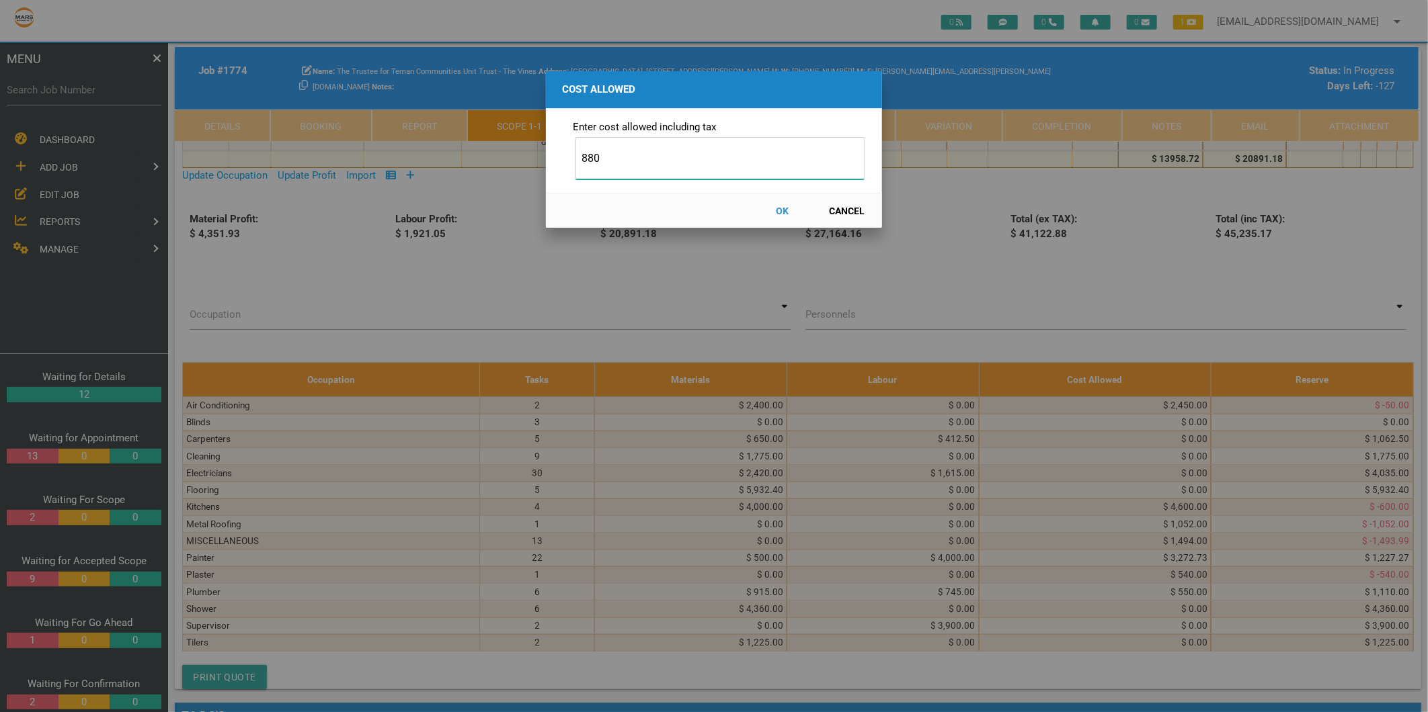
type input "880"
click at [780, 209] on button "OK" at bounding box center [782, 211] width 59 height 24
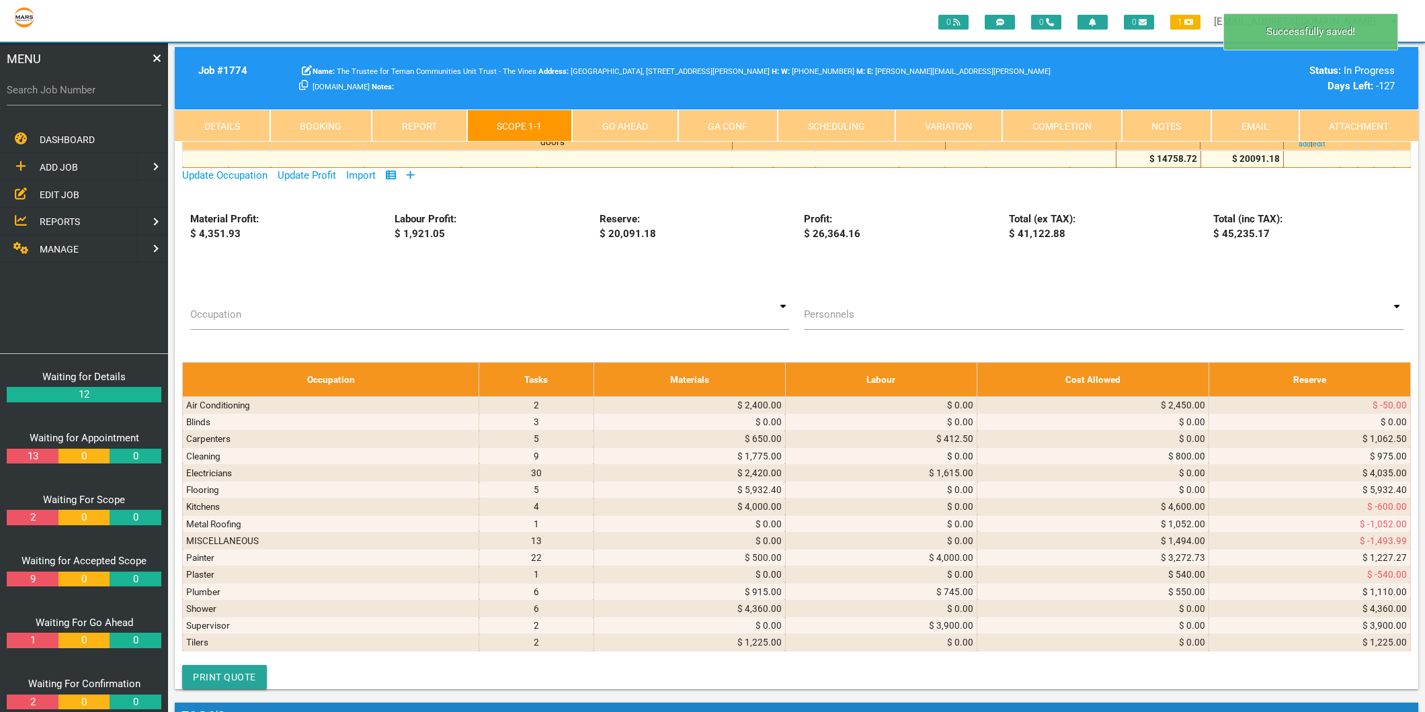
click at [373, 92] on icon at bounding box center [371, 87] width 8 height 9
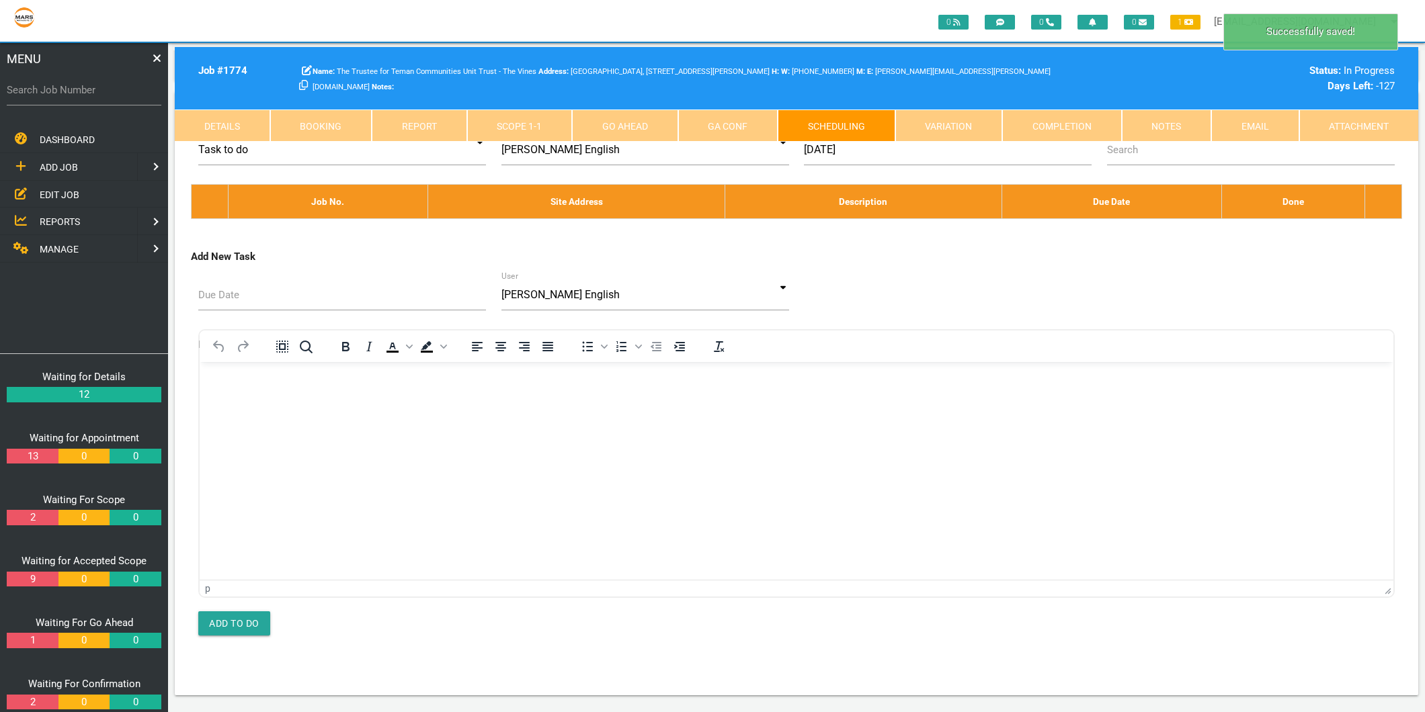
scroll to position [0, 0]
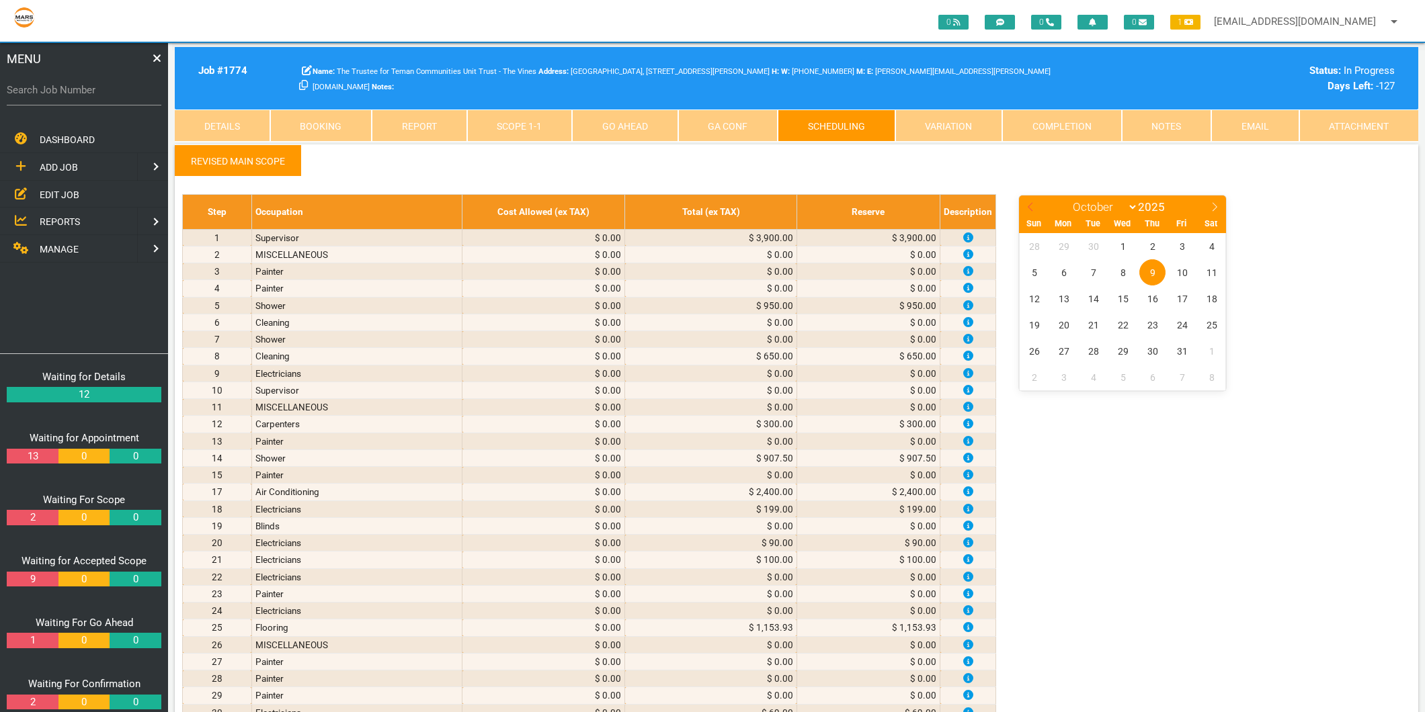
click at [1033, 206] on icon at bounding box center [1030, 206] width 9 height 9
select select "8"
click at [1125, 331] on span "24" at bounding box center [1123, 325] width 26 height 26
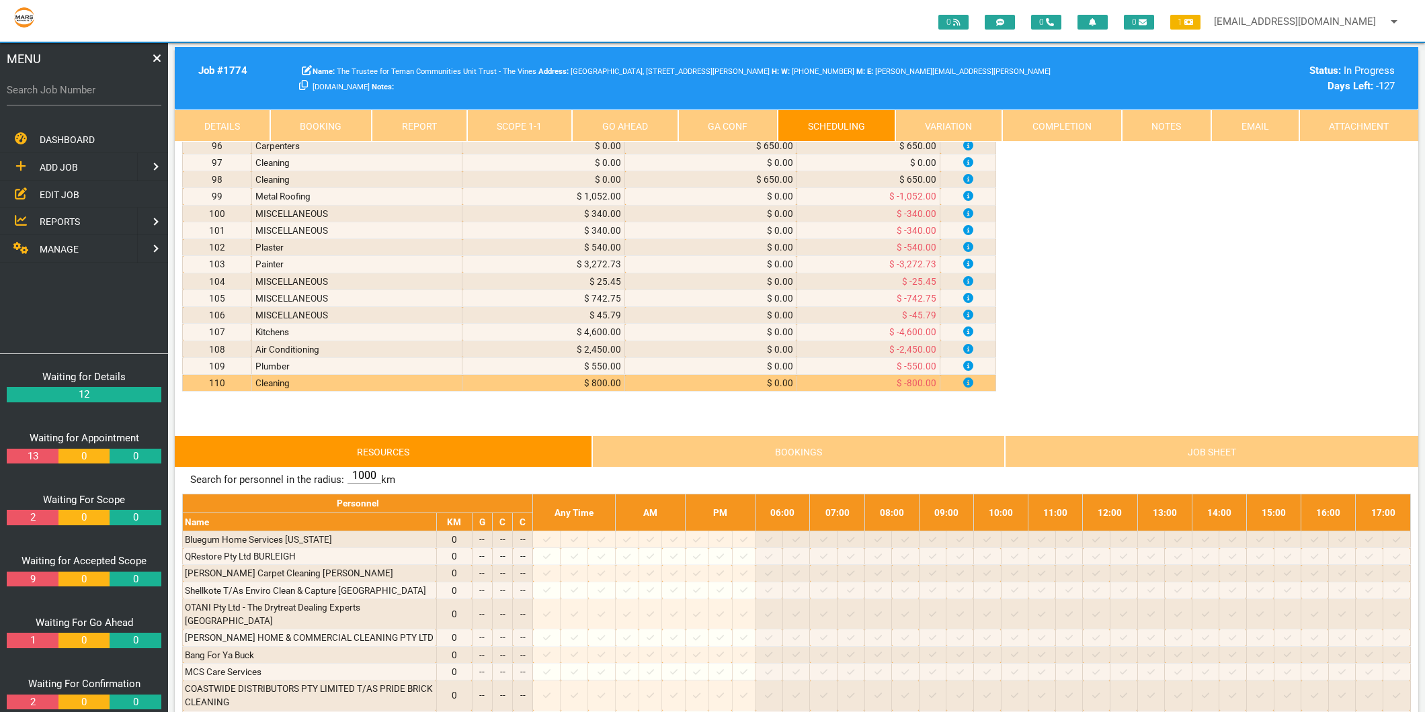
scroll to position [1866, 0]
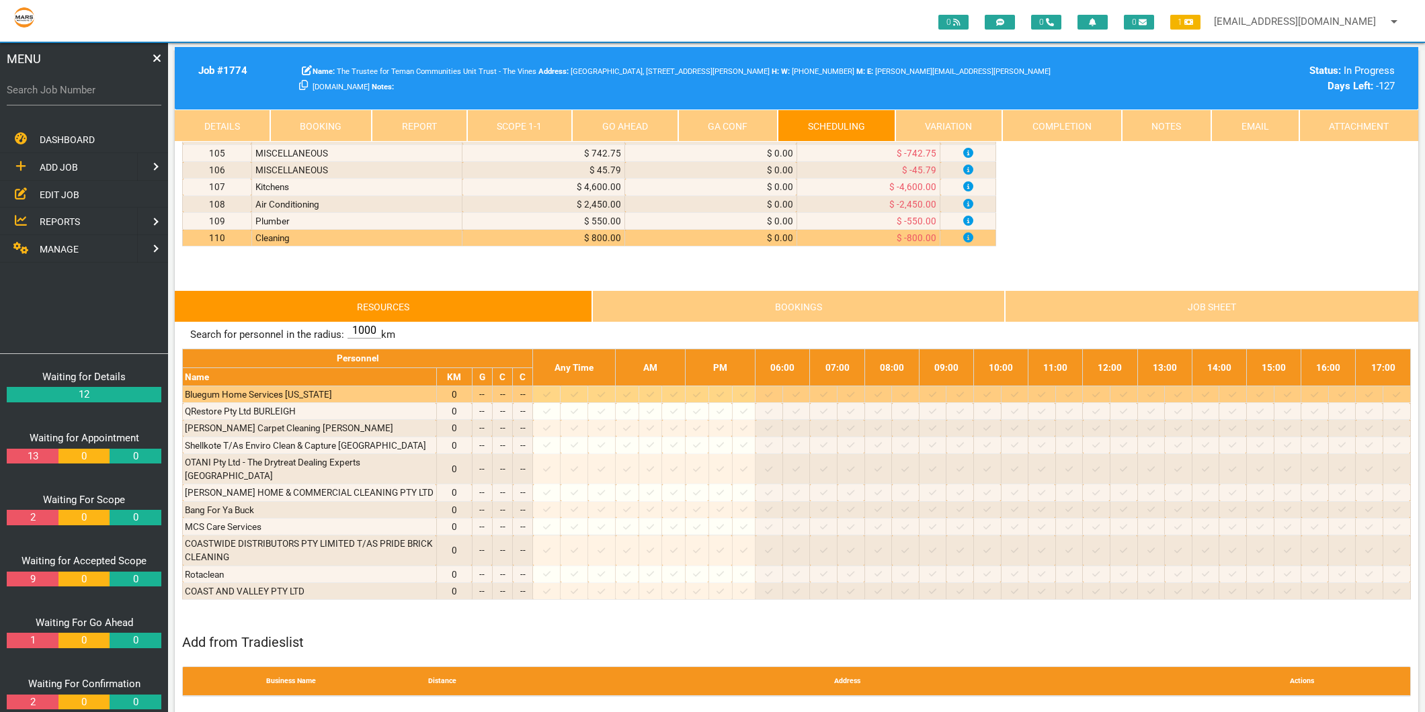
click at [550, 399] on icon at bounding box center [546, 395] width 7 height 9
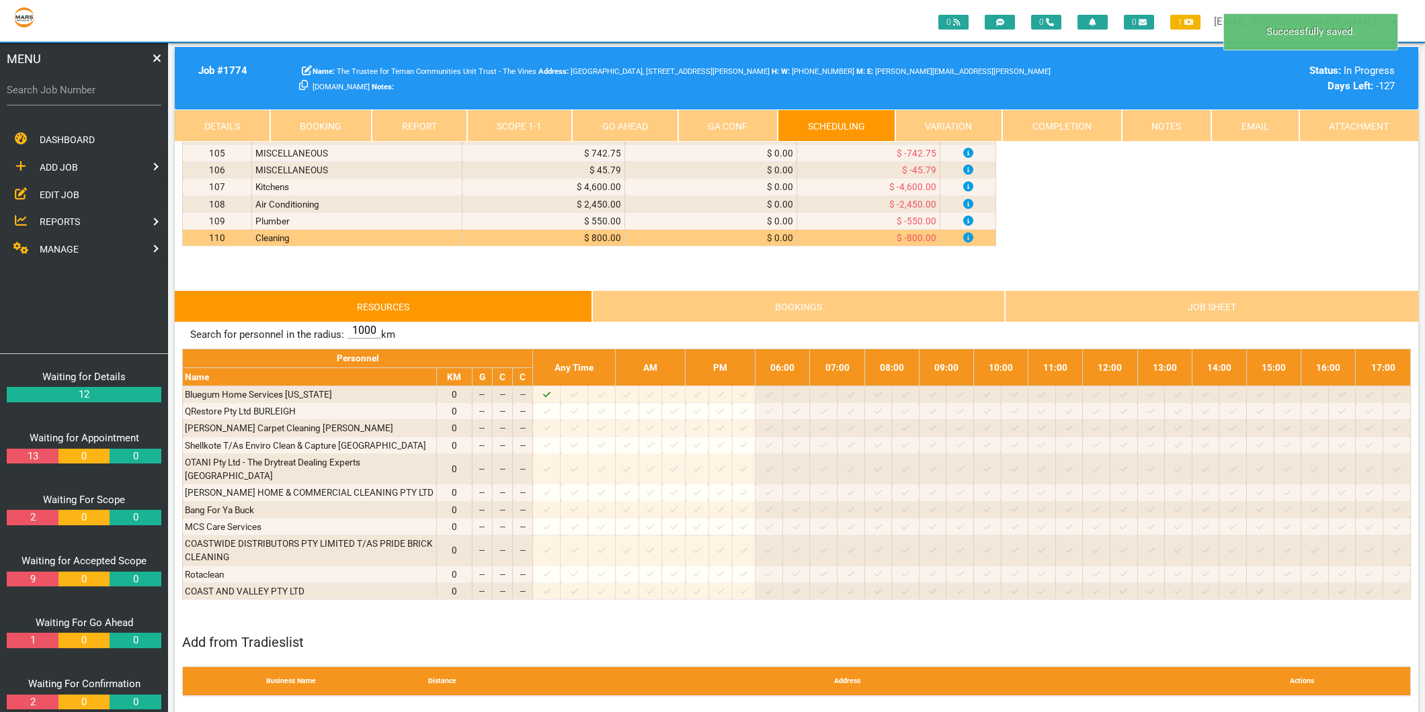
click at [528, 130] on link "Scope 1 - 1" at bounding box center [520, 126] width 106 height 32
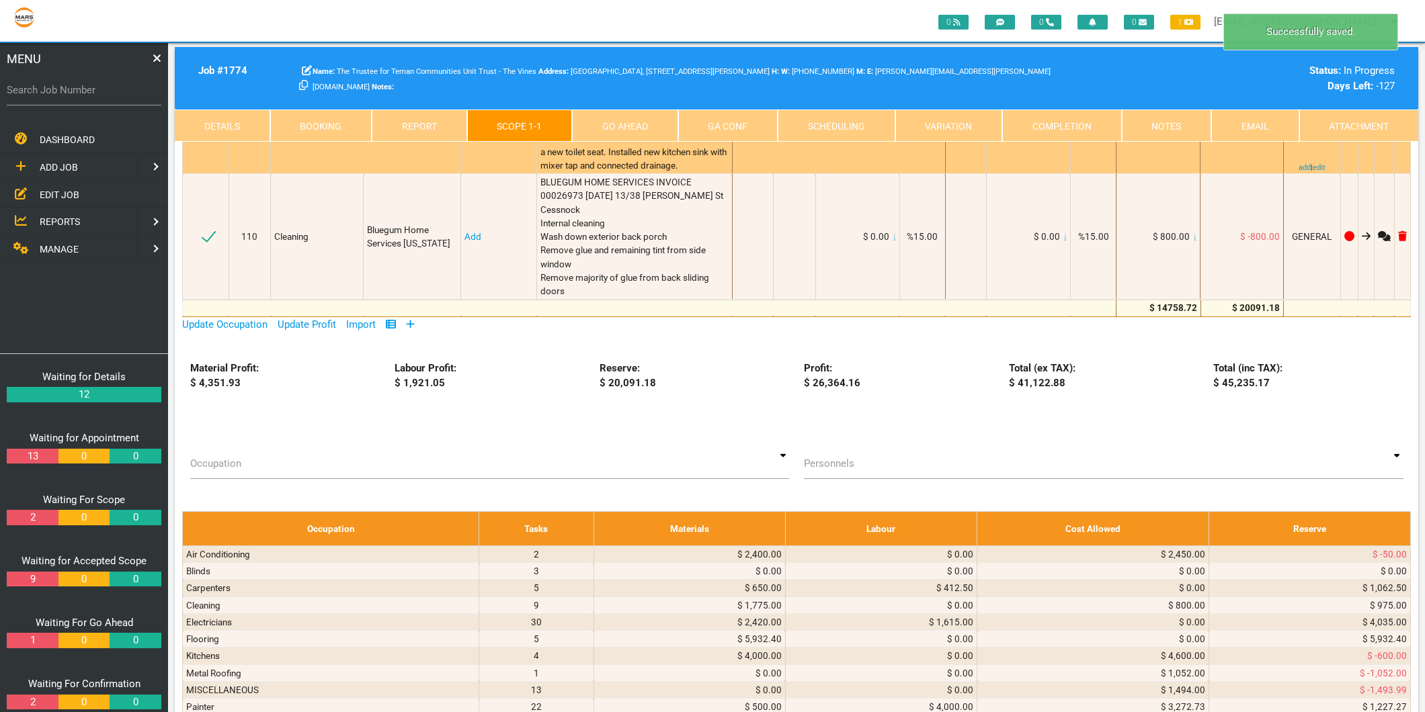
scroll to position [5526, 0]
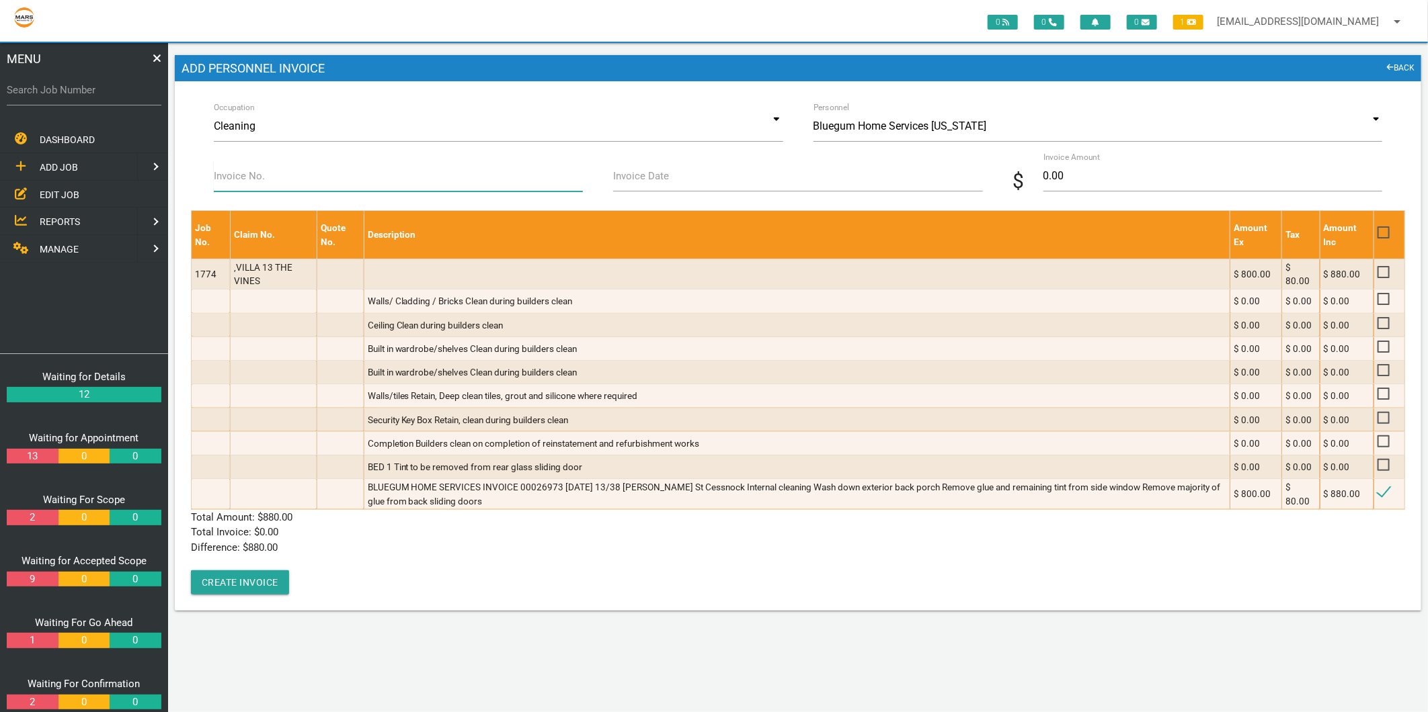
click at [330, 183] on input "Invoice No." at bounding box center [398, 176] width 369 height 31
type input "00026973"
click at [654, 171] on label "Invoice Date" at bounding box center [641, 176] width 56 height 15
click at [654, 171] on input "Invoice Date" at bounding box center [797, 176] width 369 height 31
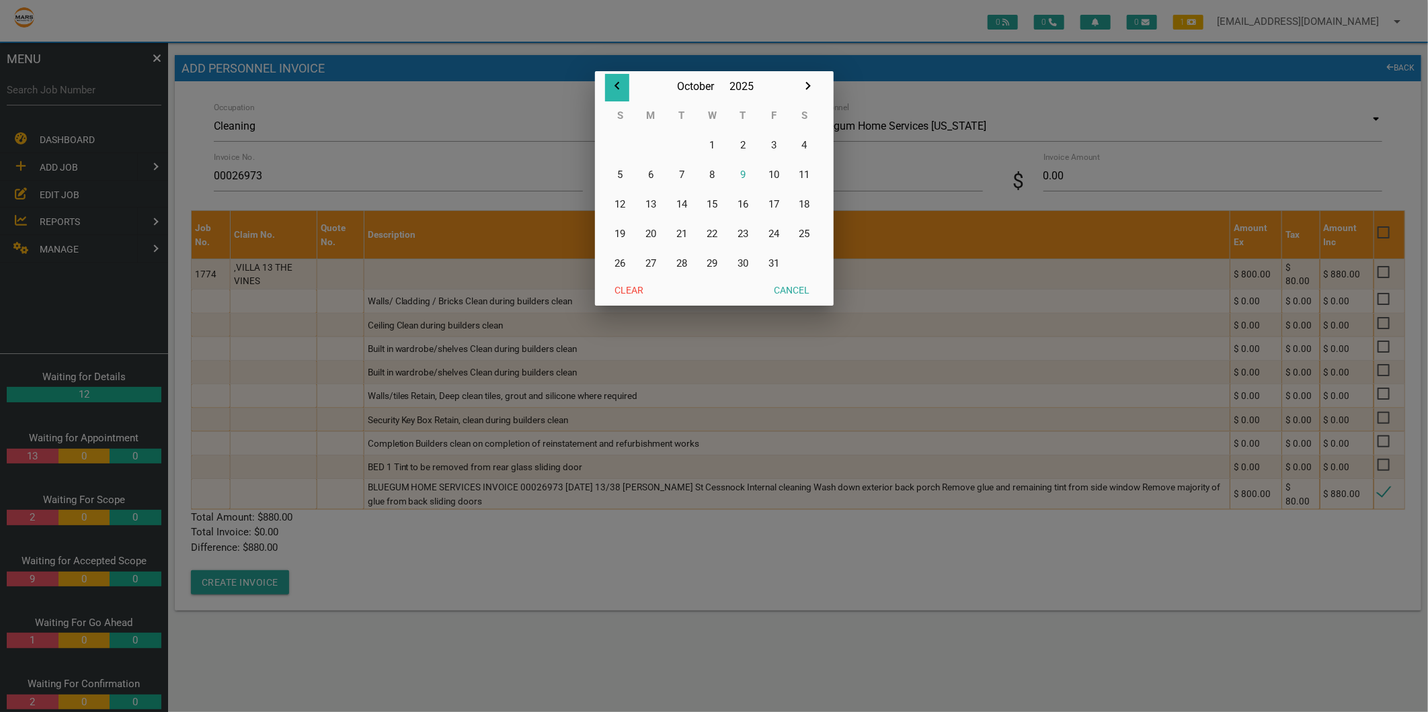
click at [619, 85] on icon "button" at bounding box center [617, 86] width 16 height 16
click at [708, 232] on button "24" at bounding box center [712, 234] width 31 height 30
type input "[DATE]"
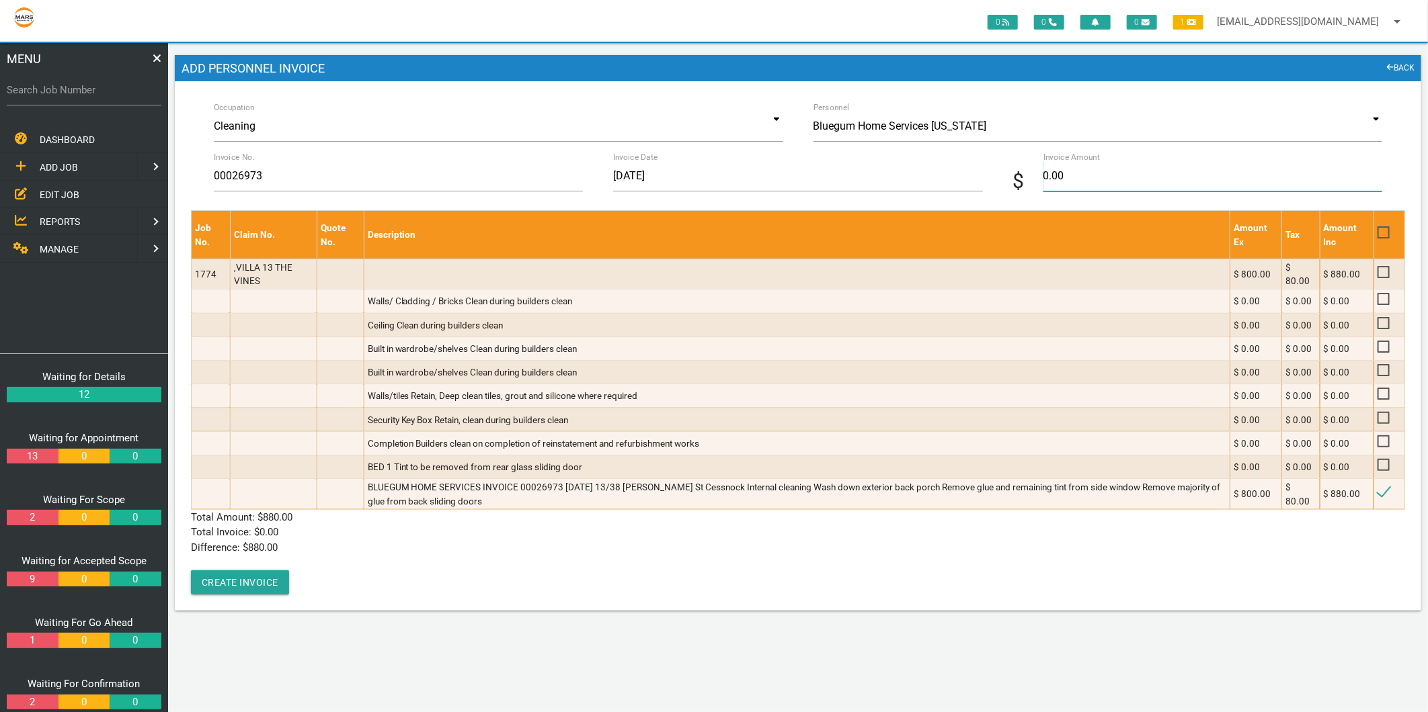
click at [1067, 169] on input "0.00" at bounding box center [1212, 176] width 339 height 31
type input "880"
click at [341, 552] on p "Difference: $ 880.00" at bounding box center [798, 547] width 1214 height 15
click at [250, 583] on button "Create Invoice" at bounding box center [240, 583] width 98 height 24
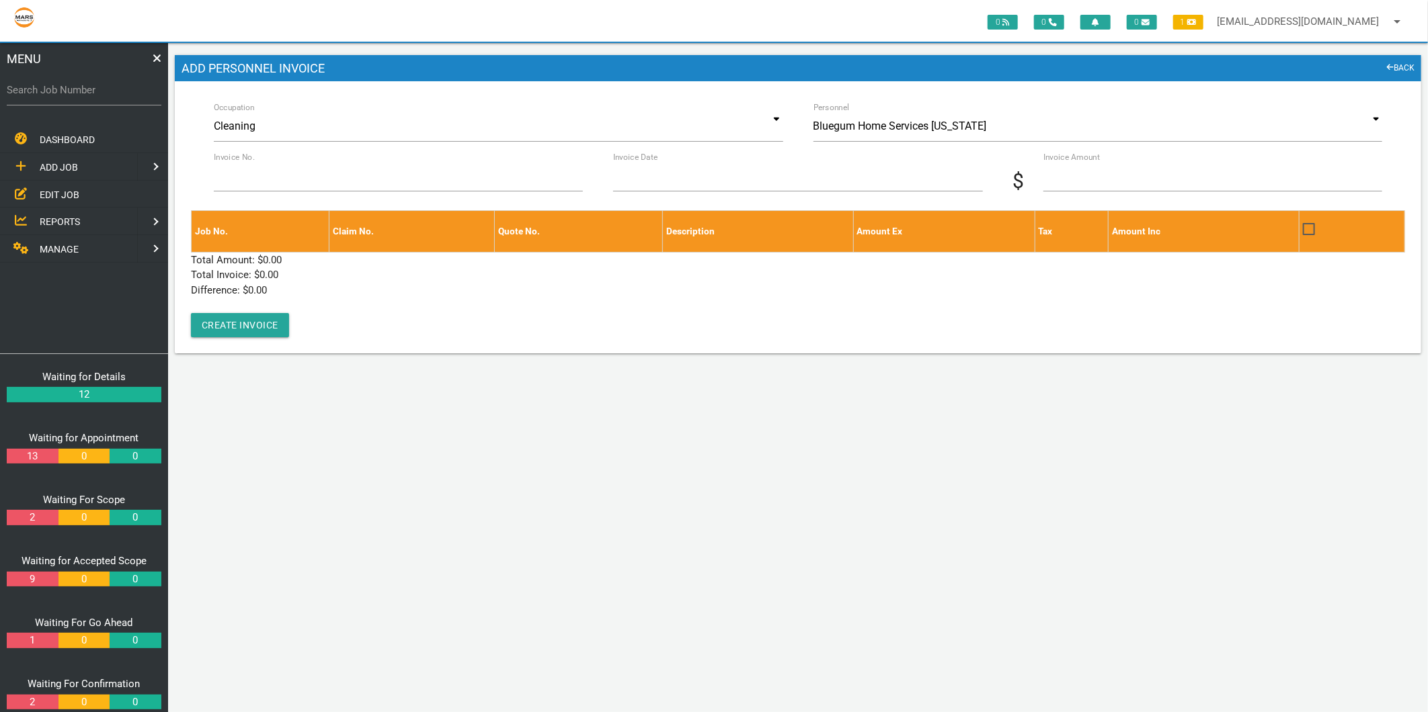
click at [24, 64] on span "MENU" at bounding box center [24, 59] width 34 height 18
click at [24, 83] on label "Search Job Number" at bounding box center [84, 90] width 155 height 15
click at [24, 82] on input "Search Job Number" at bounding box center [84, 90] width 155 height 31
type input "1774"
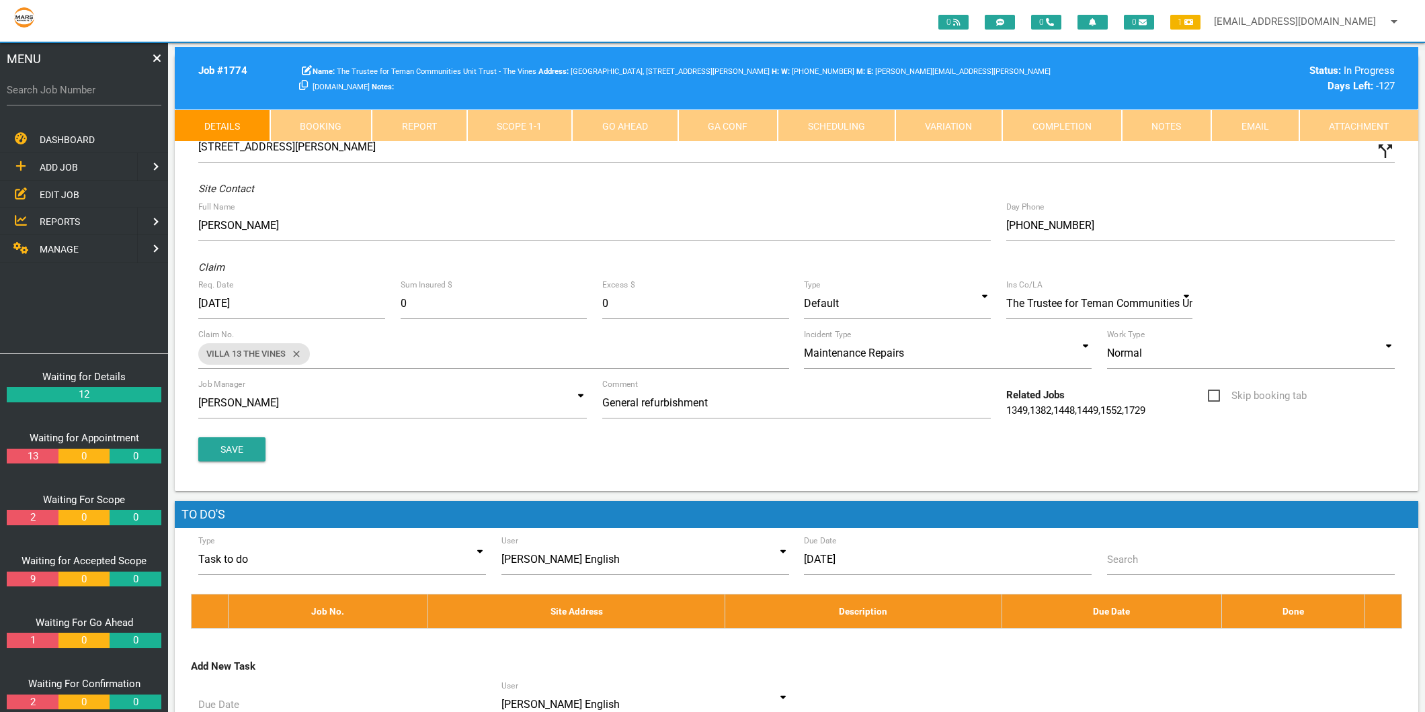
click at [557, 122] on link "Scope 1 - 1" at bounding box center [520, 126] width 106 height 32
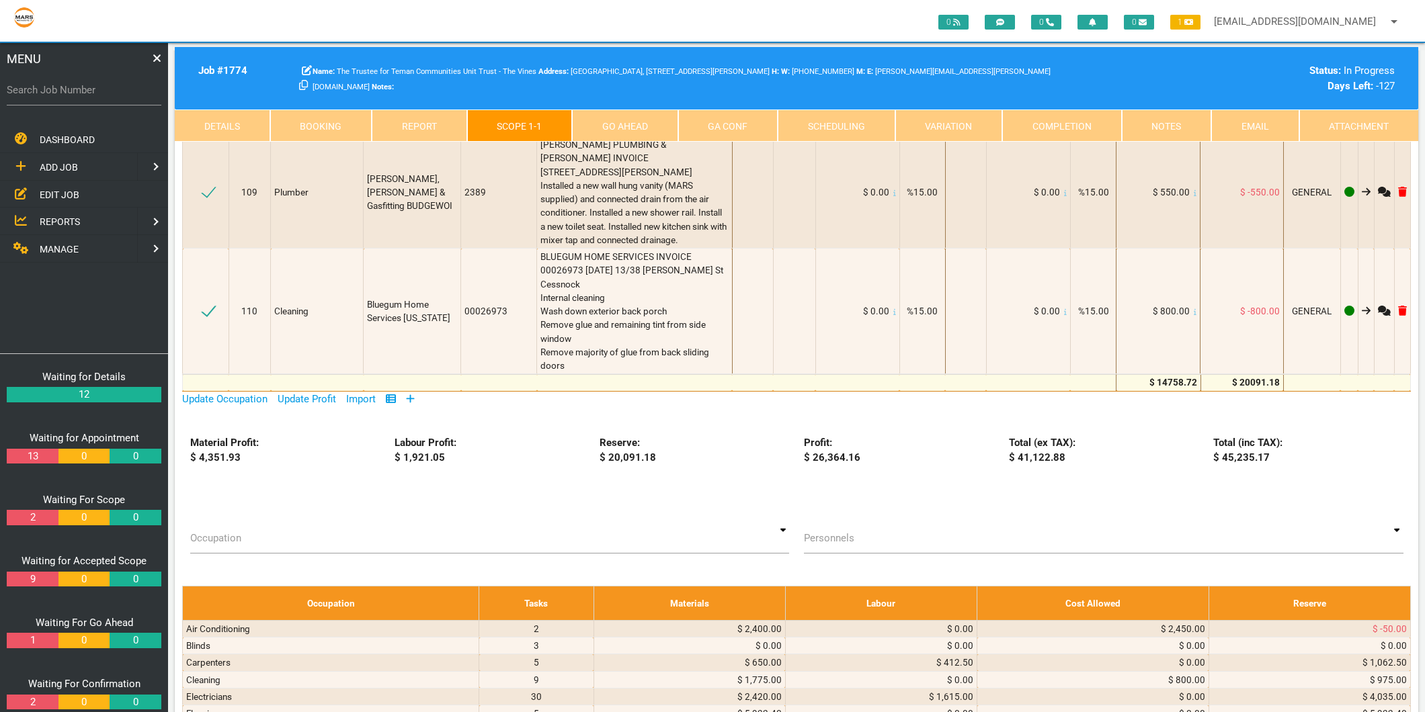
scroll to position [5452, 0]
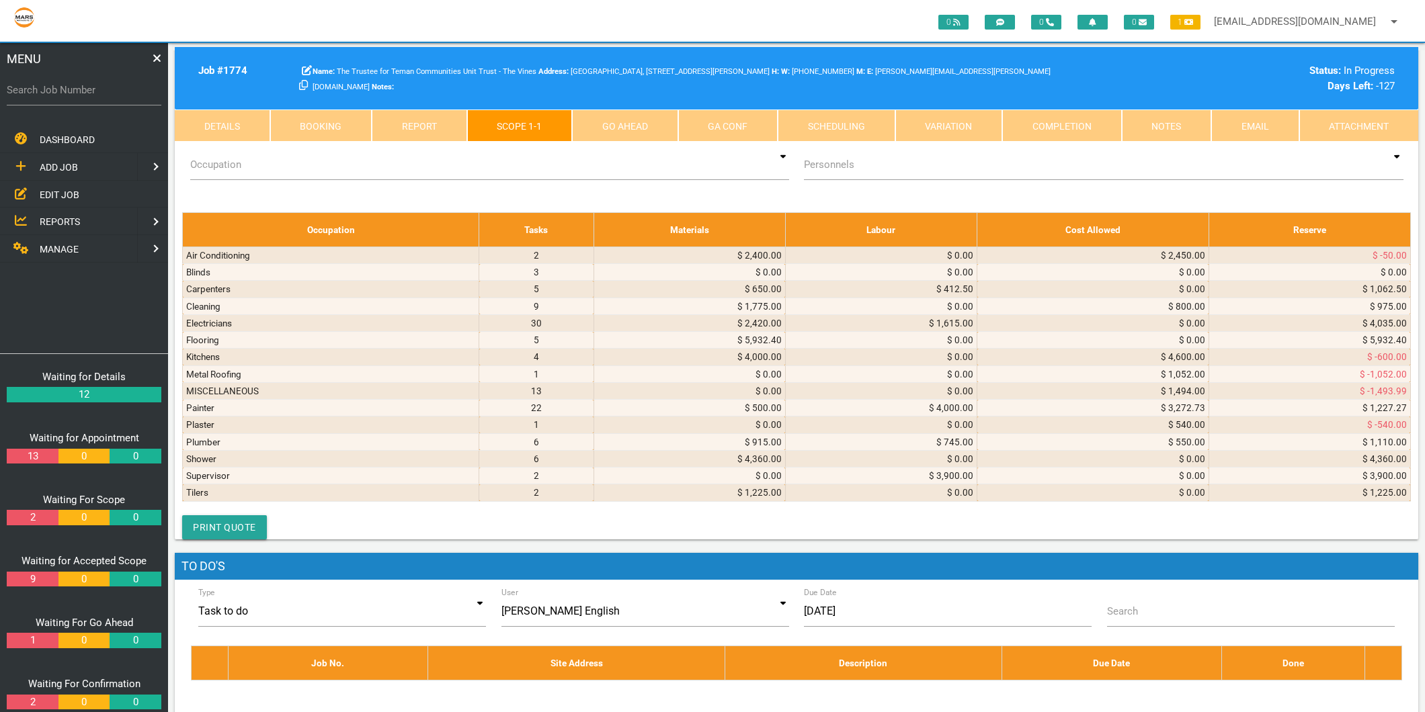
click at [411, 30] on icon at bounding box center [410, 25] width 9 height 10
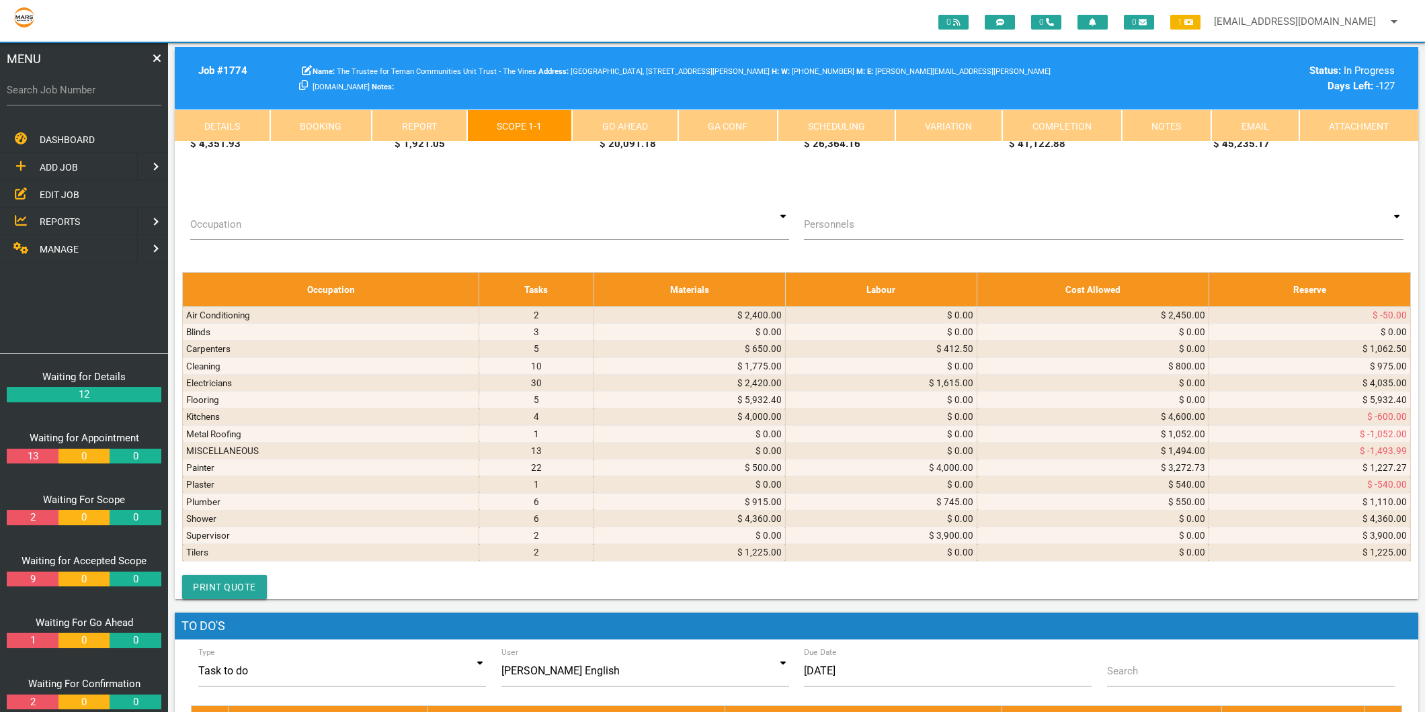
click at [317, 40] on select "Air Conditioning Asbestos Removal Awnings Blinds Bricklayers Building Inspectio…" at bounding box center [316, 30] width 85 height 20
click at [276, 40] on select "Air Conditioning Asbestos Removal Awnings Blinds Bricklayers Building Inspectio…" at bounding box center [316, 30] width 85 height 20
drag, startPoint x: 325, startPoint y: 321, endPoint x: 325, endPoint y: 333, distance: 12.1
click at [325, 40] on select "Air Conditioning Asbestos Removal Awnings Blinds Bricklayers Building Inspectio…" at bounding box center [316, 30] width 85 height 20
select select "MISCELLANEOUS"
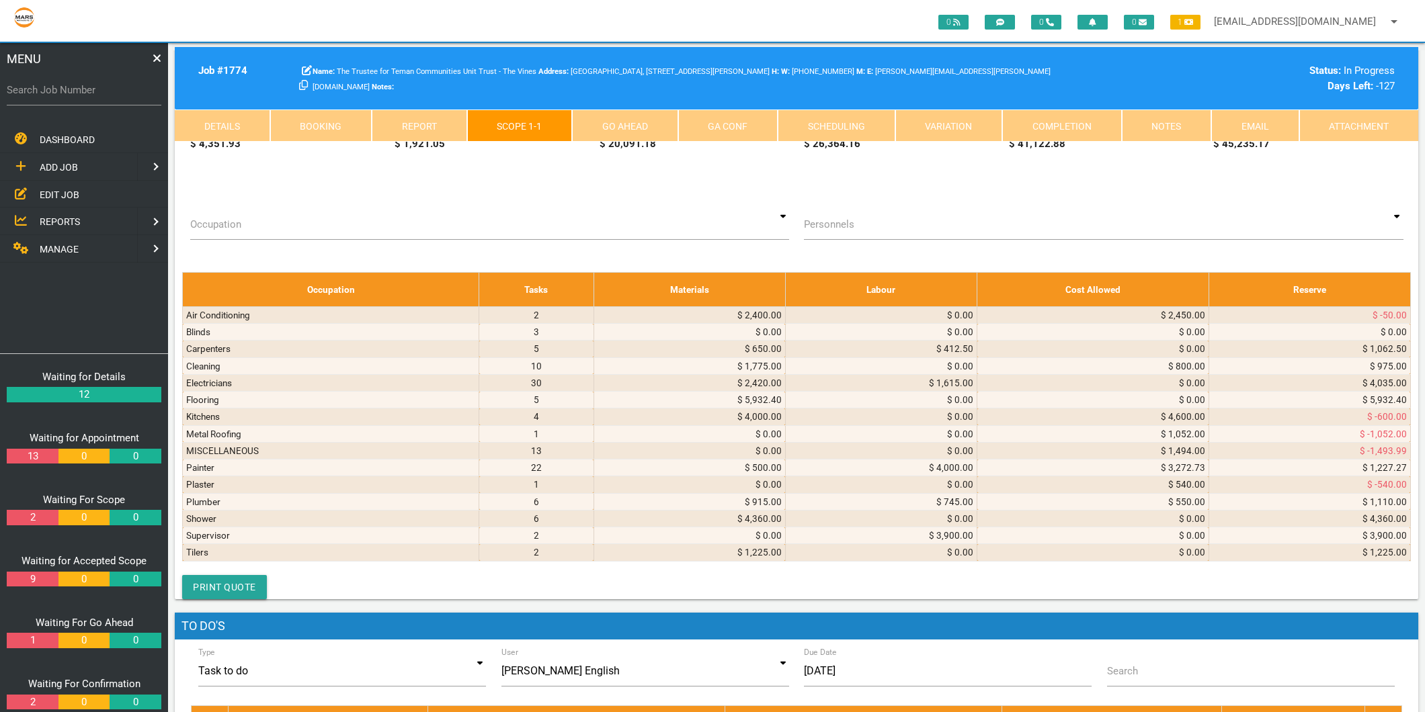
click at [276, 40] on select "Air Conditioning Asbestos Removal Awnings Blinds Bricklayers Building Inspectio…" at bounding box center [316, 30] width 85 height 20
click at [542, 41] on textarea at bounding box center [634, 26] width 188 height 30
click at [598, 44] on textarea "TEFFCOJ P/L T/A STYLEMASTER SHOWER SCREENS & SECURITY DOORS 12391 [DATE] Supply…" at bounding box center [634, 26] width 188 height 36
click at [591, 44] on textarea "TEFFCOJ P/L T/A STYLEMASTER SHOWER SCREENS & SECURITY DOORS 12391 [DATE] Supply…" at bounding box center [634, 26] width 188 height 36
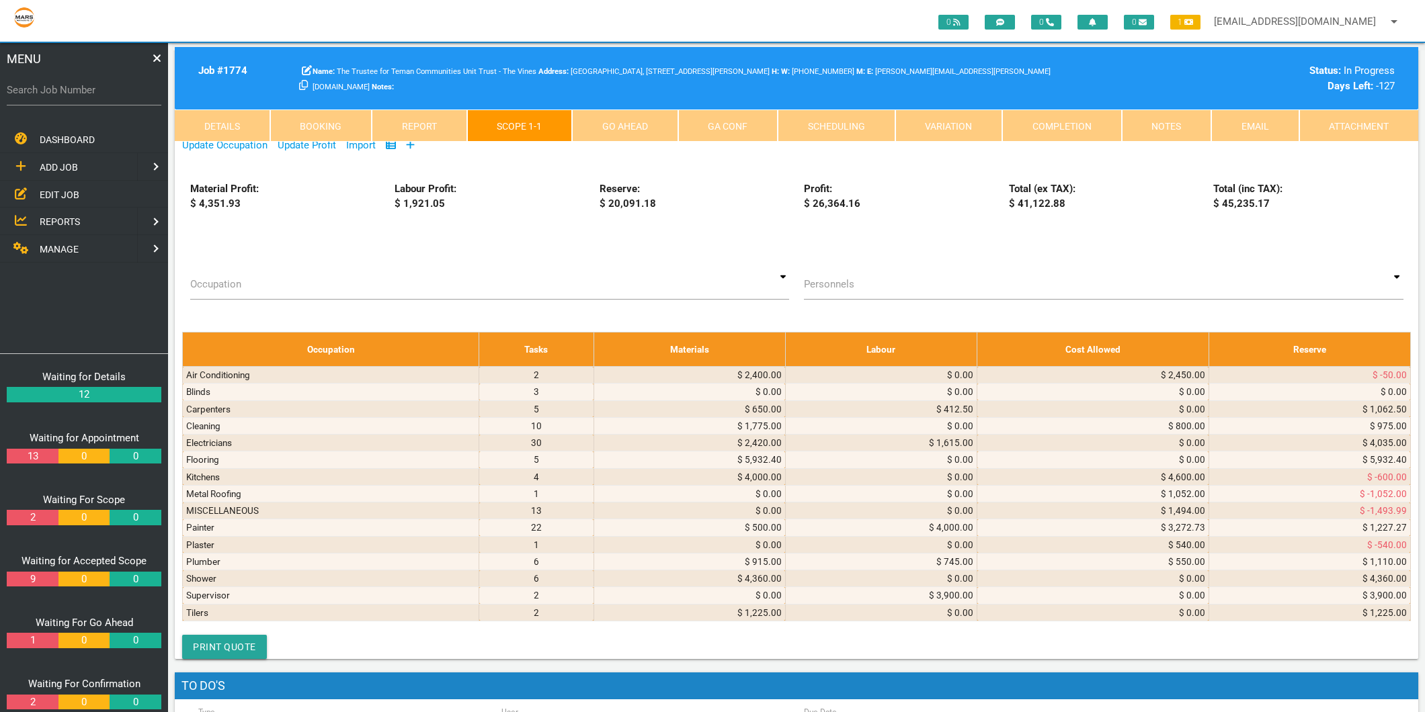
type textarea "TEFFCOJ P/L T/A STYLEMASTER SHOWER SCREENS & SECURITY DOORS 12391 [DATE] Supply…"
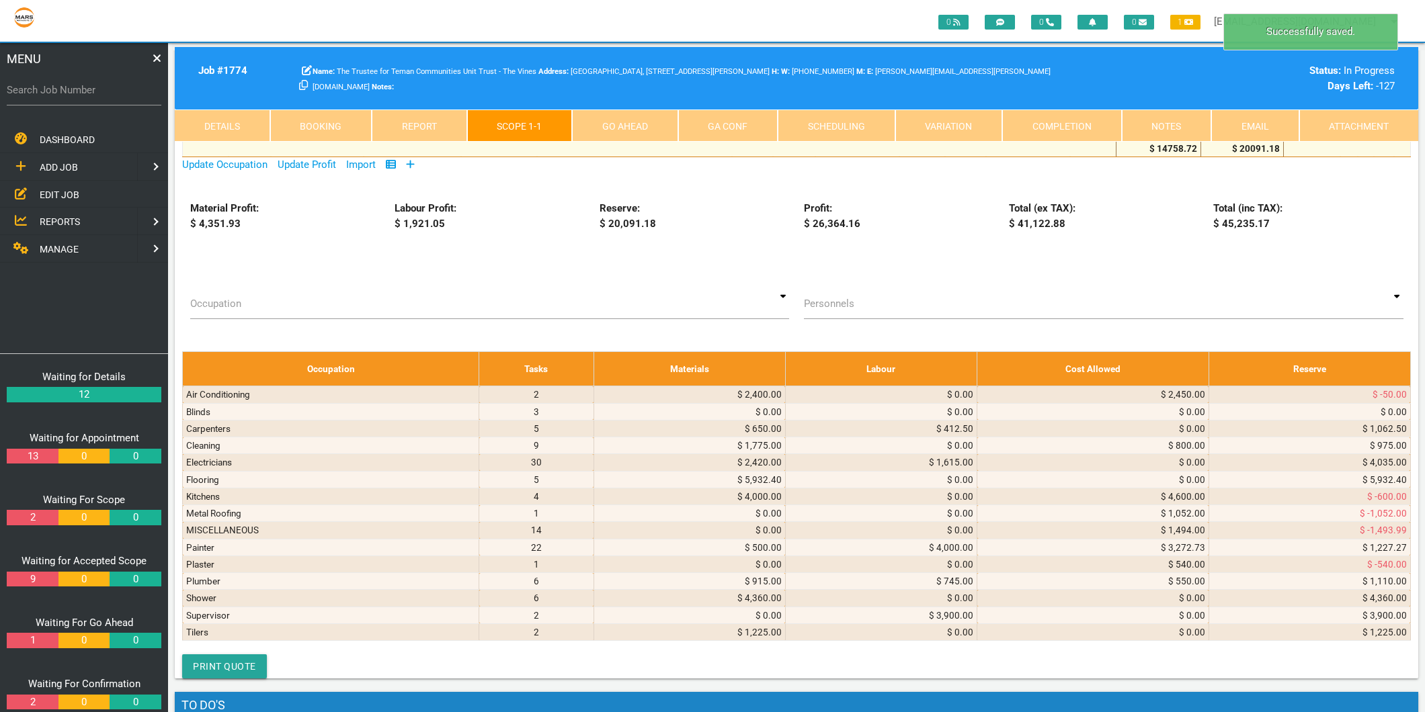
click at [1194, 75] on icon at bounding box center [1195, 71] width 3 height 7
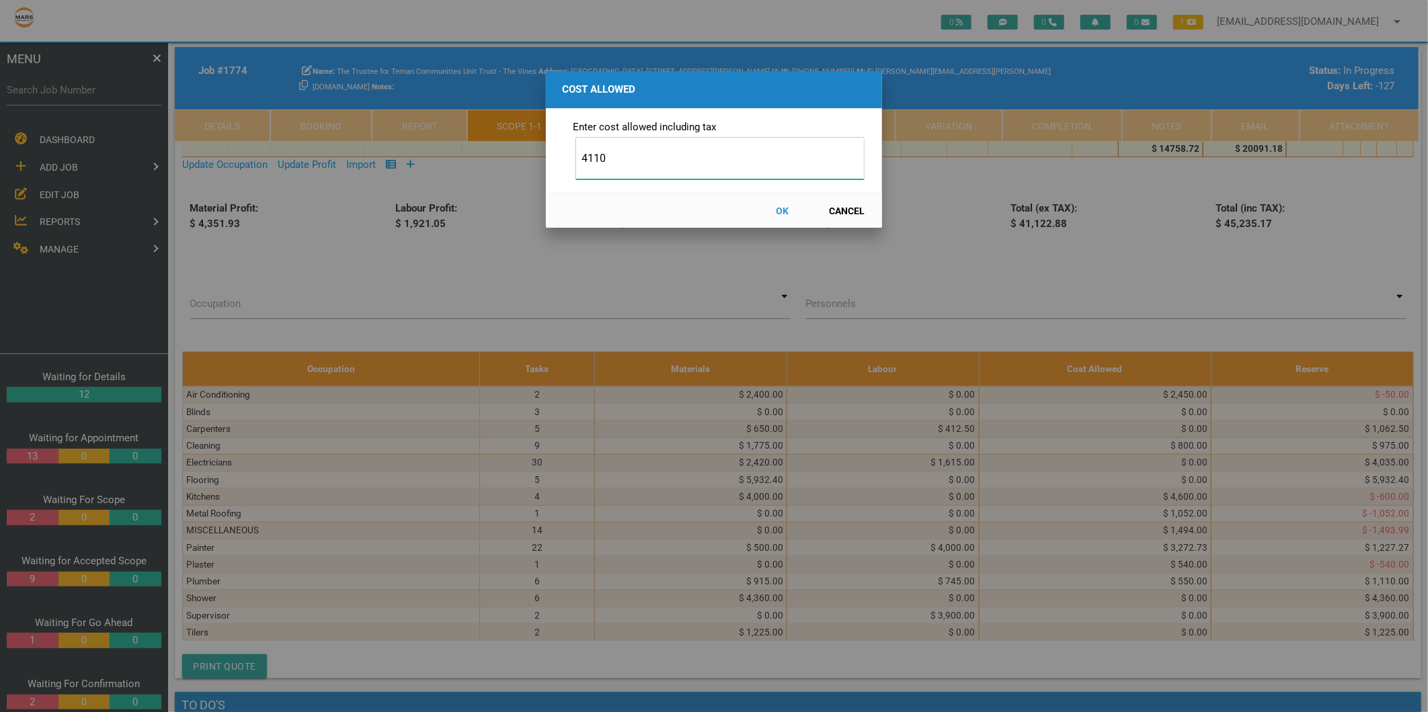
type input "4110"
click at [780, 211] on button "OK" at bounding box center [782, 211] width 59 height 24
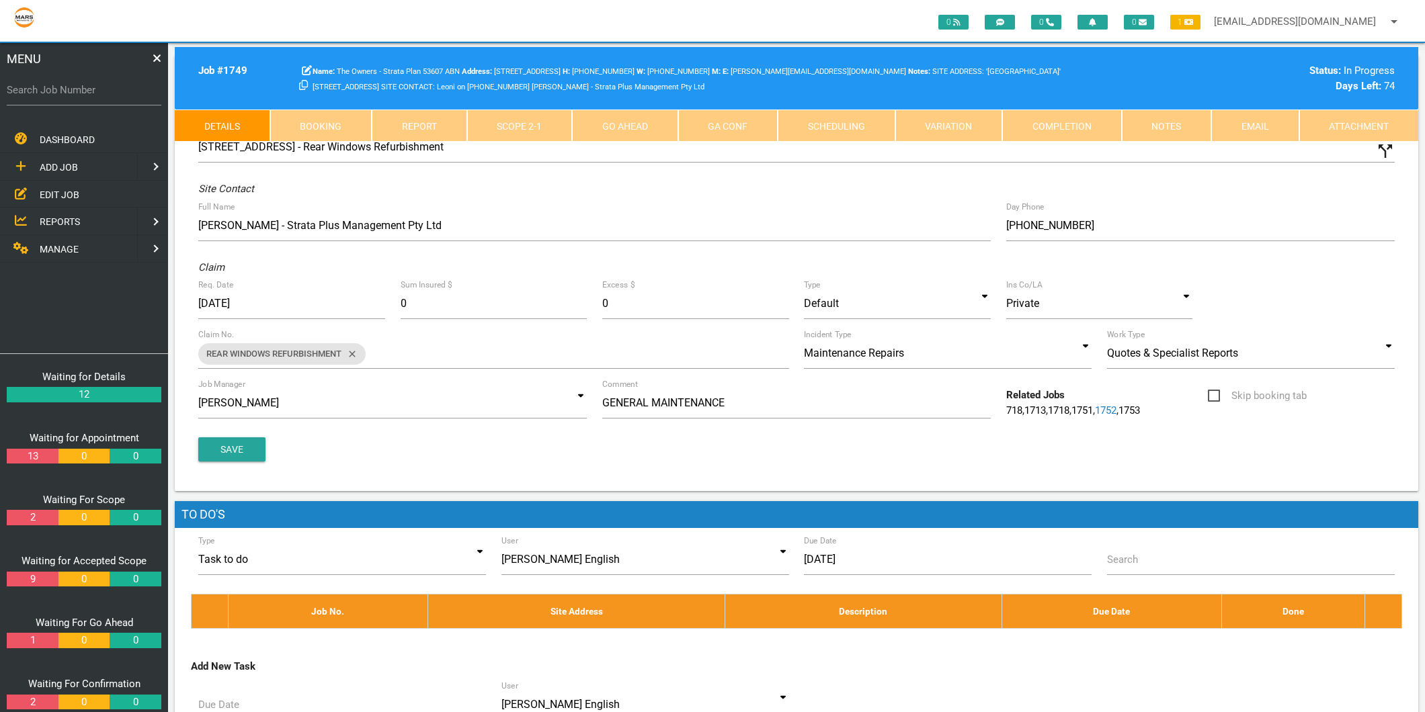
click at [66, 247] on span "MANAGE" at bounding box center [59, 249] width 39 height 11
click at [67, 163] on span "PERSONNEL" at bounding box center [67, 166] width 54 height 11
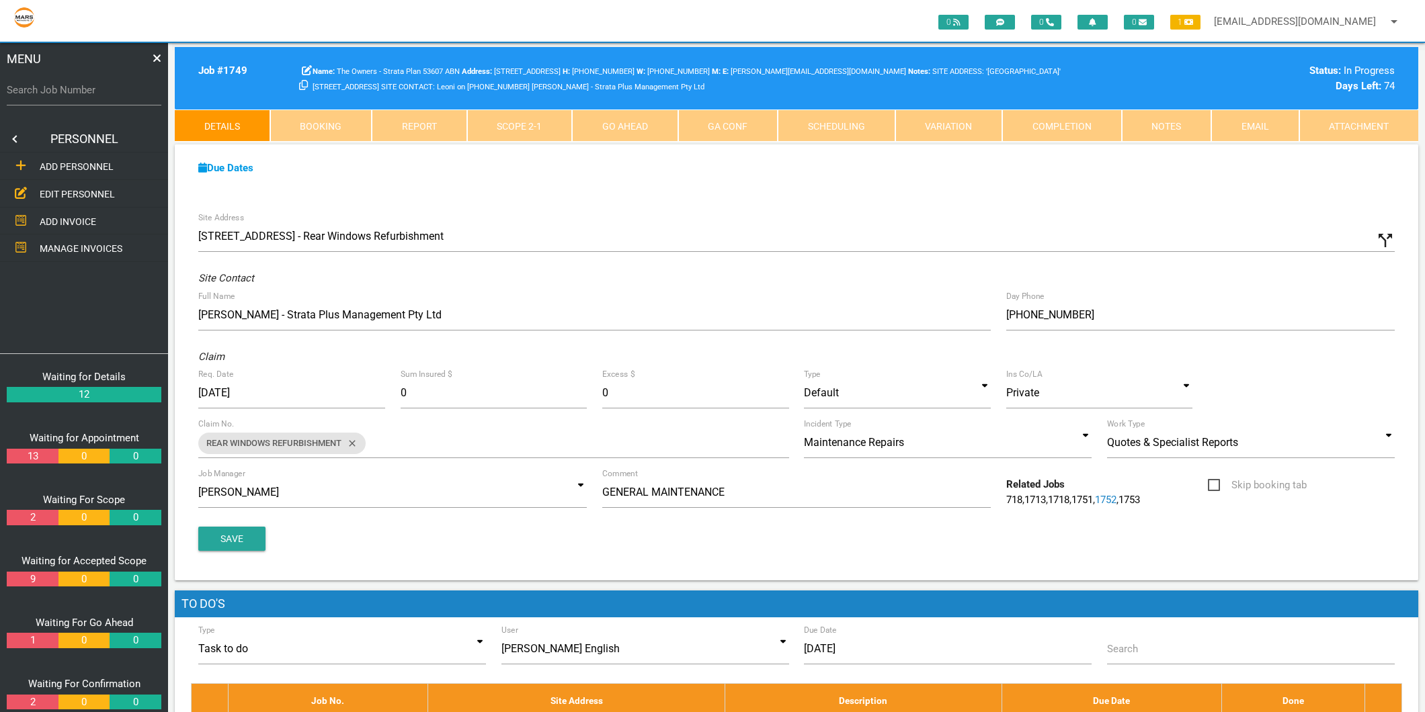
click at [64, 190] on span "EDIT PERSONNEL" at bounding box center [77, 194] width 75 height 11
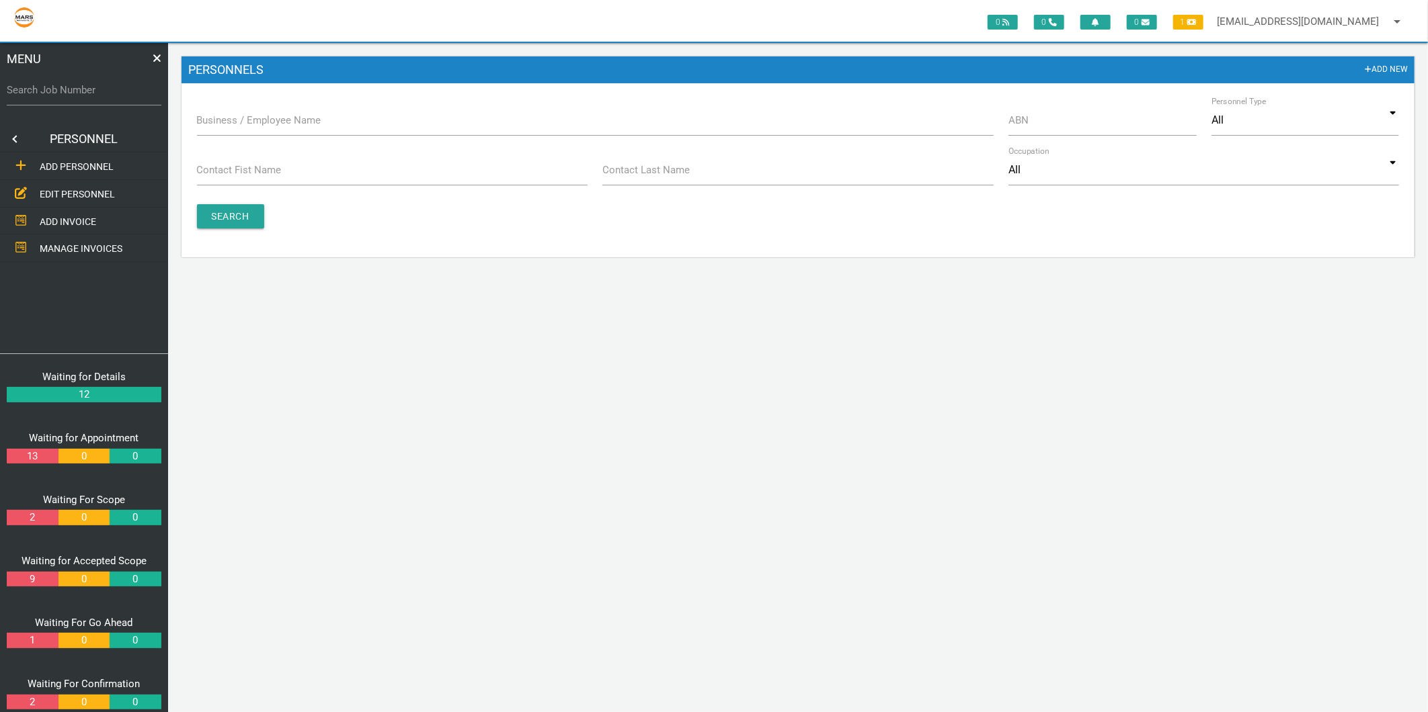
click at [249, 118] on label "Business / Employee Name" at bounding box center [259, 120] width 124 height 15
click at [249, 118] on input "Business / Employee Name" at bounding box center [595, 120] width 796 height 31
type input "esp"
click at [243, 222] on input "Search" at bounding box center [230, 216] width 67 height 24
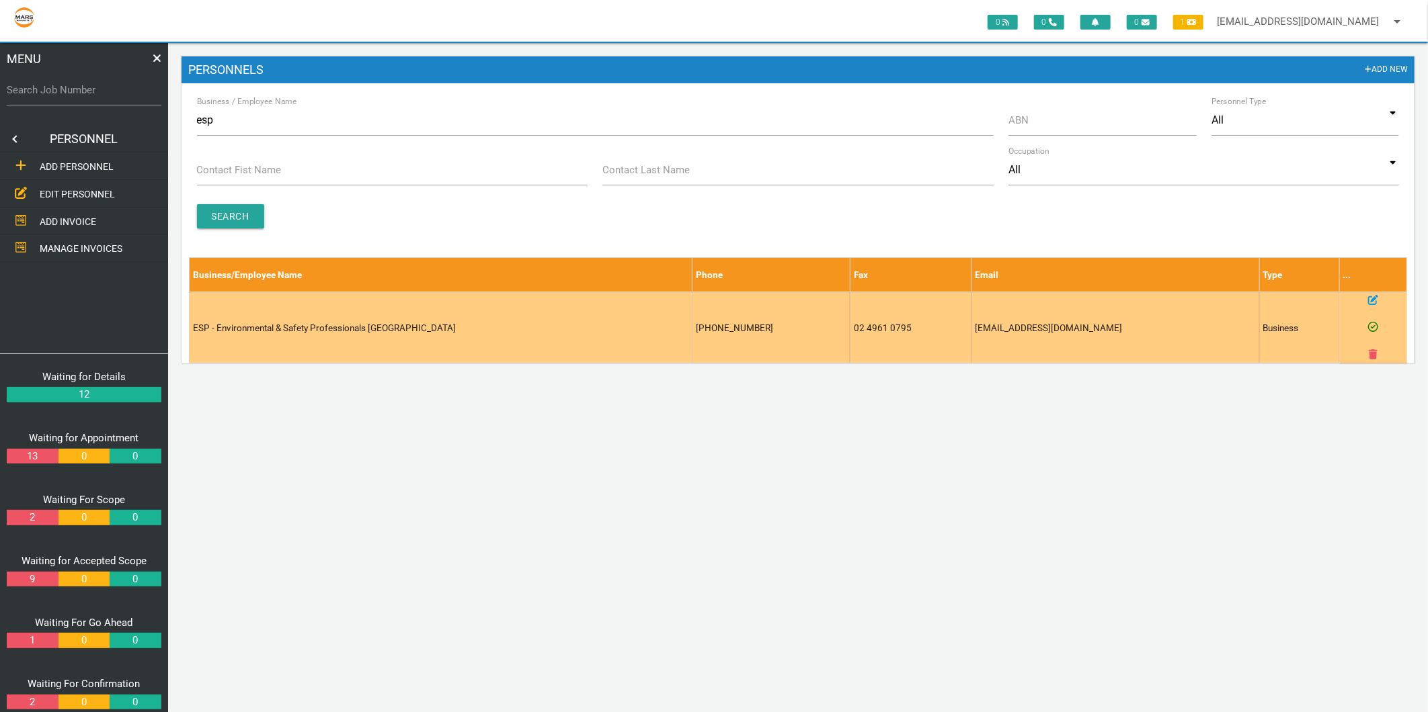
click at [1370, 299] on icon at bounding box center [1373, 300] width 10 height 10
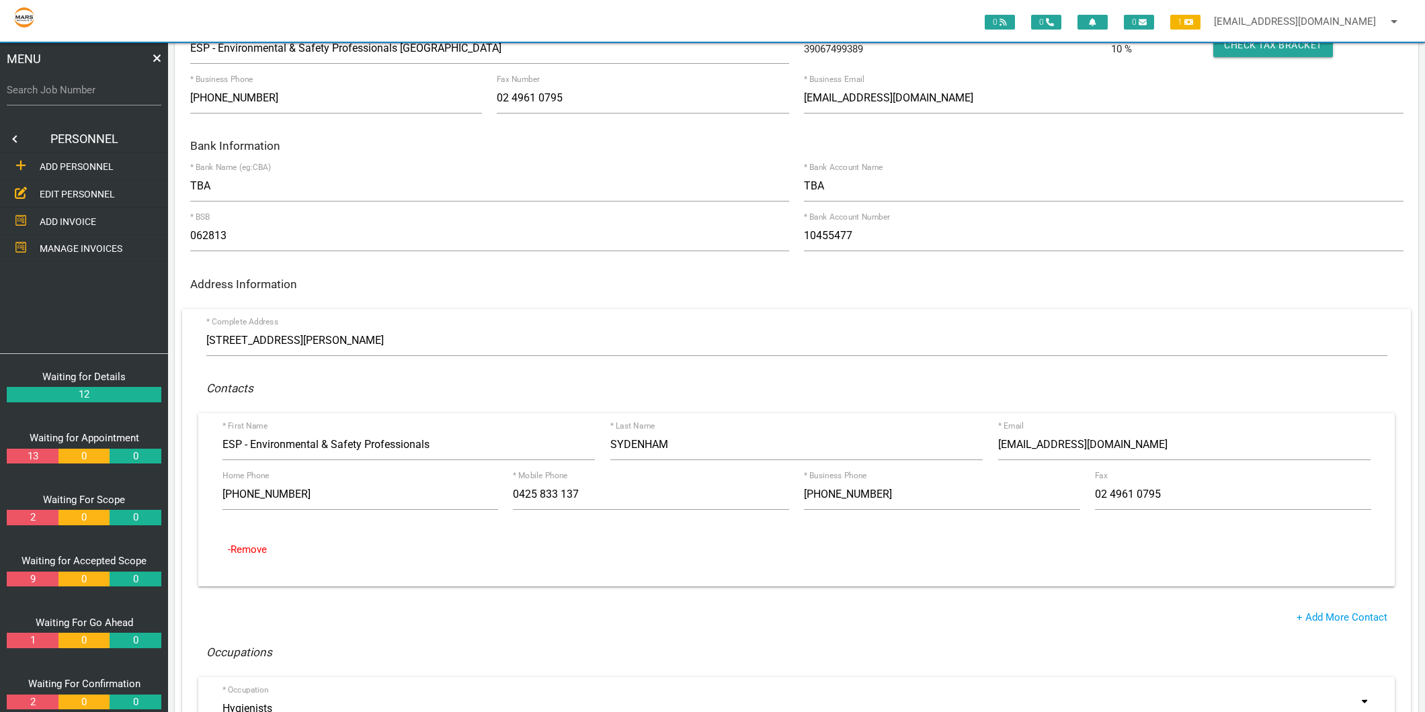
scroll to position [224, 0]
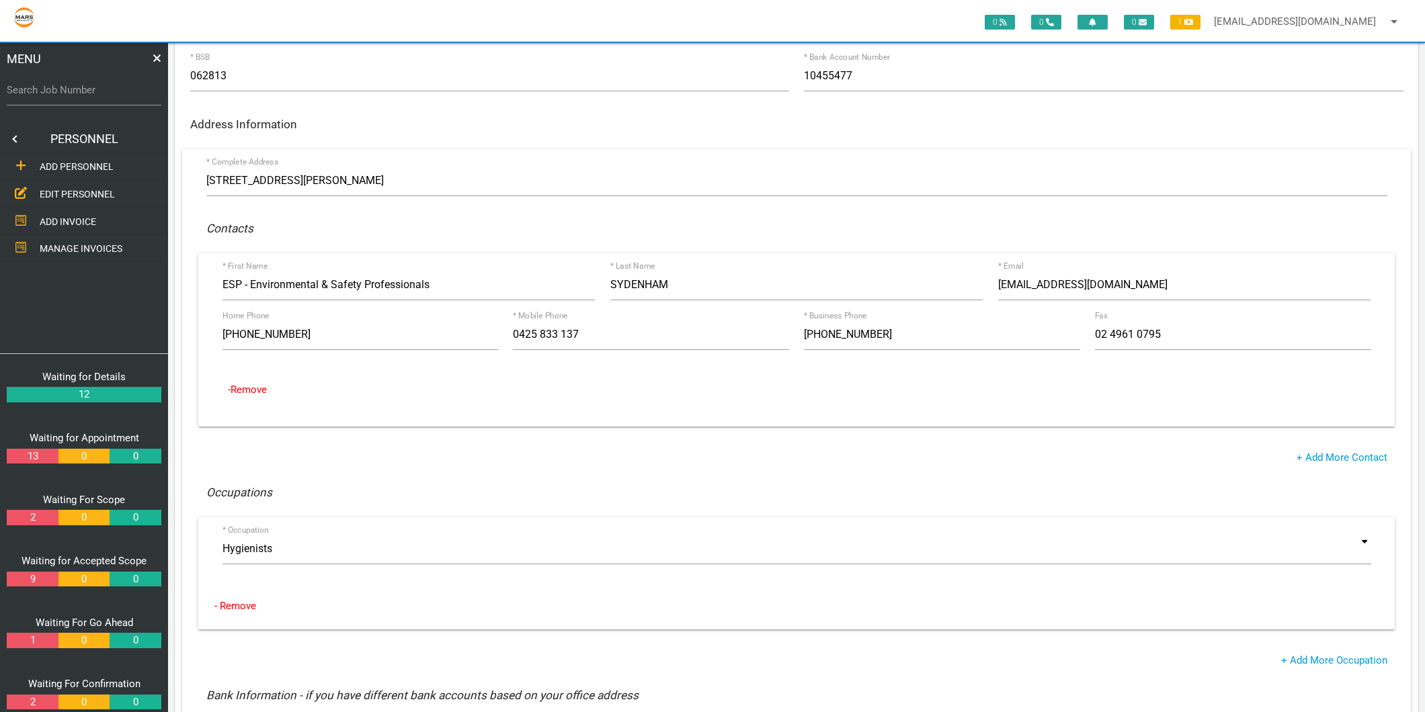
click at [79, 195] on span "EDIT PERSONNEL" at bounding box center [77, 194] width 75 height 11
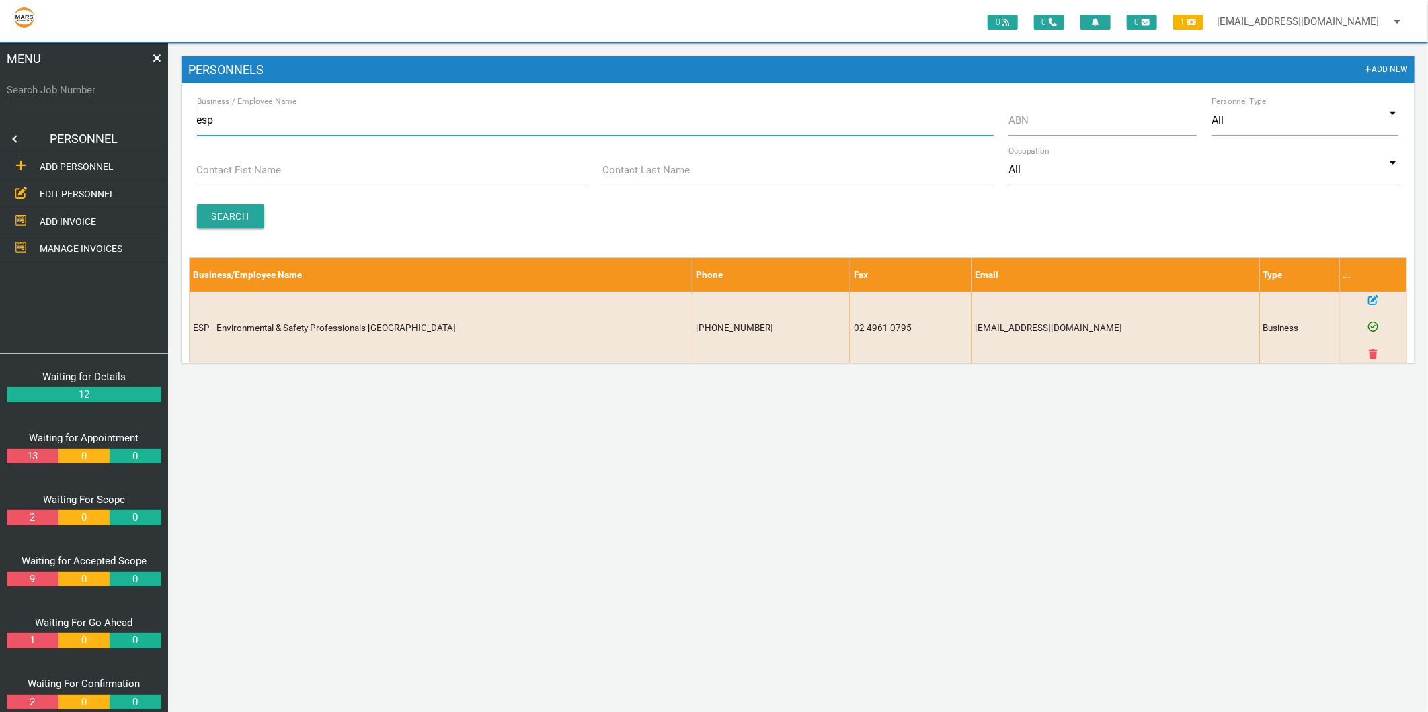
click at [239, 122] on input "esp" at bounding box center [595, 120] width 796 height 31
type input "legge"
click at [239, 218] on input "Search" at bounding box center [230, 216] width 67 height 24
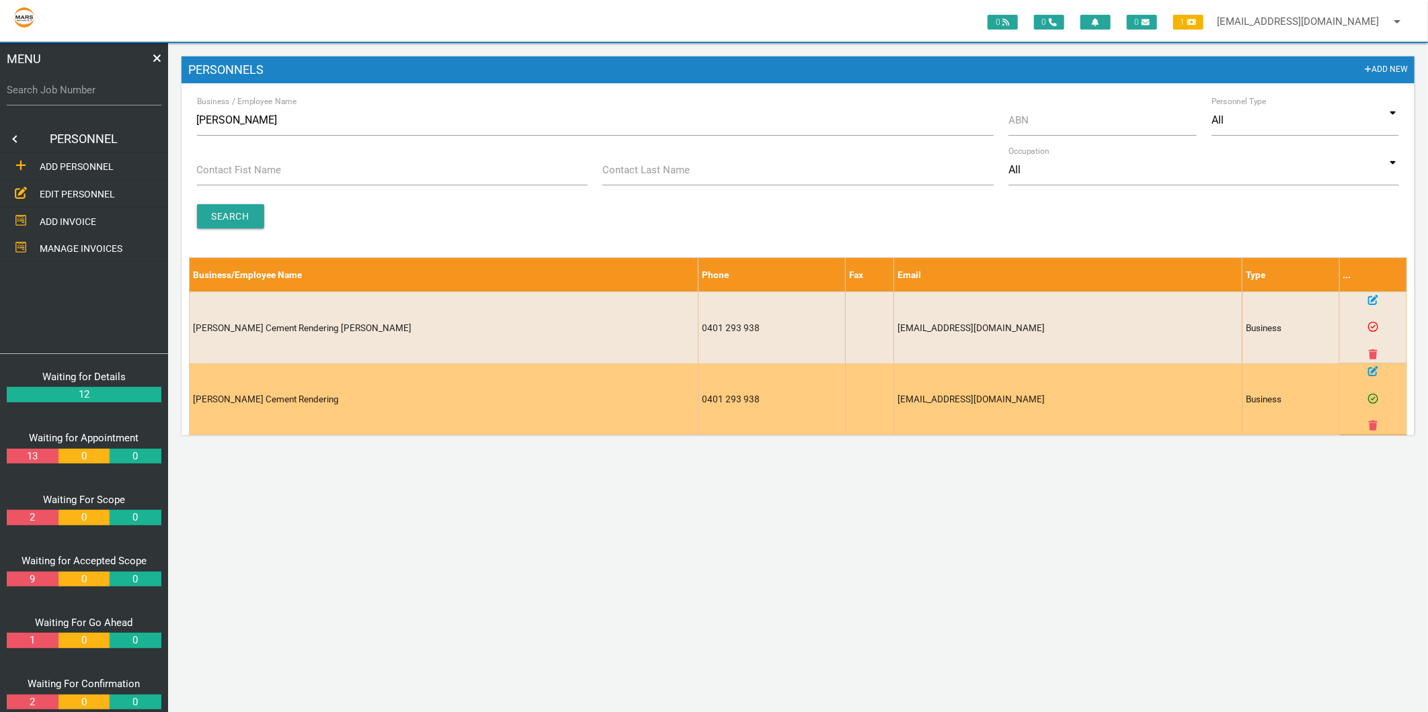
click at [1371, 373] on icon at bounding box center [1373, 371] width 10 height 10
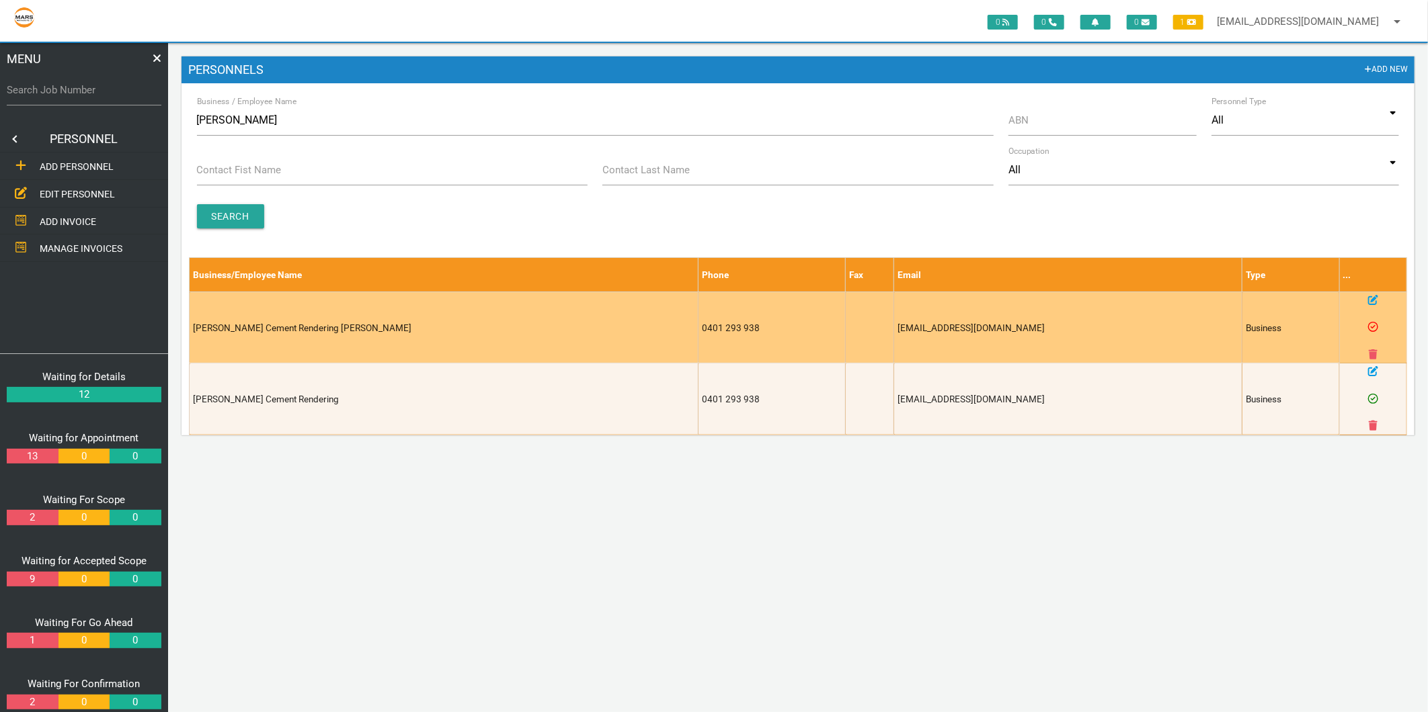
click at [1369, 300] on icon at bounding box center [1373, 300] width 10 height 10
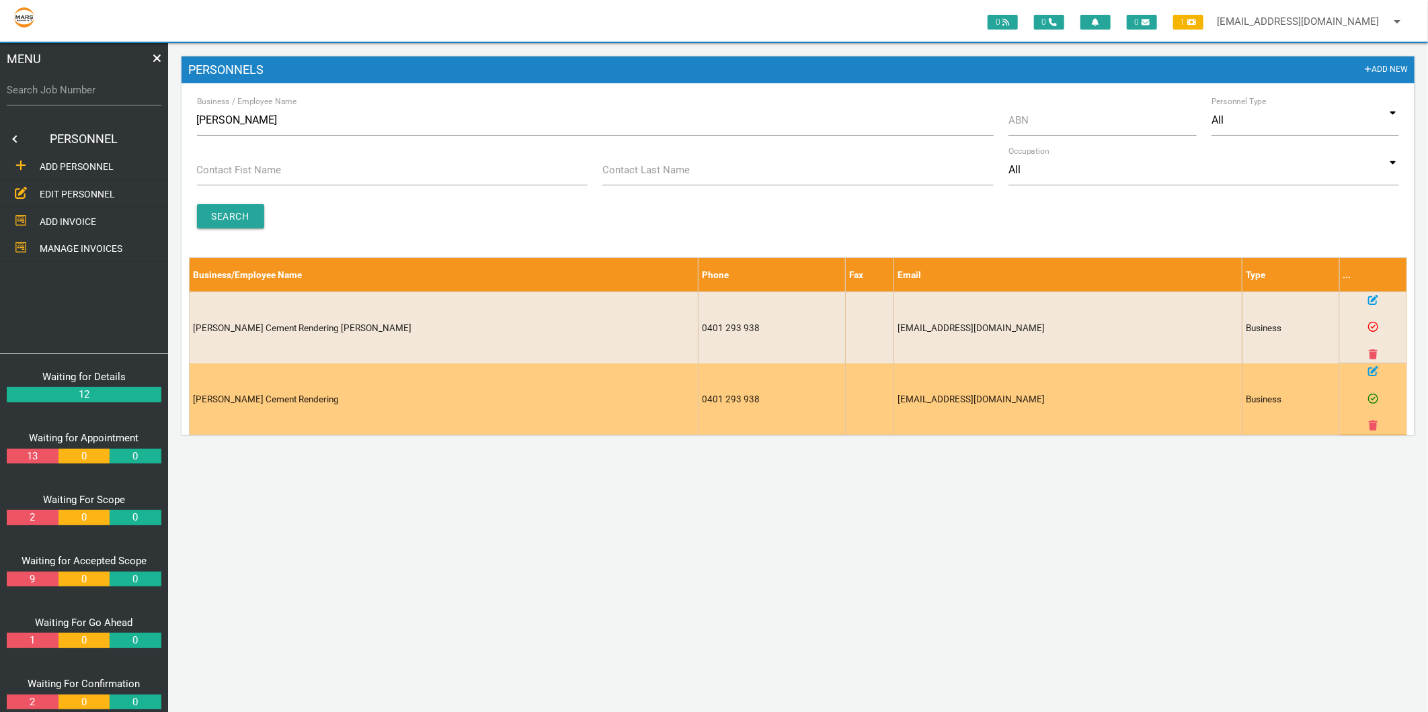
click at [1372, 378] on link at bounding box center [1373, 371] width 10 height 13
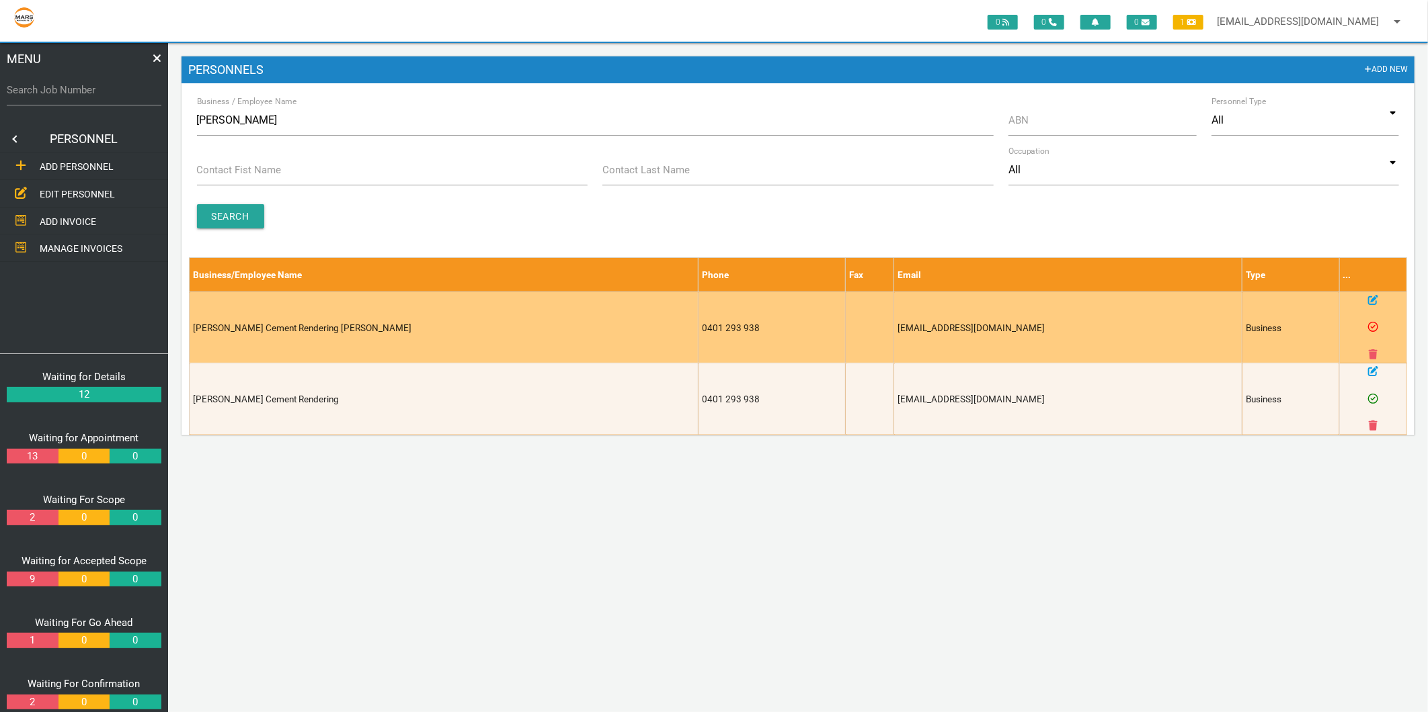
click at [1368, 297] on icon at bounding box center [1373, 300] width 10 height 10
click at [1374, 353] on icon at bounding box center [1372, 355] width 9 height 10
click at [1369, 356] on icon at bounding box center [1372, 355] width 9 height 10
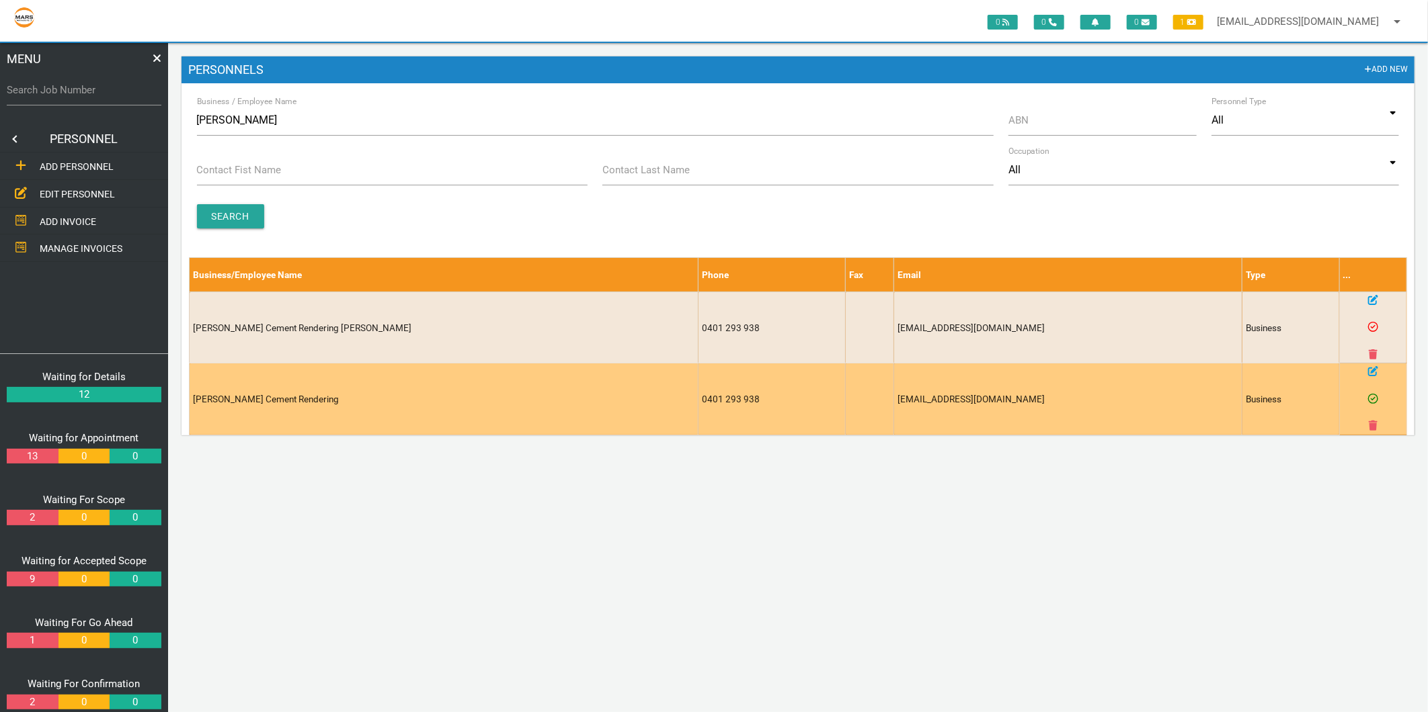
click at [1376, 370] on icon at bounding box center [1373, 371] width 10 height 10
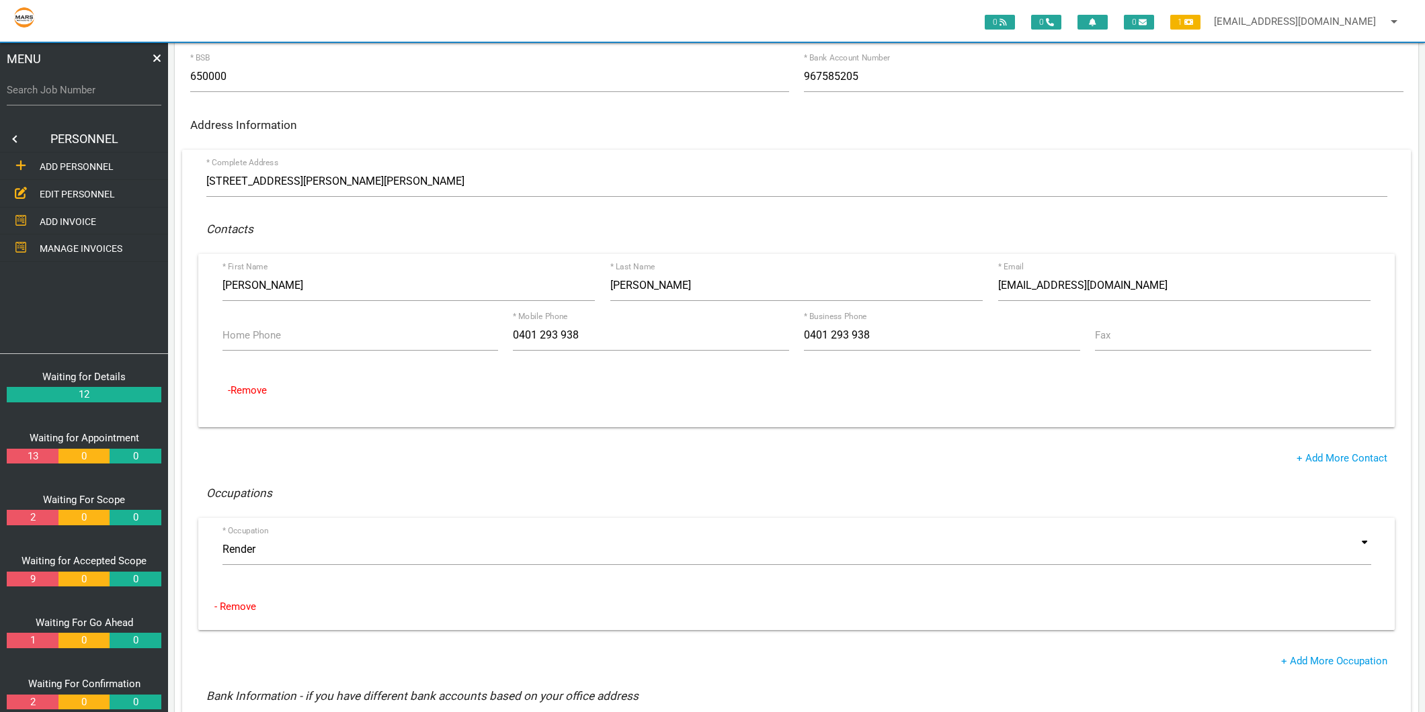
scroll to position [224, 0]
click at [83, 195] on span "EDIT PERSONNEL" at bounding box center [77, 194] width 75 height 11
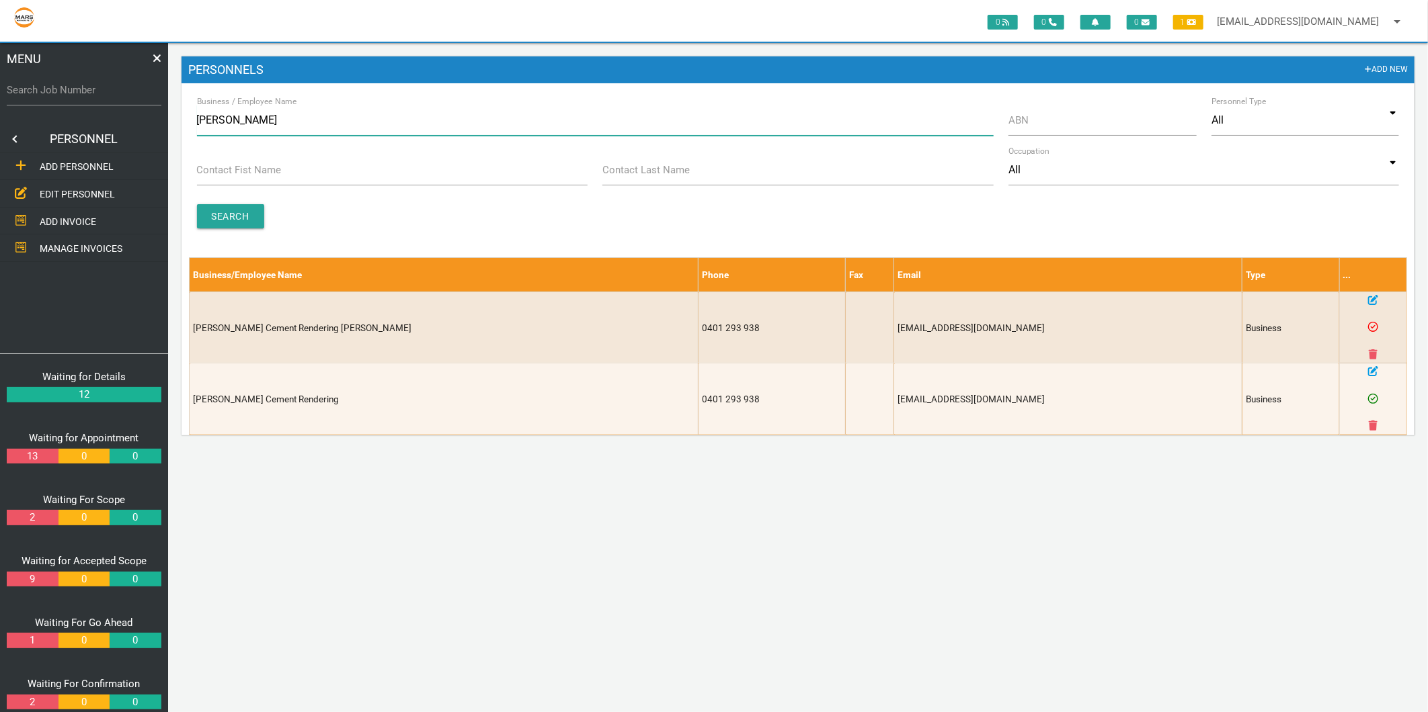
click at [259, 122] on input "legge" at bounding box center [595, 120] width 796 height 31
type input "bluegum"
click at [249, 216] on input "Search" at bounding box center [230, 216] width 67 height 24
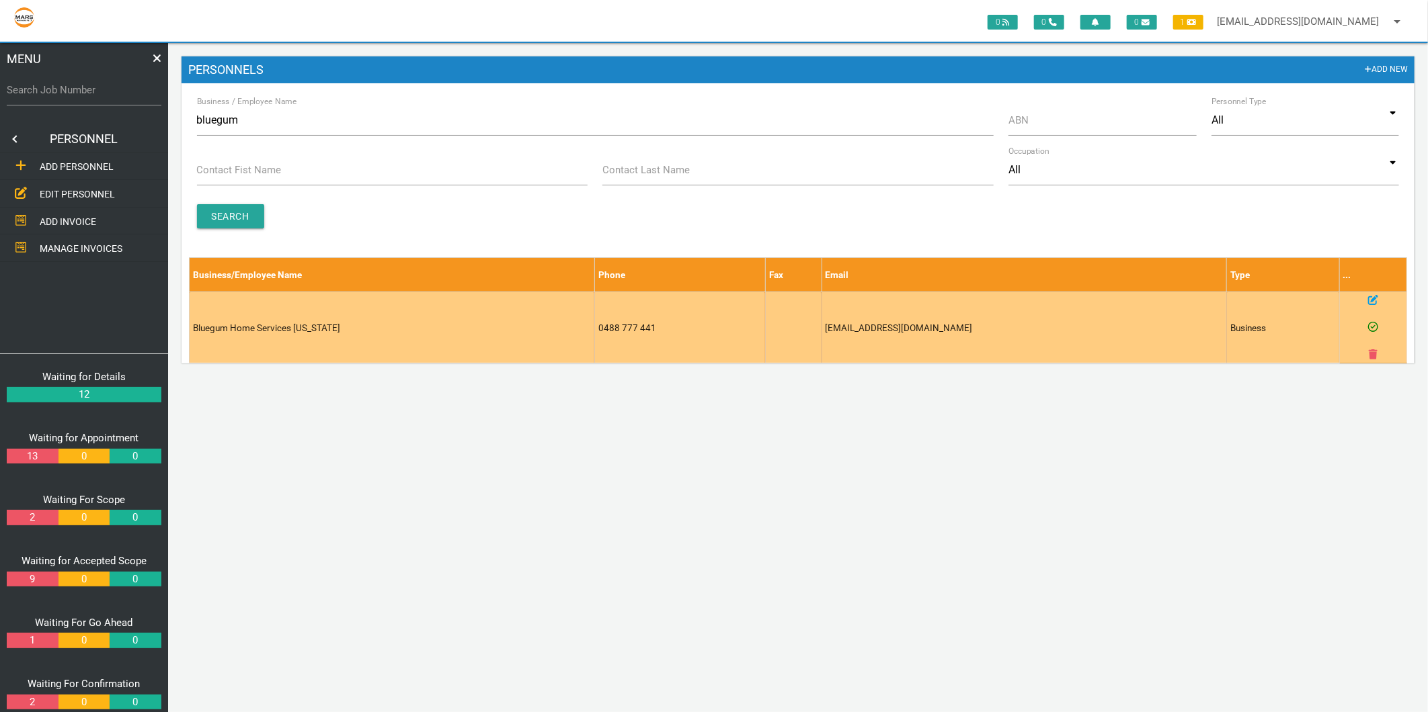
click at [1370, 299] on icon at bounding box center [1373, 300] width 10 height 10
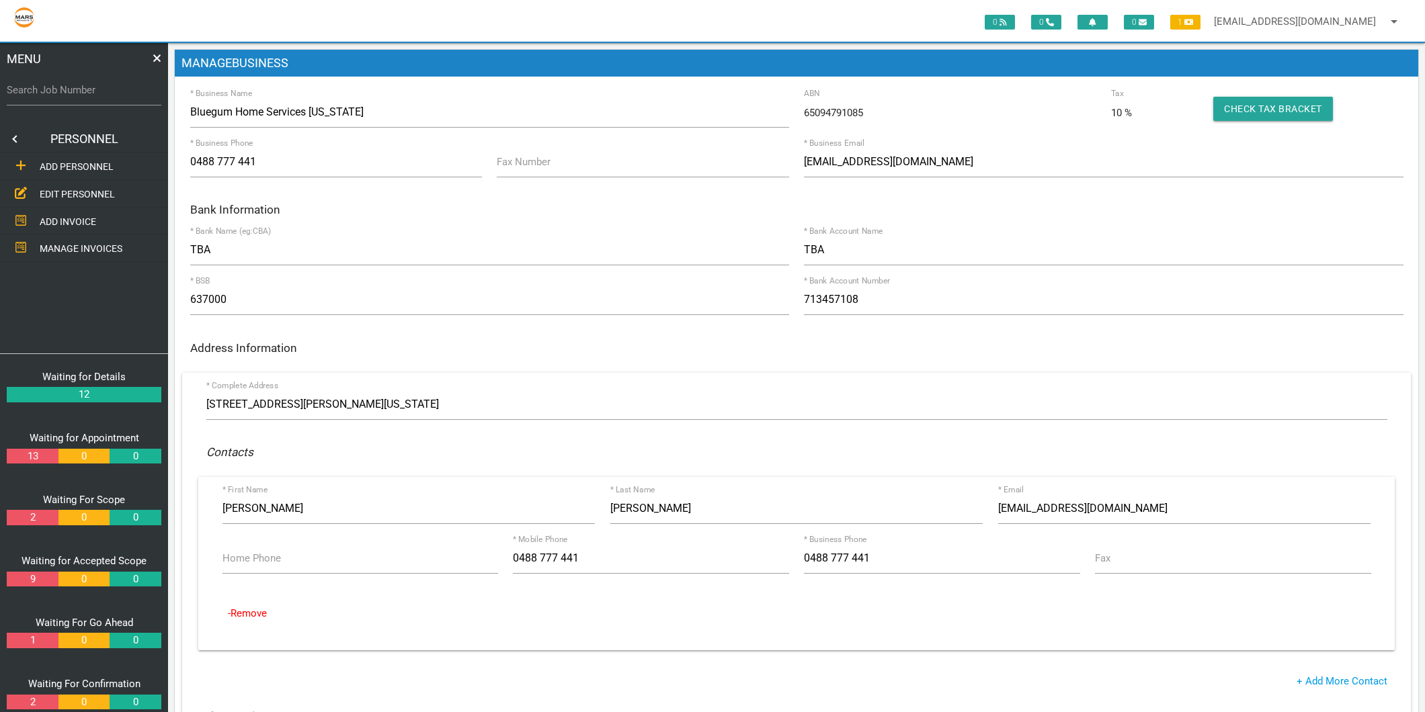
click at [91, 183] on link "EDIT PERSONNEL" at bounding box center [83, 194] width 173 height 28
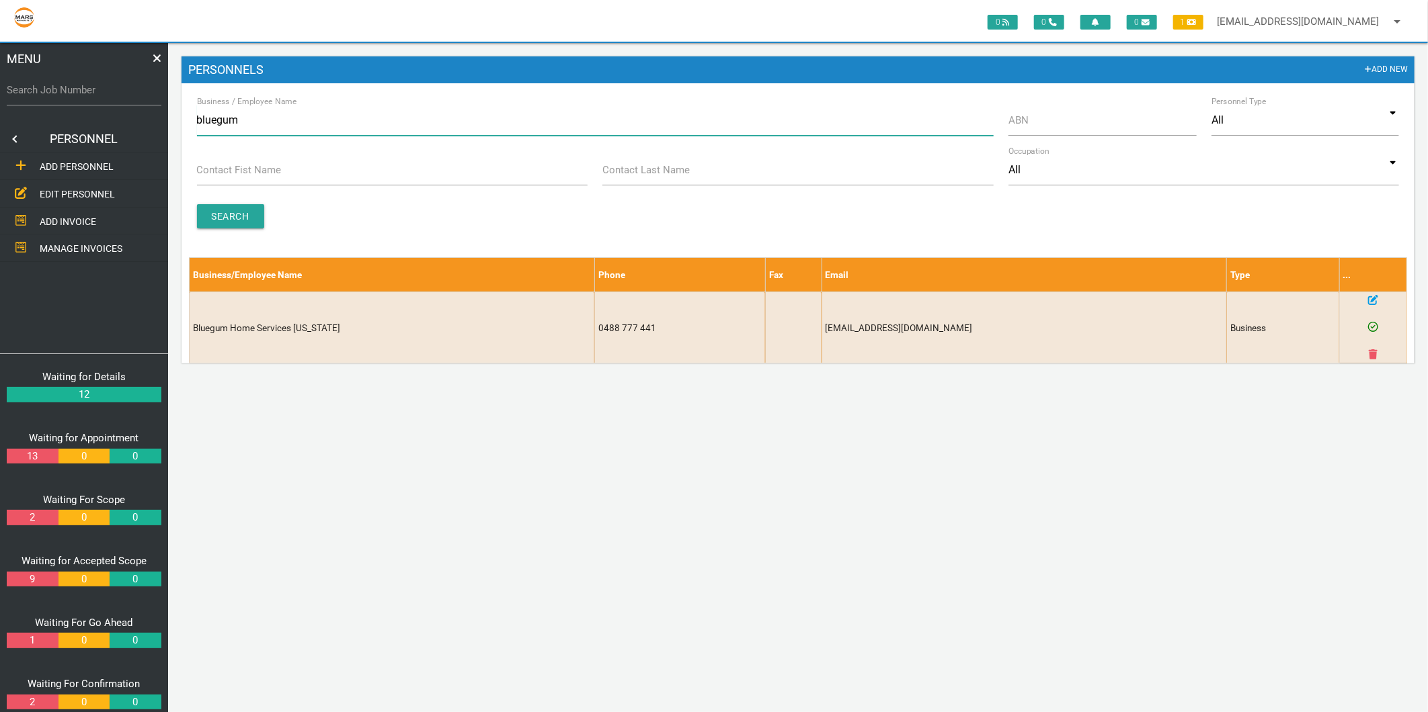
click at [246, 124] on input "bluegum" at bounding box center [595, 120] width 796 height 31
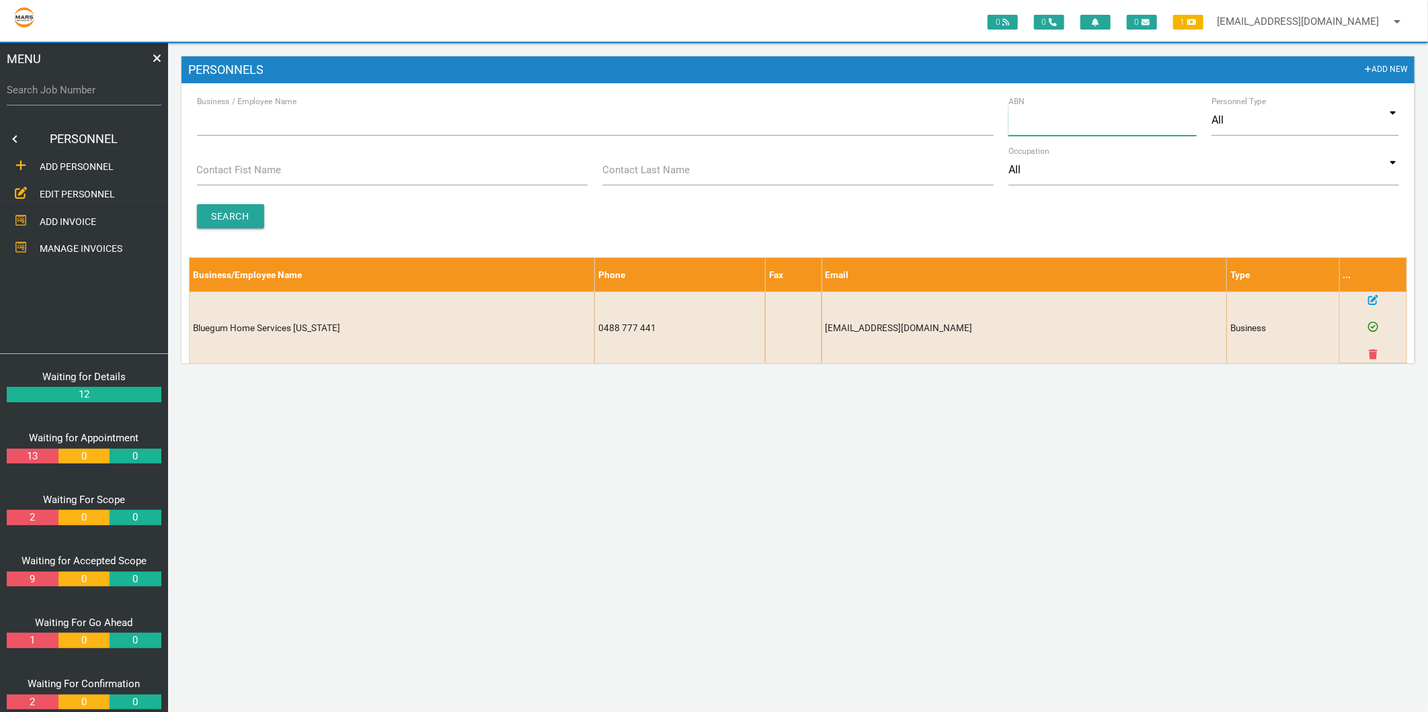
click at [1050, 117] on input "ABN" at bounding box center [1102, 120] width 188 height 31
type input "76050054898"
click at [220, 212] on input "Search" at bounding box center [230, 216] width 67 height 24
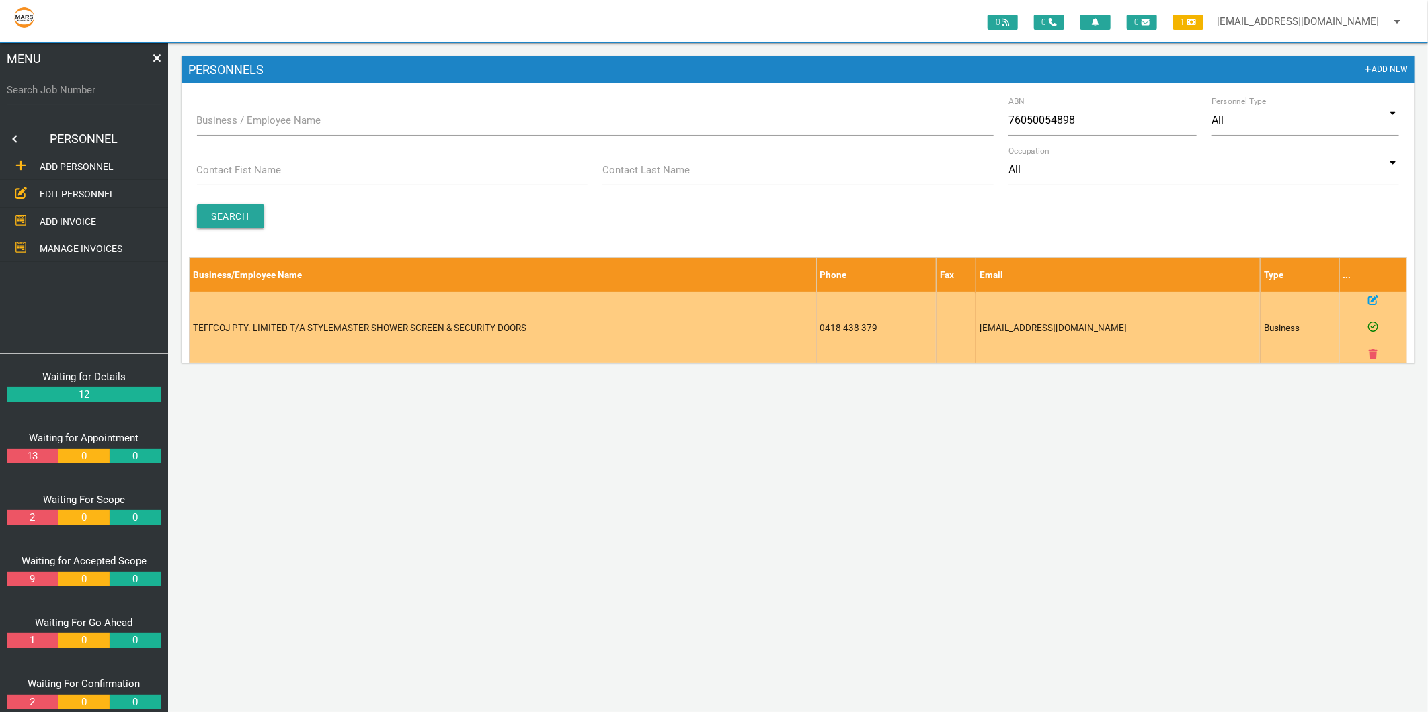
click at [1374, 300] on icon at bounding box center [1373, 300] width 10 height 10
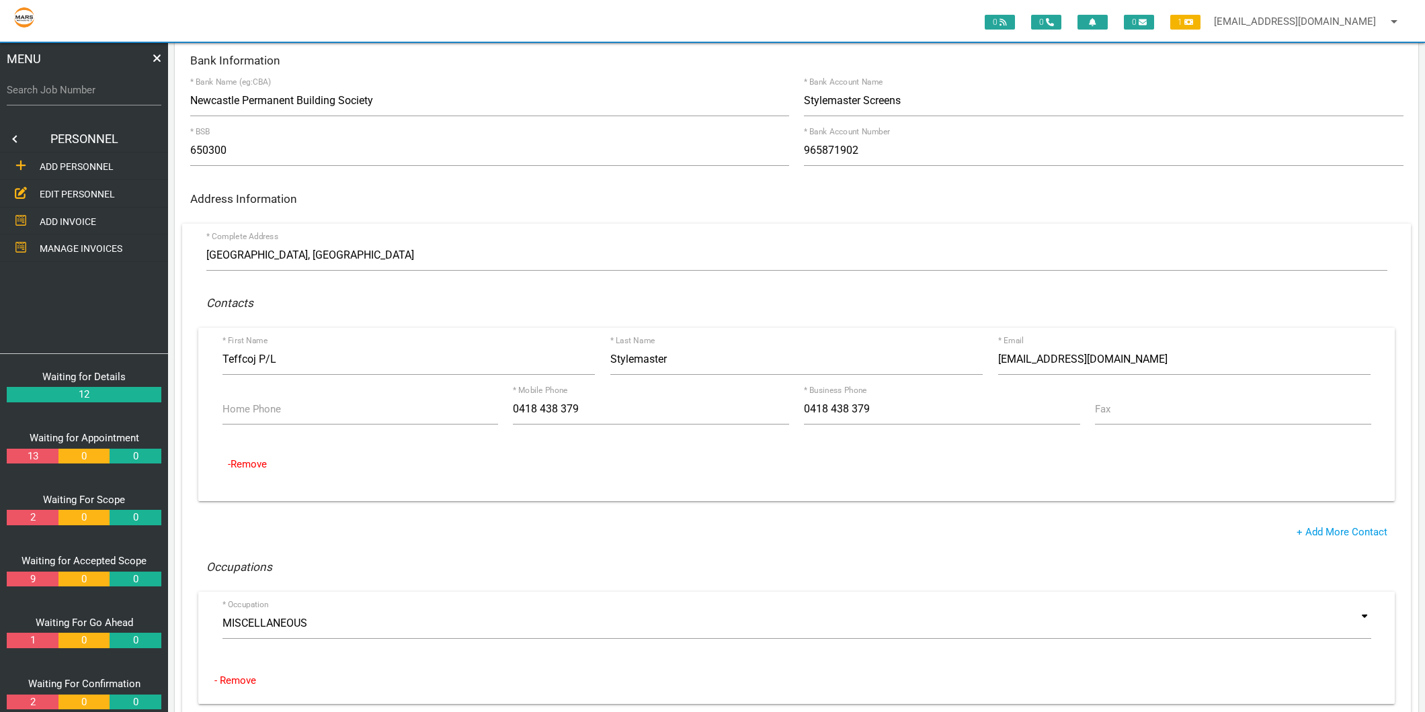
scroll to position [224, 0]
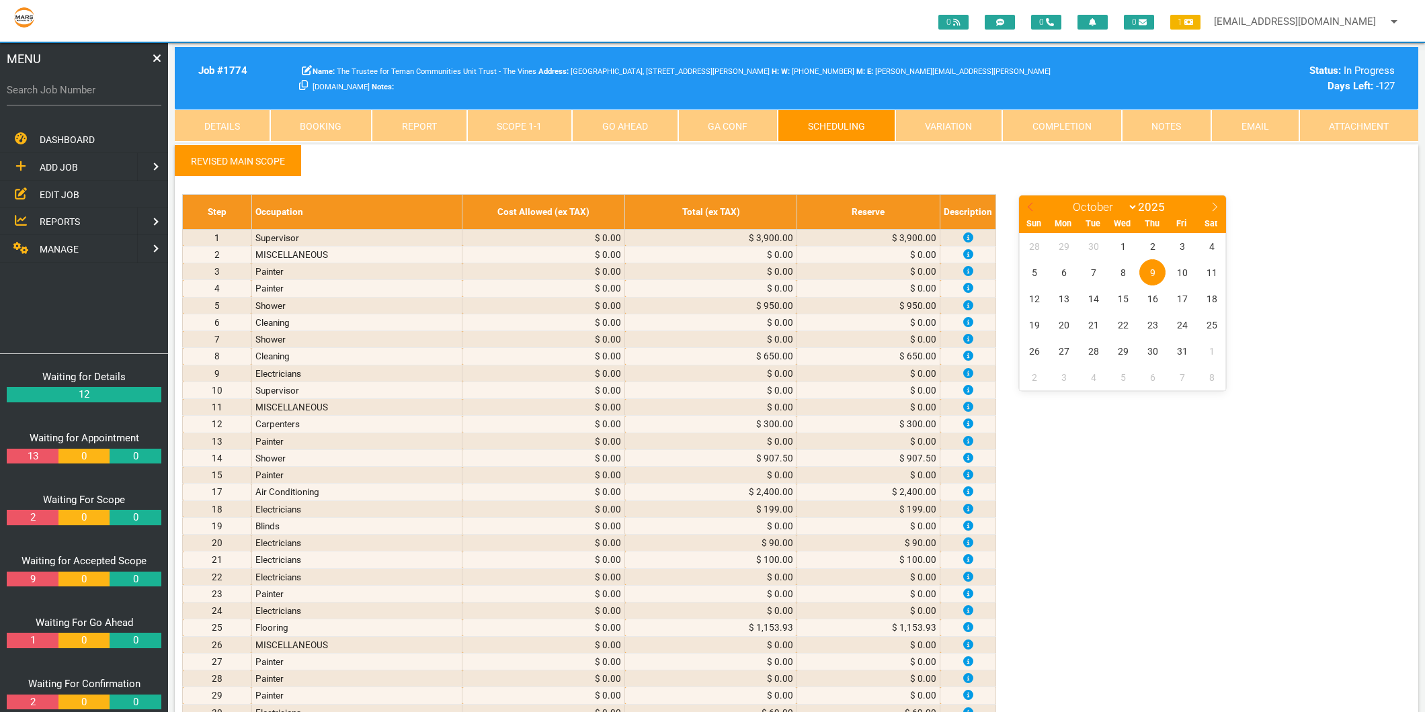
click at [1029, 204] on icon at bounding box center [1030, 206] width 9 height 9
select select "8"
click at [1089, 266] on span "9" at bounding box center [1093, 272] width 26 height 26
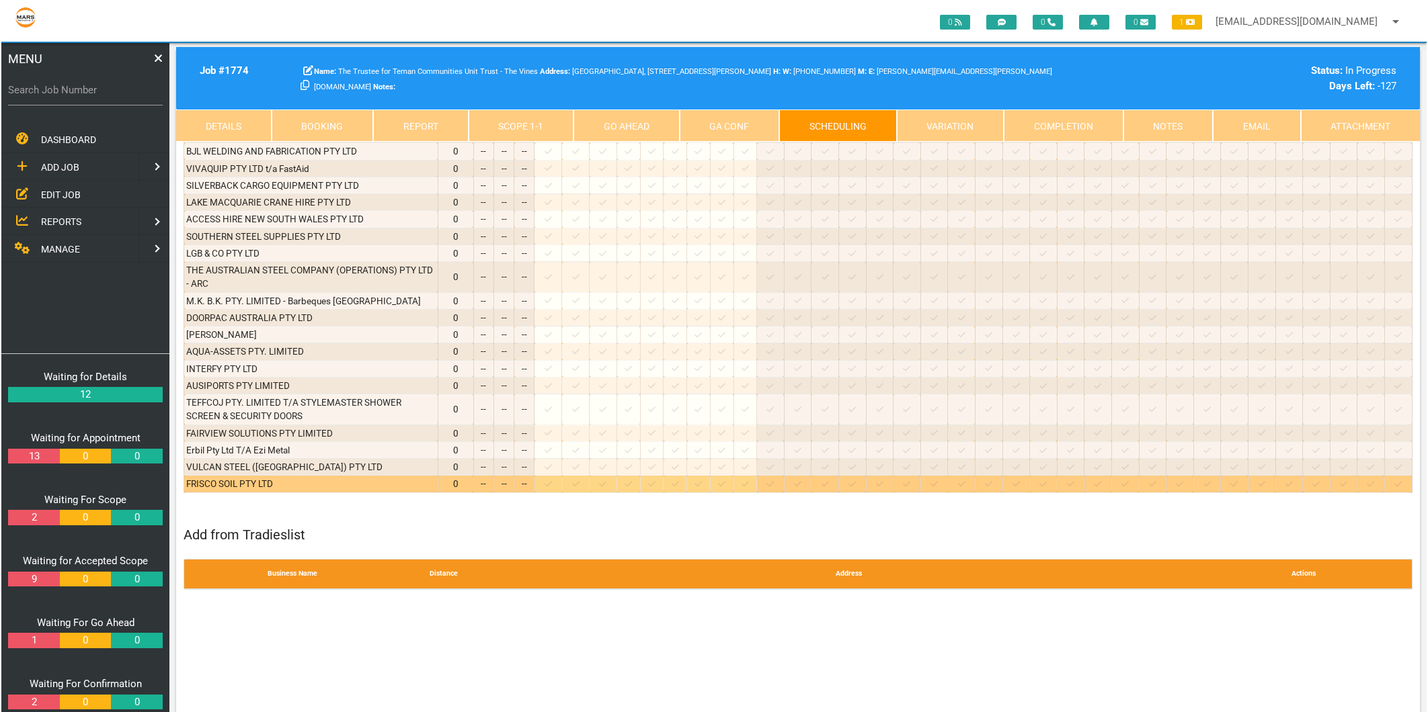
scroll to position [4107, 0]
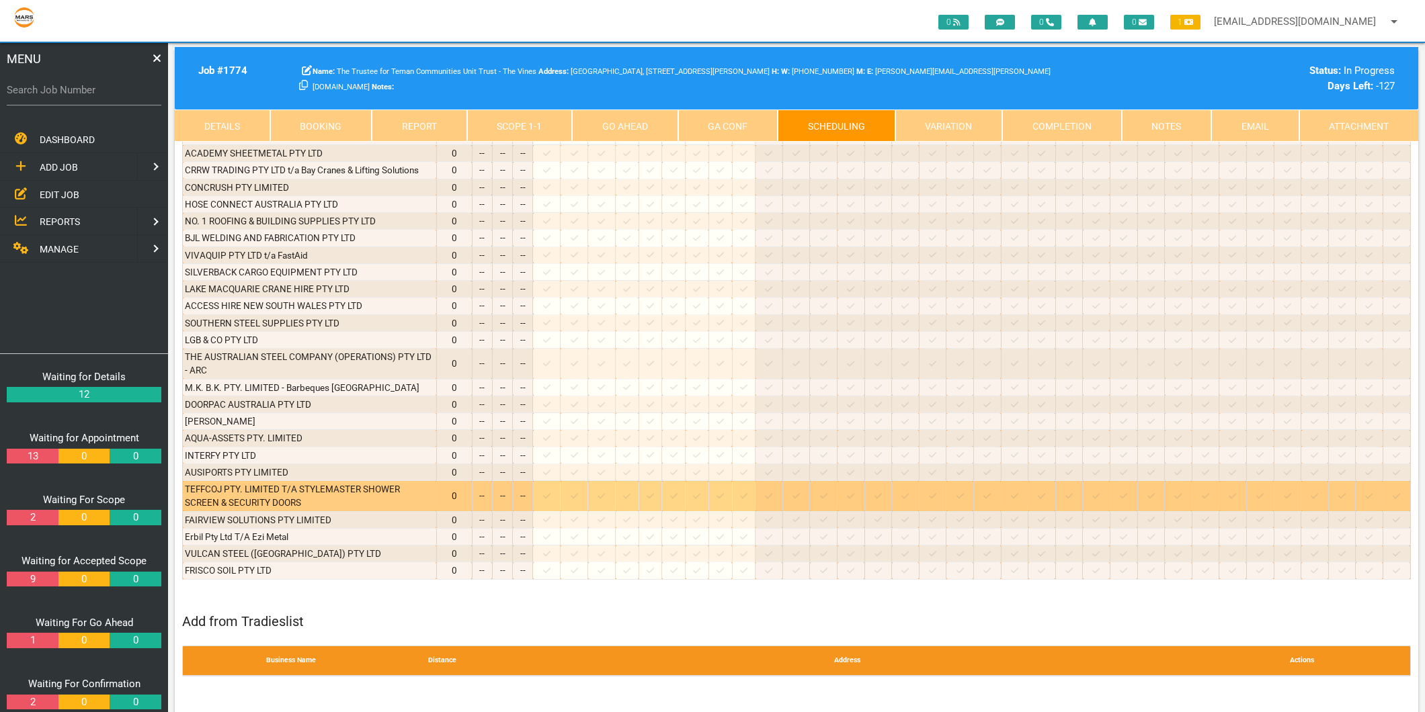
click at [550, 493] on icon at bounding box center [546, 495] width 7 height 5
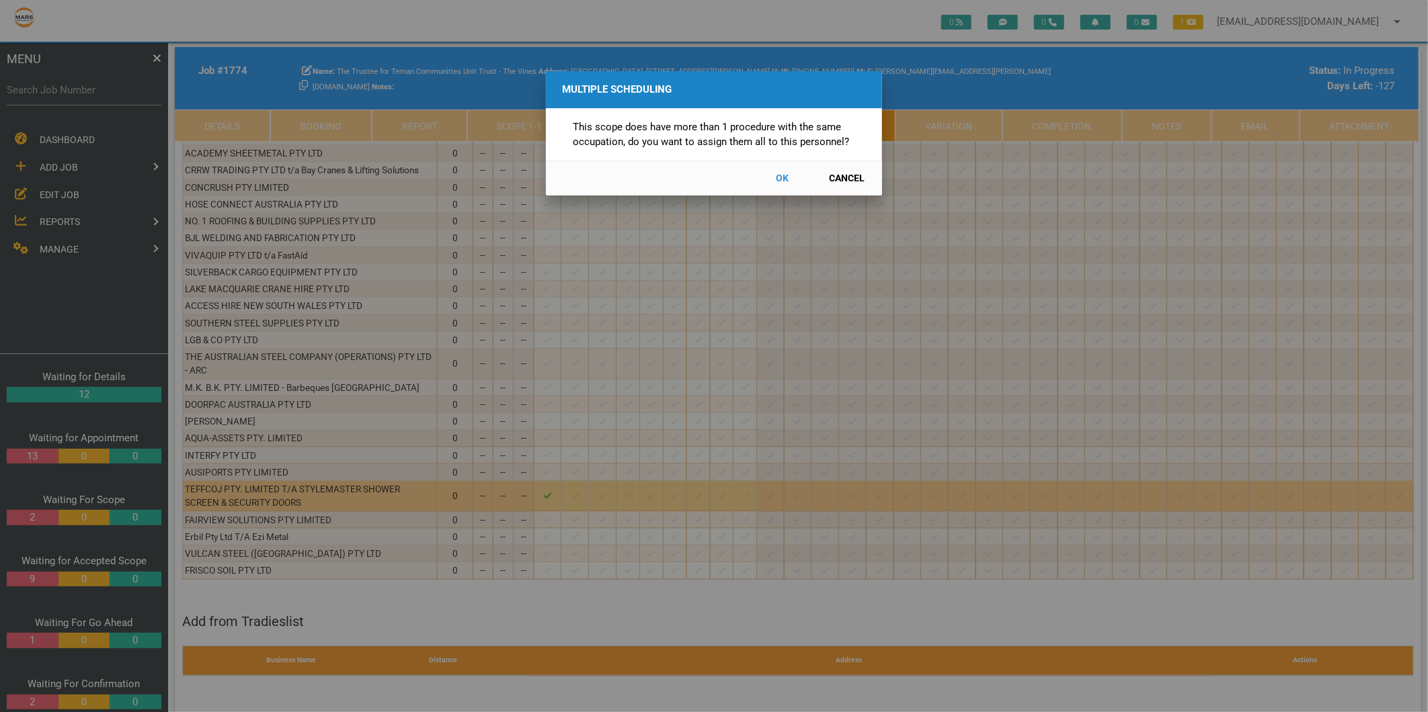
click at [831, 177] on button "Cancel" at bounding box center [846, 179] width 59 height 24
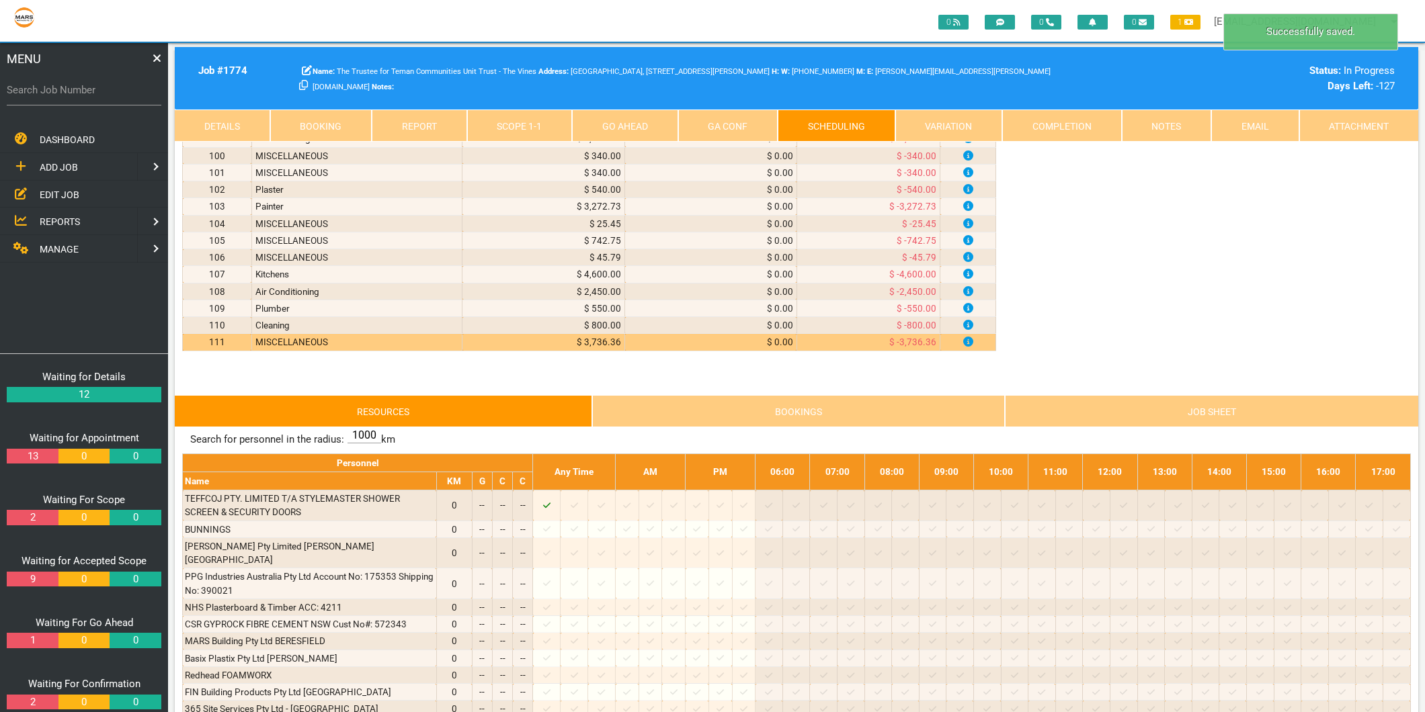
scroll to position [1717, 0]
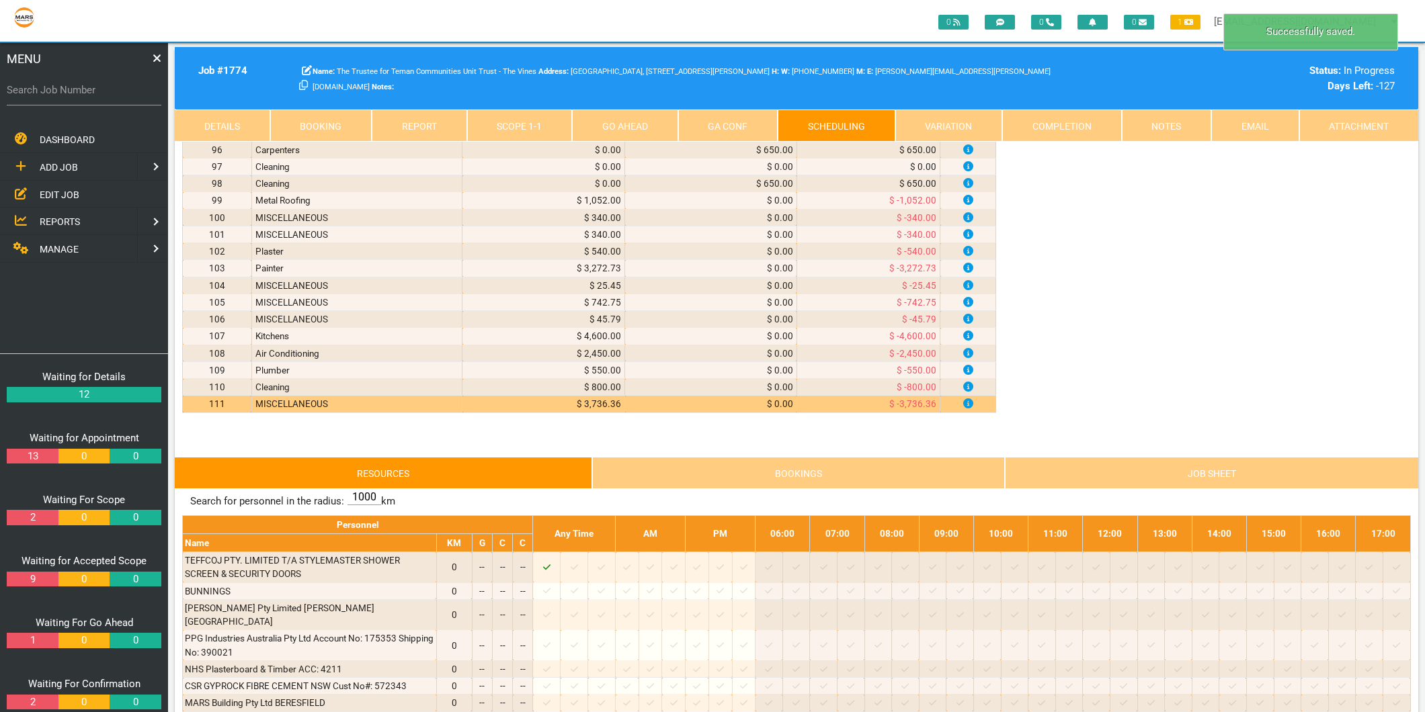
click at [528, 115] on link "Scope 1 - 1" at bounding box center [520, 126] width 106 height 32
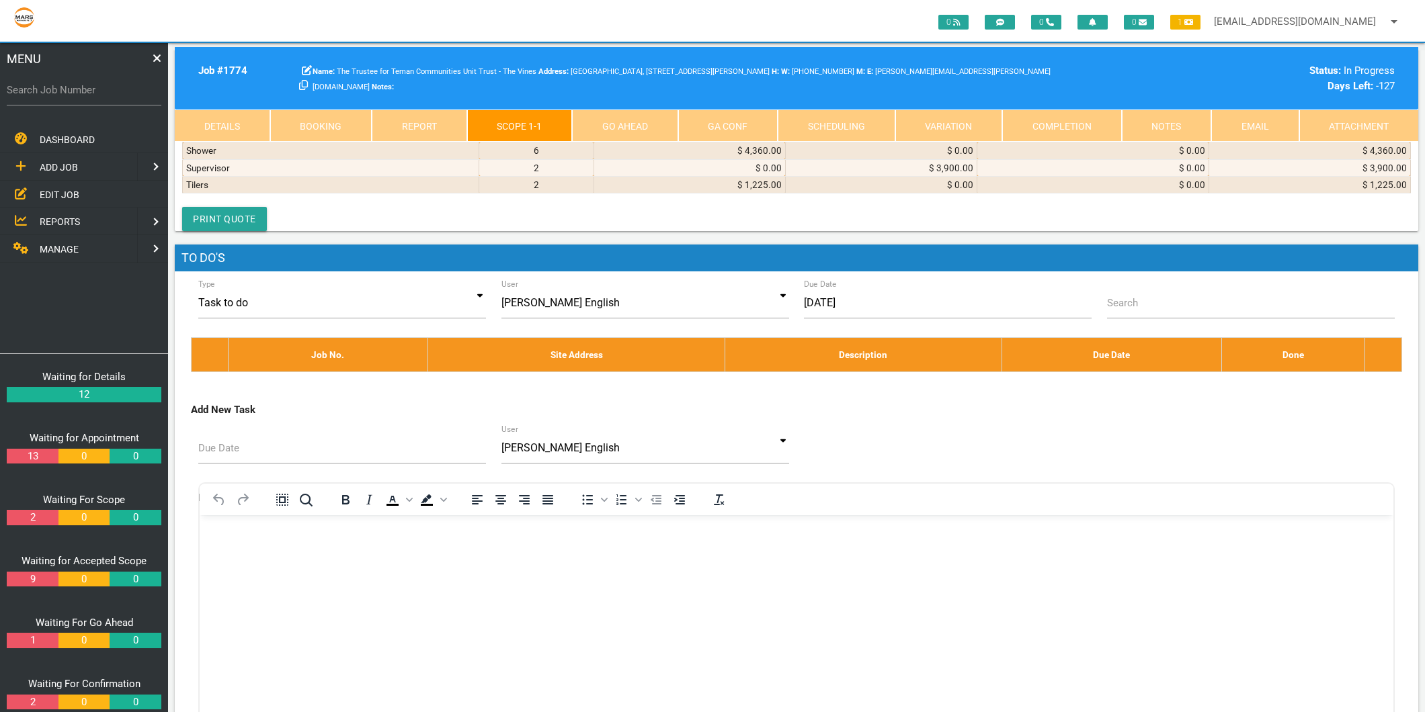
scroll to position [5526, 0]
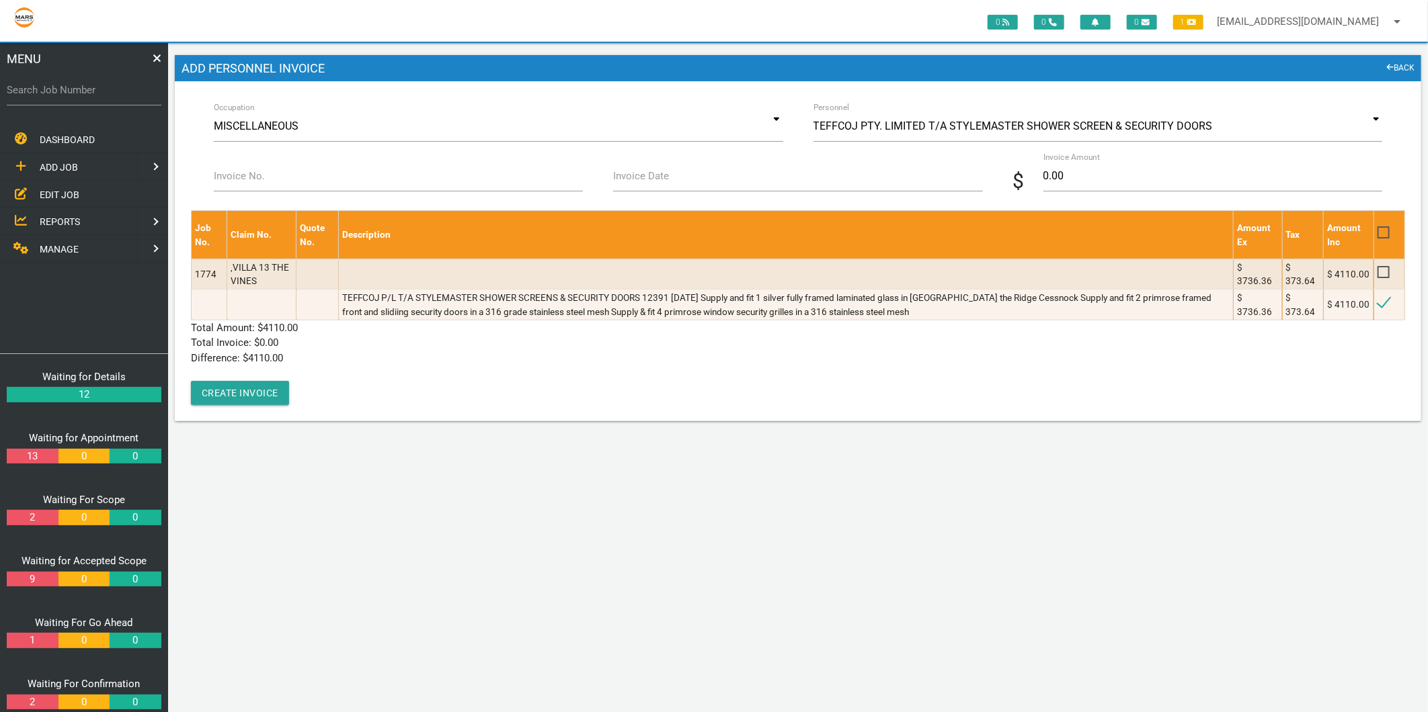
click at [243, 177] on label "Invoice No." at bounding box center [239, 176] width 51 height 15
click at [243, 177] on input "Invoice No." at bounding box center [398, 176] width 369 height 31
type input "12391"
click at [665, 187] on input "Invoice Date" at bounding box center [797, 176] width 369 height 31
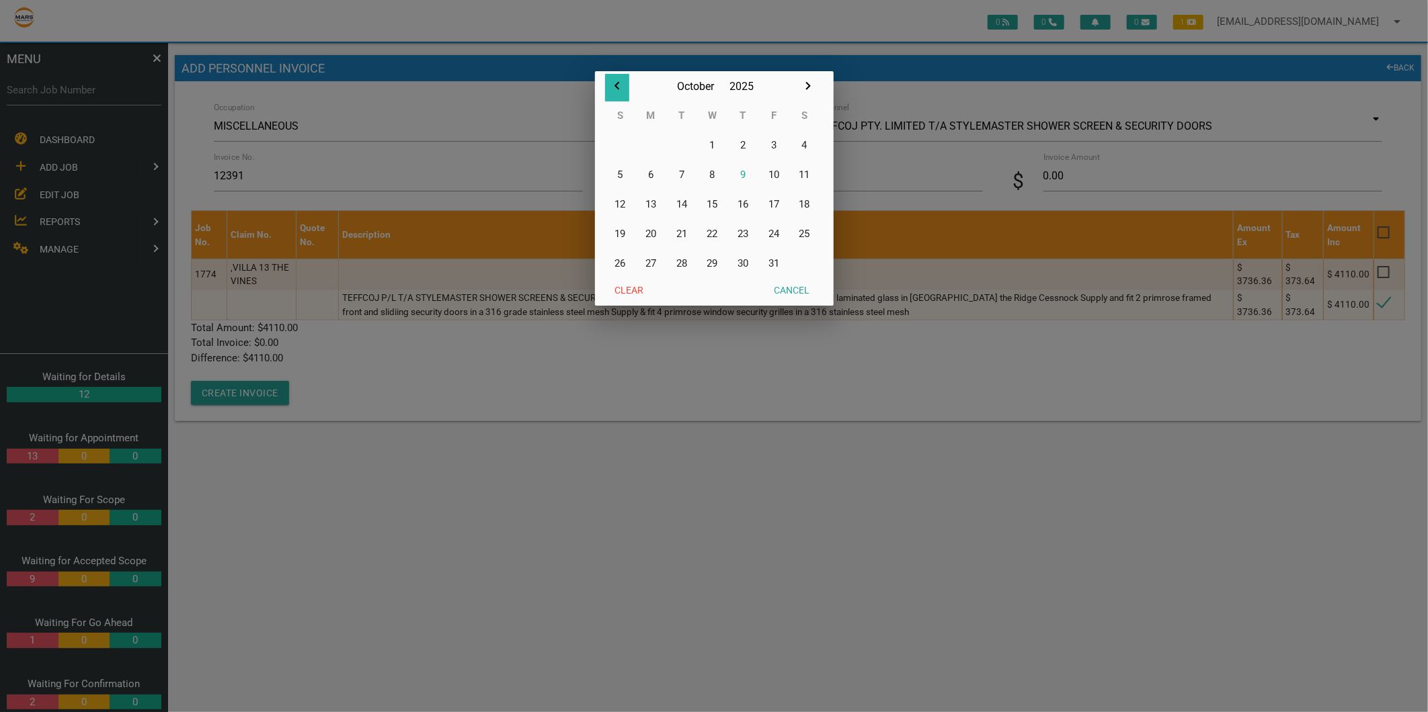
click at [620, 84] on icon "button" at bounding box center [617, 86] width 16 height 16
click at [677, 175] on button "9" at bounding box center [681, 175] width 31 height 30
type input "09/09/2025"
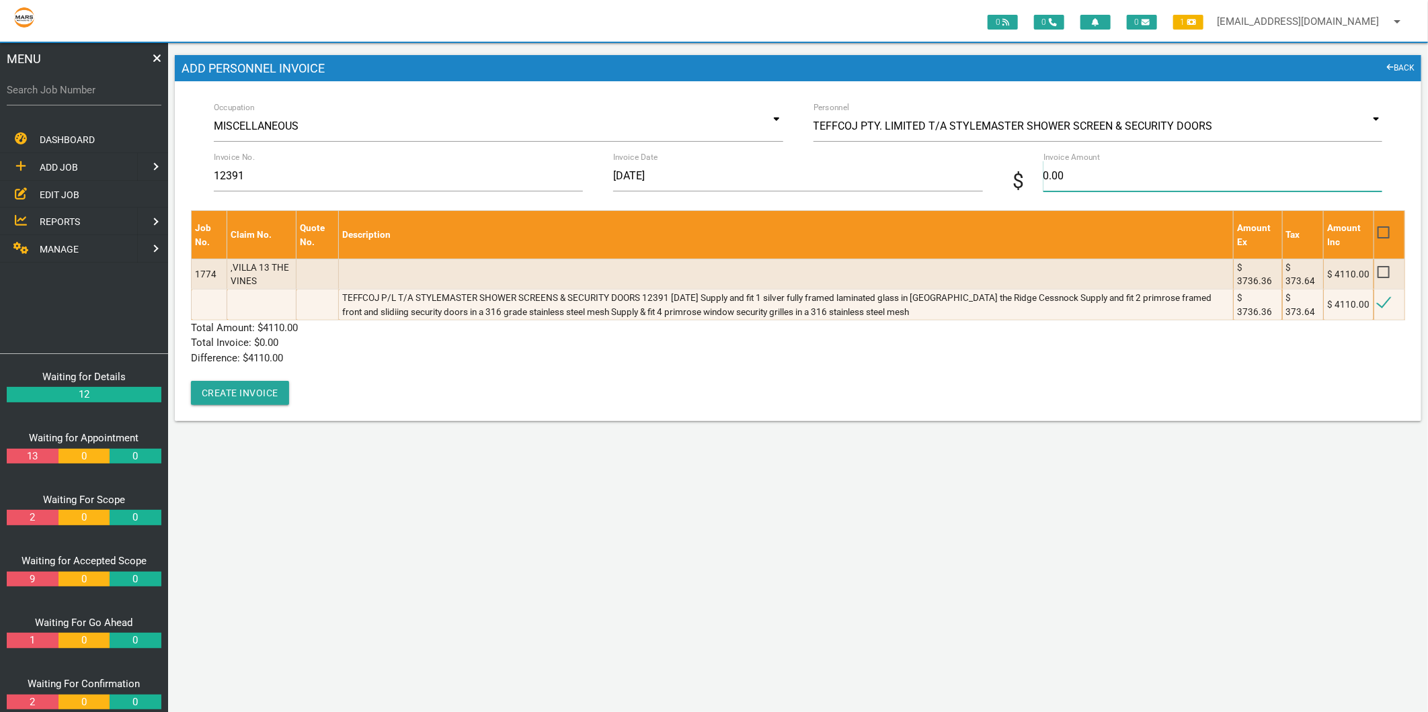
click at [1139, 178] on input "0.00" at bounding box center [1212, 176] width 339 height 31
type input "4110"
click at [391, 358] on p "Difference: $ 4110.00" at bounding box center [798, 358] width 1214 height 15
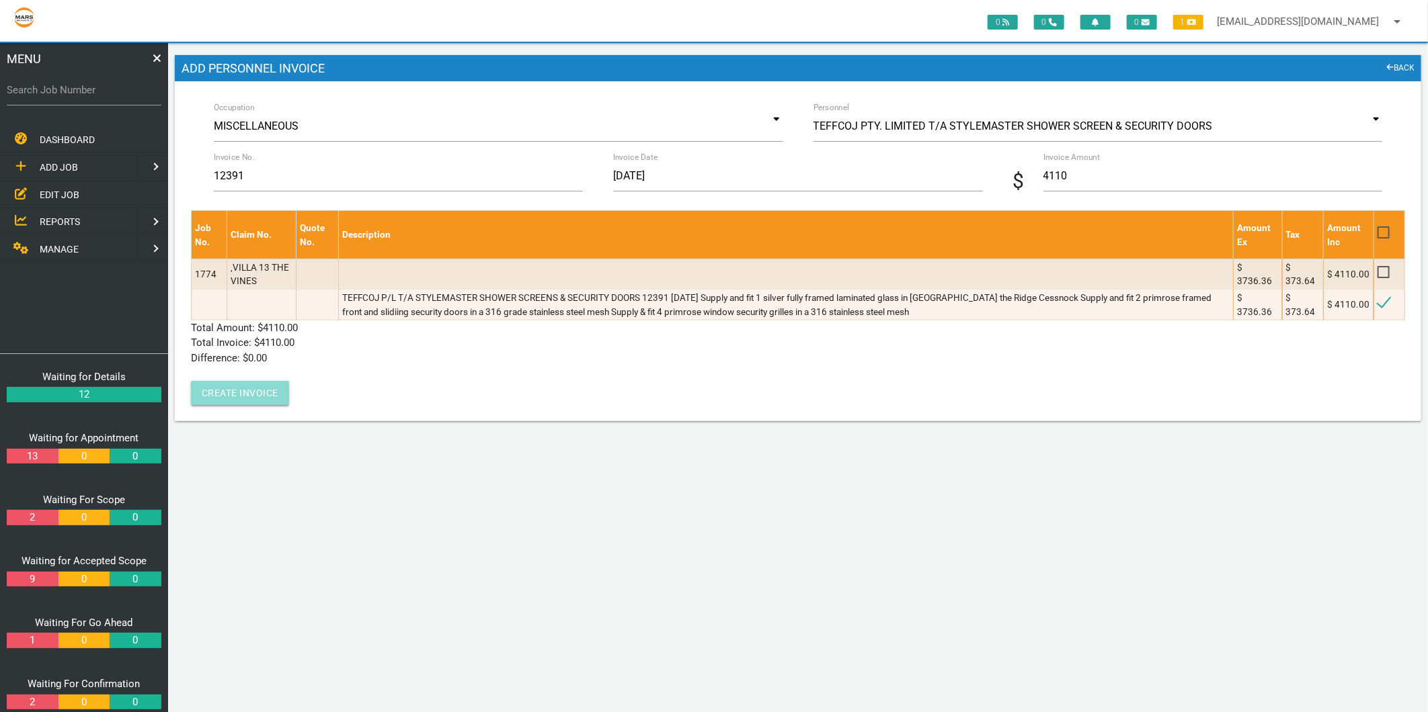
click at [247, 385] on button "Create Invoice" at bounding box center [240, 393] width 98 height 24
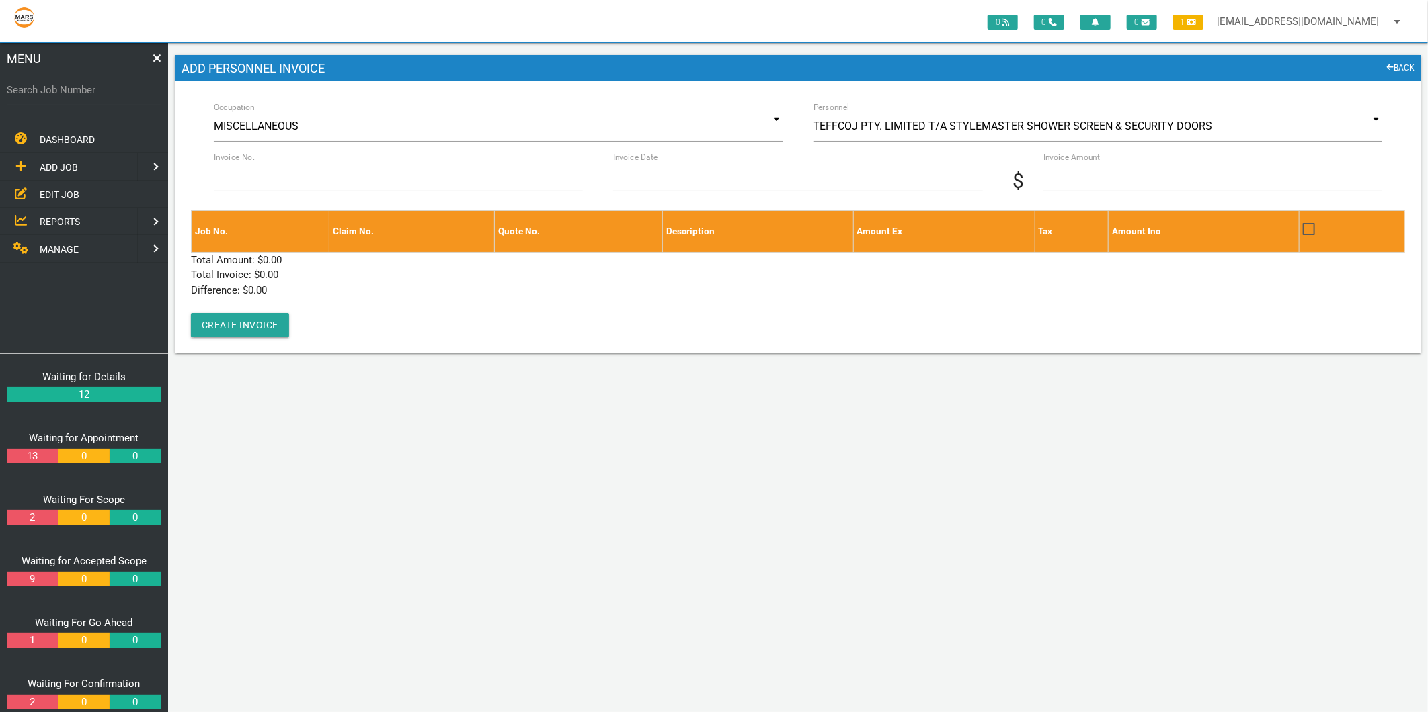
click at [71, 83] on label "Search Job Number" at bounding box center [84, 90] width 155 height 15
click at [71, 82] on input "Search Job Number" at bounding box center [84, 90] width 155 height 31
type input "1"
